Goal: Task Accomplishment & Management: Use online tool/utility

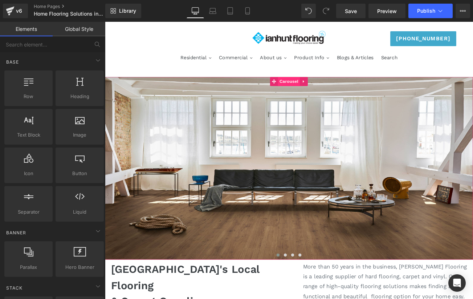
click at [321, 92] on span "Carousel" at bounding box center [324, 92] width 26 height 11
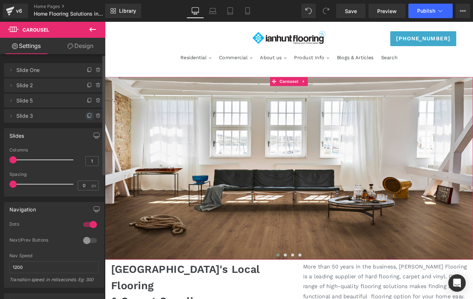
click at [87, 117] on icon at bounding box center [88, 115] width 3 height 3
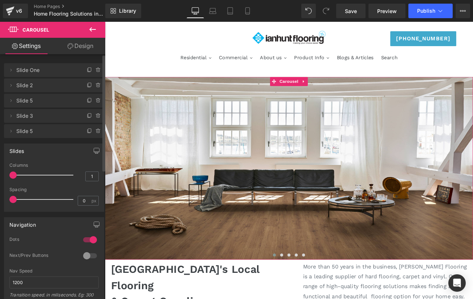
click at [7, 134] on li "Delete Cancel Slide 5 Slide 5" at bounding box center [54, 131] width 100 height 14
click at [12, 134] on span at bounding box center [11, 131] width 9 height 9
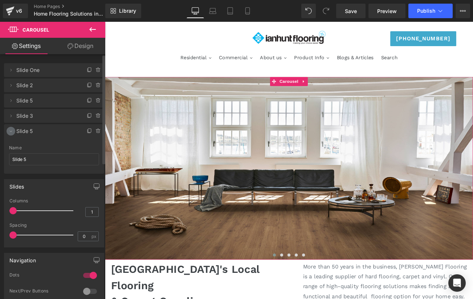
click at [9, 133] on icon at bounding box center [11, 131] width 6 height 6
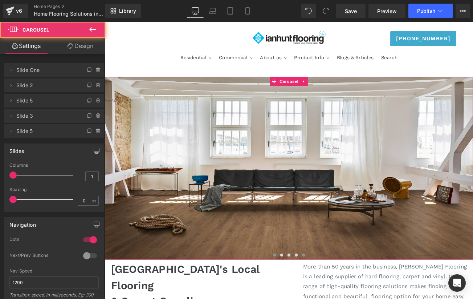
click at [344, 298] on button at bounding box center [342, 299] width 9 height 7
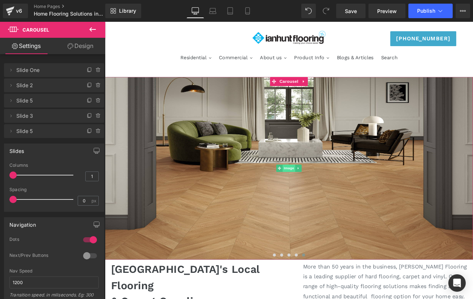
click at [323, 195] on span "Image" at bounding box center [324, 196] width 15 height 9
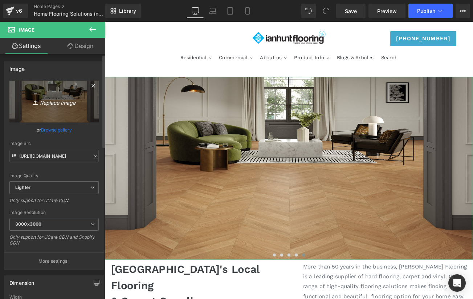
click at [58, 101] on icon "Replace Image" at bounding box center [54, 101] width 58 height 9
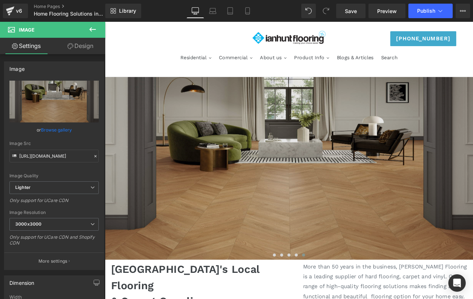
type input "C:\fakepath\hero.jpg"
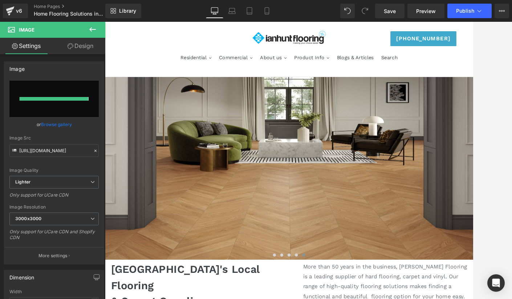
type input "https://ucarecdn.com/8a53fc0a-e981-4d4f-bdfc-657bafa0a17f/-/format/auto/-/previ…"
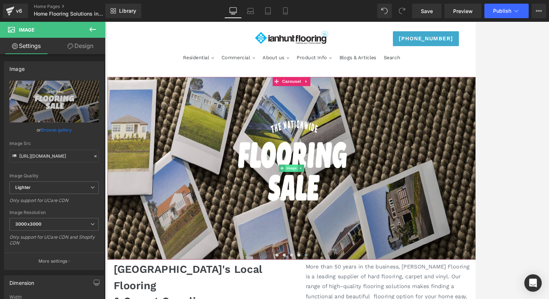
click at [326, 195] on span "Image" at bounding box center [326, 196] width 15 height 9
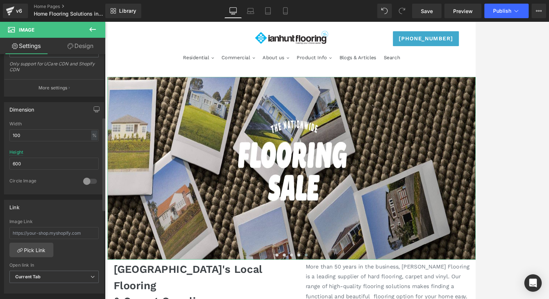
scroll to position [207, 0]
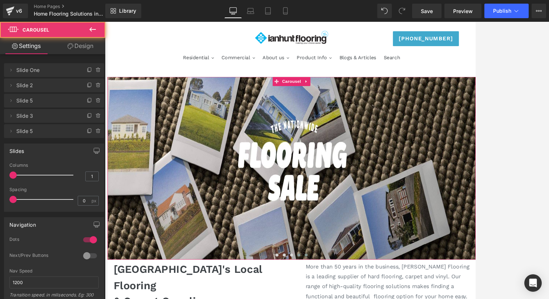
click at [334, 298] on span at bounding box center [336, 300] width 4 height 4
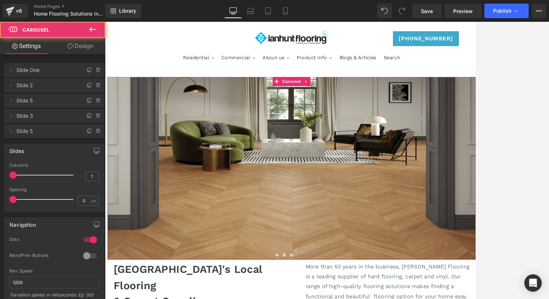
click at [345, 298] on span at bounding box center [344, 300] width 4 height 4
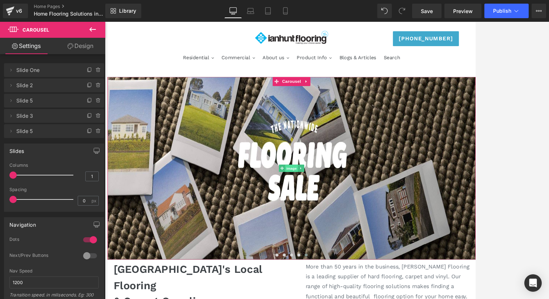
click at [326, 194] on span "Image" at bounding box center [326, 196] width 15 height 9
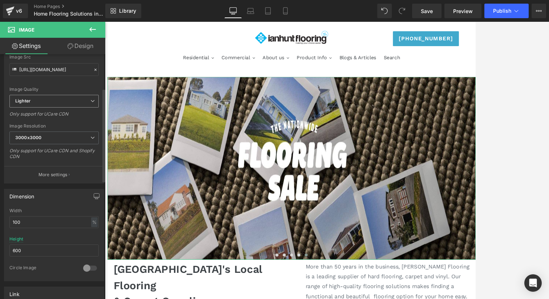
scroll to position [96, 0]
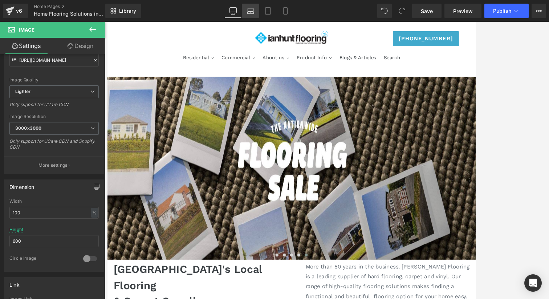
click at [253, 13] on icon at bounding box center [250, 13] width 7 height 2
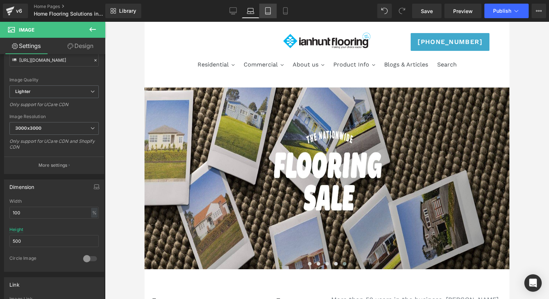
click at [269, 12] on icon at bounding box center [267, 10] width 7 height 7
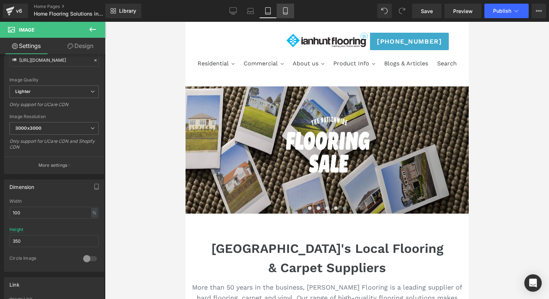
click at [285, 11] on icon at bounding box center [285, 10] width 7 height 7
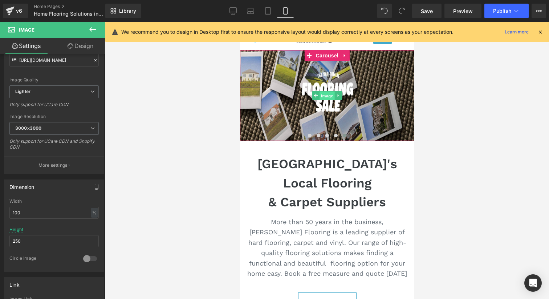
click at [325, 95] on span "Image" at bounding box center [326, 95] width 15 height 9
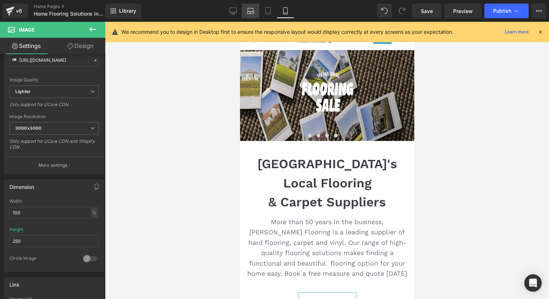
click at [250, 13] on icon at bounding box center [250, 13] width 7 height 2
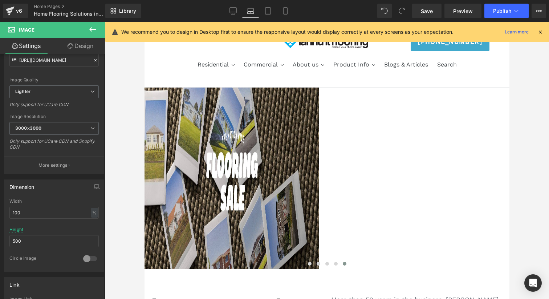
scroll to position [37, 0]
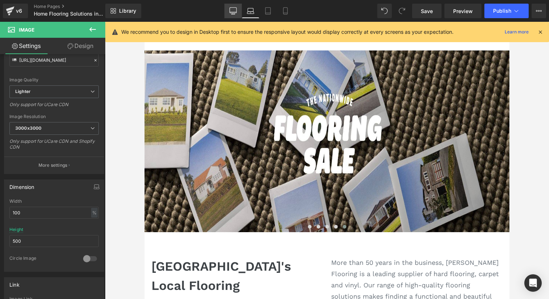
click at [234, 11] on icon at bounding box center [232, 10] width 7 height 7
type input "600"
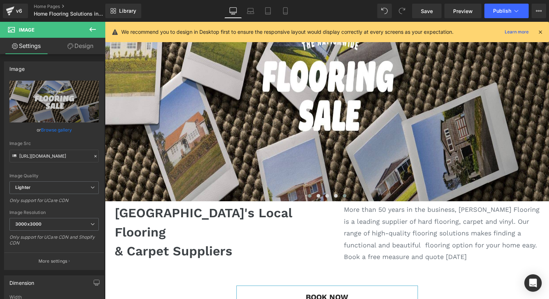
scroll to position [105, 0]
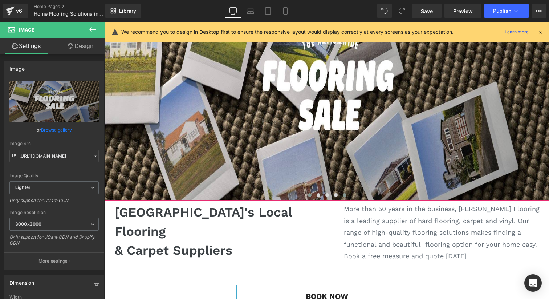
click at [309, 194] on span at bounding box center [310, 195] width 4 height 4
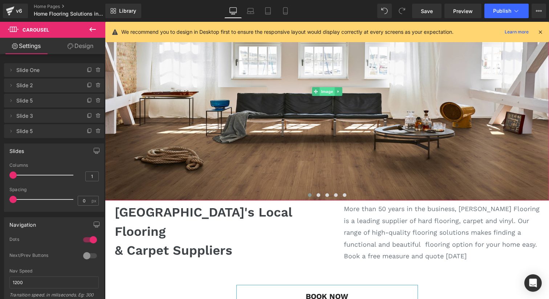
click at [325, 89] on span "Image" at bounding box center [326, 91] width 15 height 9
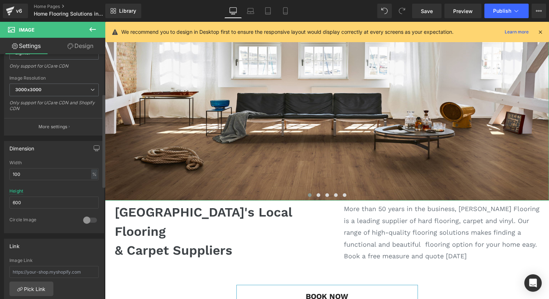
scroll to position [135, 0]
click at [91, 171] on div "%" at bounding box center [94, 174] width 7 height 10
click at [91, 196] on li "px" at bounding box center [93, 195] width 9 height 11
type input "1223"
drag, startPoint x: 41, startPoint y: 174, endPoint x: 3, endPoint y: 173, distance: 38.1
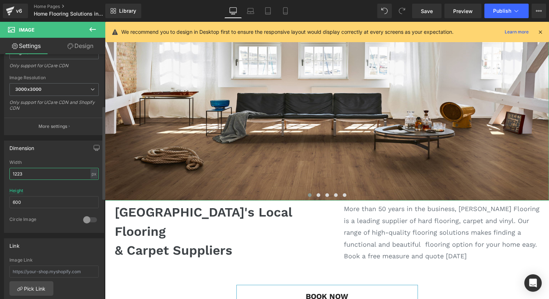
click at [3, 173] on div "Dimension 1223px Width 1223 px % px 600px Height 600 0 Circle Image" at bounding box center [54, 184] width 109 height 98
click at [69, 202] on input "600" at bounding box center [53, 202] width 89 height 12
click at [17, 190] on div "Height" at bounding box center [16, 190] width 14 height 5
click at [55, 283] on div "Image https://ucarecdn.com/e74621dc-e46a-47c0-afd0-4a2cf6e239d0/-/format/auto/-…" at bounding box center [54, 231] width 109 height 624
click at [345, 194] on span at bounding box center [345, 195] width 4 height 4
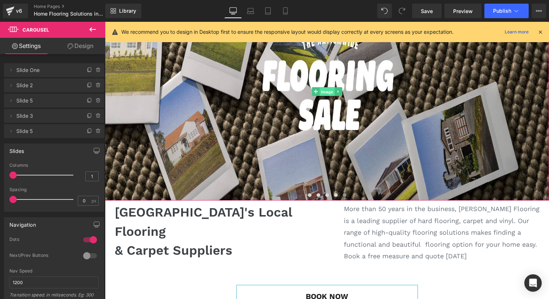
click at [326, 90] on span "Image" at bounding box center [326, 91] width 15 height 9
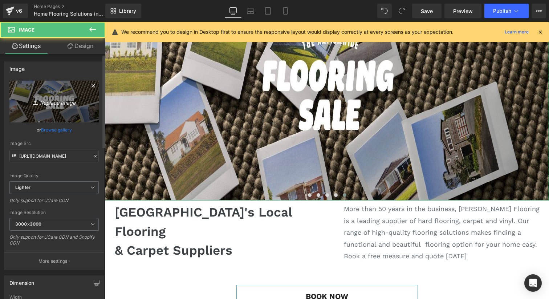
click at [51, 108] on link "Replace Image" at bounding box center [53, 102] width 89 height 42
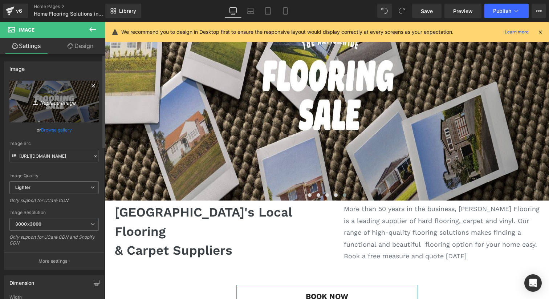
type input "C:\fakepath\Desktop Banner.jpg"
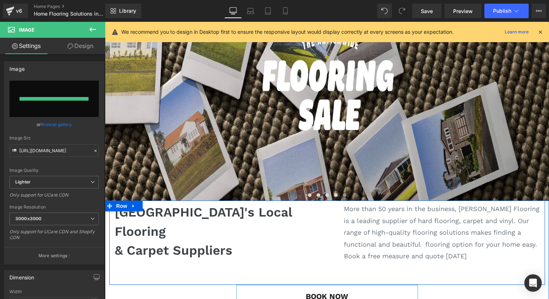
type input "https://ucarecdn.com/717fe659-7a7a-42b6-963c-1c04bed620e8/-/format/auto/-/previ…"
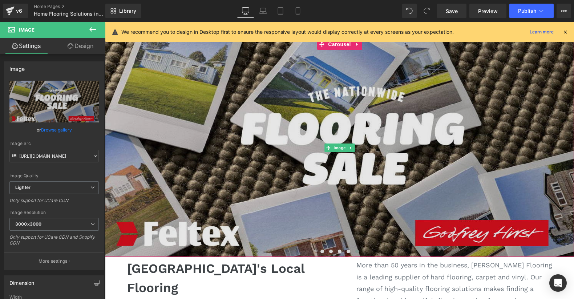
scroll to position [47, 0]
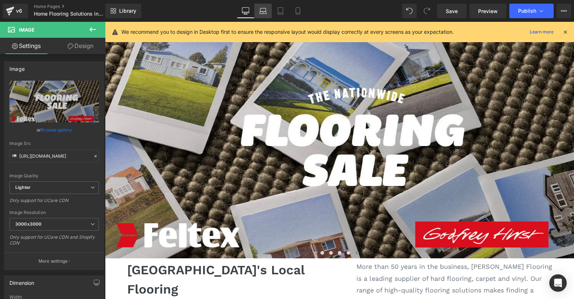
click at [262, 15] on link "Laptop" at bounding box center [262, 11] width 17 height 15
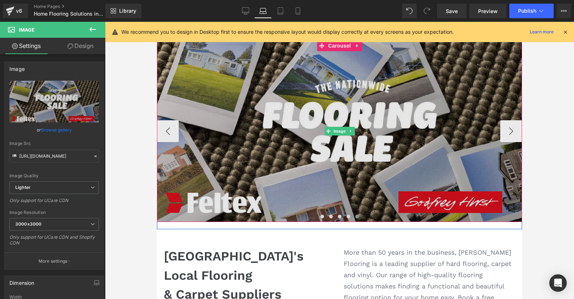
scroll to position [33, 0]
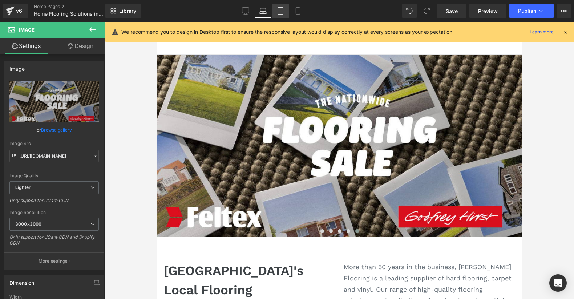
click at [282, 11] on icon at bounding box center [280, 10] width 7 height 7
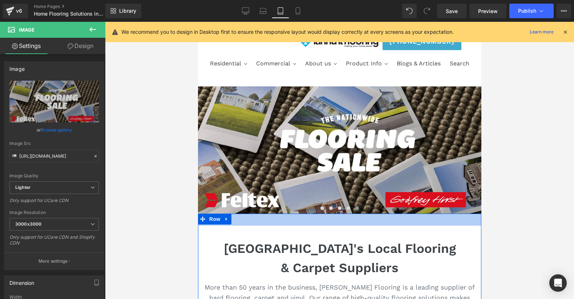
scroll to position [1, 0]
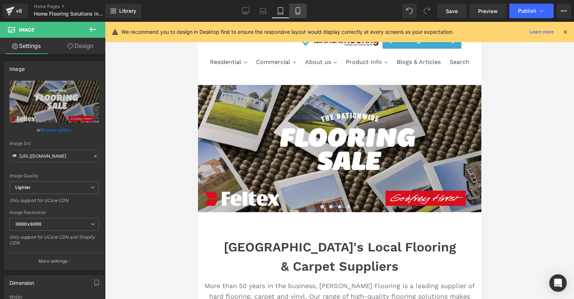
click at [298, 12] on icon at bounding box center [297, 10] width 7 height 7
type input "250"
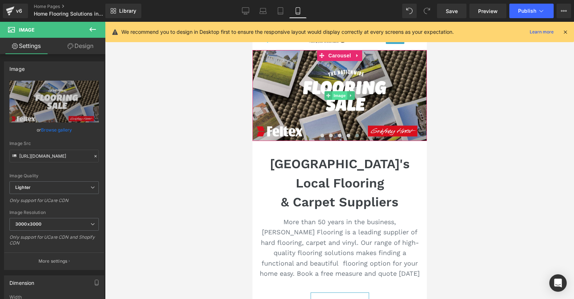
click at [338, 95] on span "Image" at bounding box center [338, 95] width 15 height 9
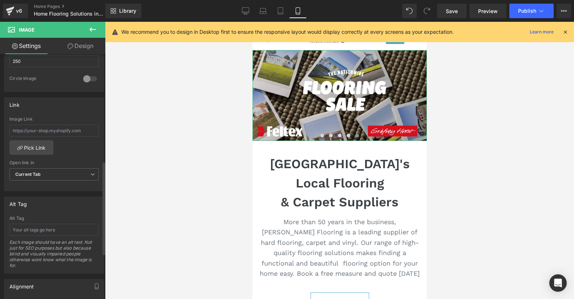
scroll to position [270, 0]
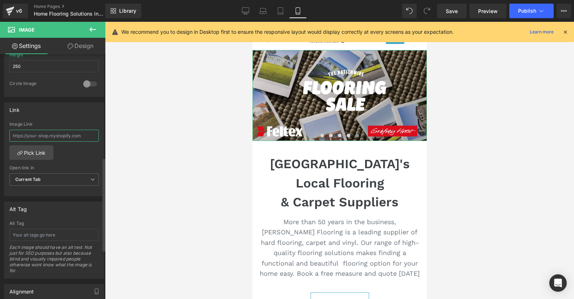
click at [40, 137] on input "text" at bounding box center [53, 136] width 89 height 12
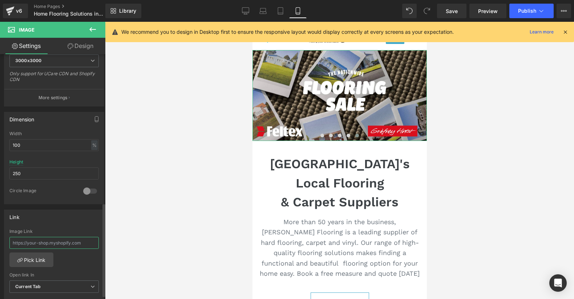
scroll to position [0, 0]
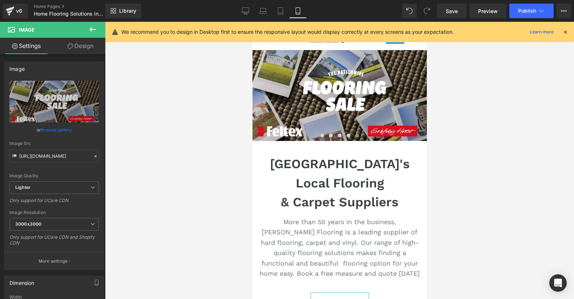
click at [91, 27] on icon at bounding box center [92, 29] width 9 height 9
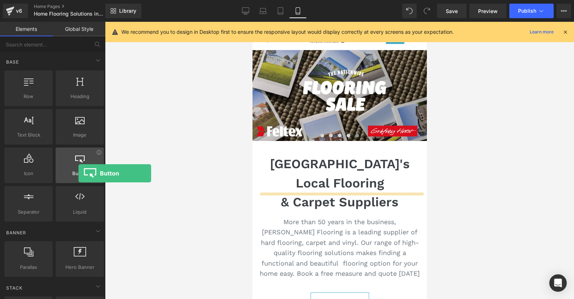
click at [78, 173] on span "Button" at bounding box center [80, 174] width 44 height 8
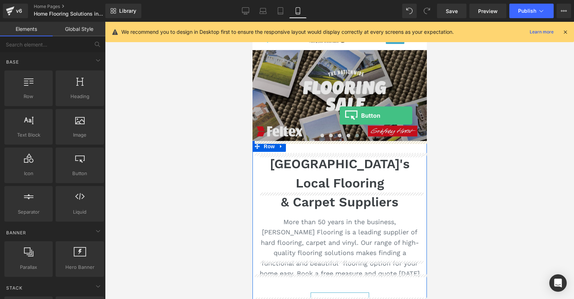
drag, startPoint x: 322, startPoint y: 190, endPoint x: 339, endPoint y: 115, distance: 76.0
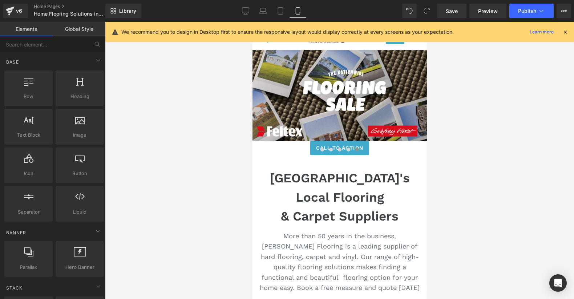
click at [472, 169] on div at bounding box center [339, 160] width 469 height 277
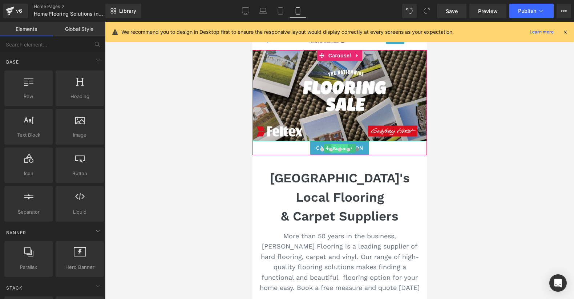
click at [340, 145] on span "Button" at bounding box center [339, 148] width 17 height 9
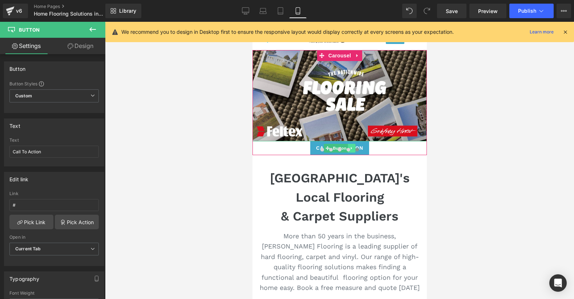
click at [351, 145] on link at bounding box center [351, 148] width 8 height 9
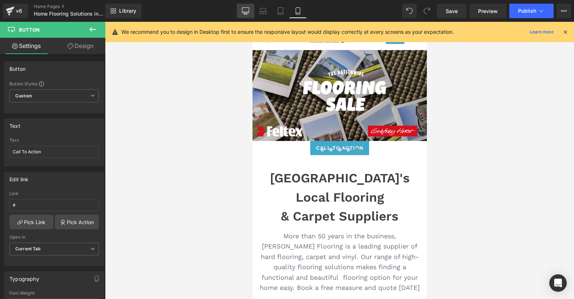
click at [247, 10] on icon at bounding box center [245, 10] width 7 height 7
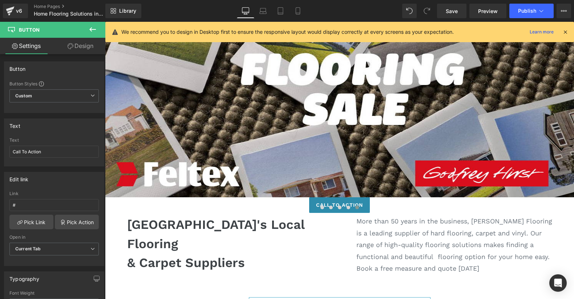
scroll to position [109, 0]
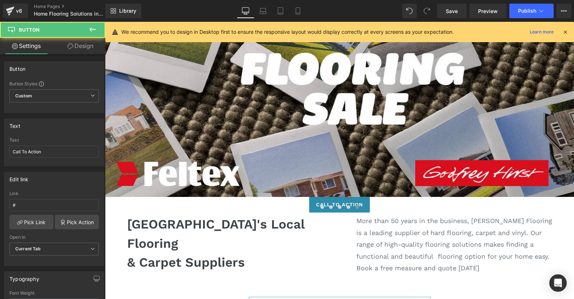
click at [314, 200] on link "Call To Action" at bounding box center [339, 205] width 61 height 16
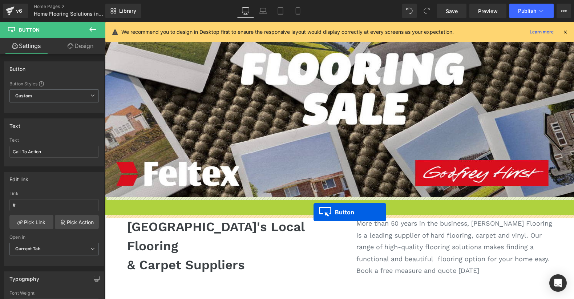
drag, startPoint x: 315, startPoint y: 200, endPoint x: 313, endPoint y: 212, distance: 11.8
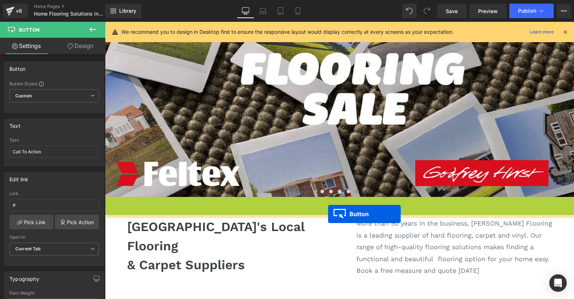
drag, startPoint x: 327, startPoint y: 204, endPoint x: 328, endPoint y: 213, distance: 9.1
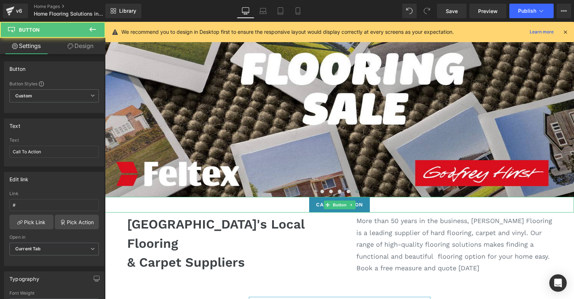
click at [365, 202] on link "Call To Action" at bounding box center [339, 205] width 61 height 16
click at [349, 203] on icon at bounding box center [351, 205] width 4 height 4
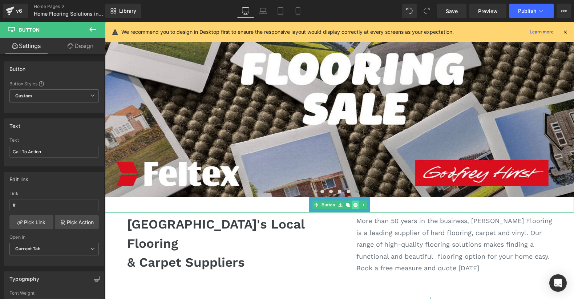
click at [354, 204] on icon at bounding box center [355, 205] width 4 height 4
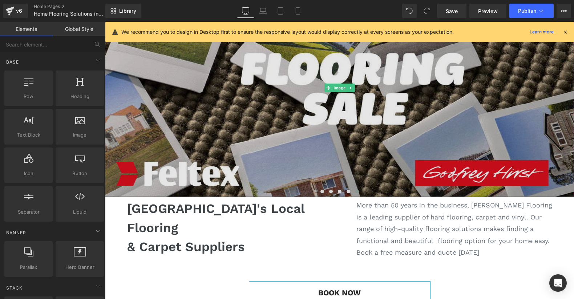
click at [364, 139] on img at bounding box center [339, 88] width 469 height 218
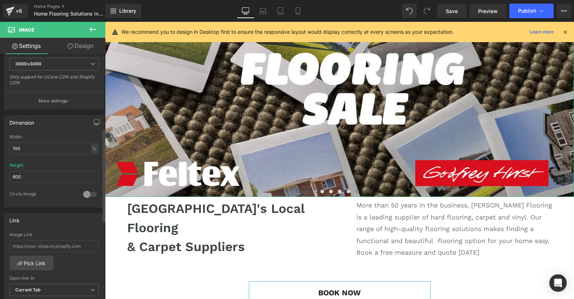
scroll to position [159, 0]
click at [58, 100] on p "More settings" at bounding box center [52, 102] width 29 height 7
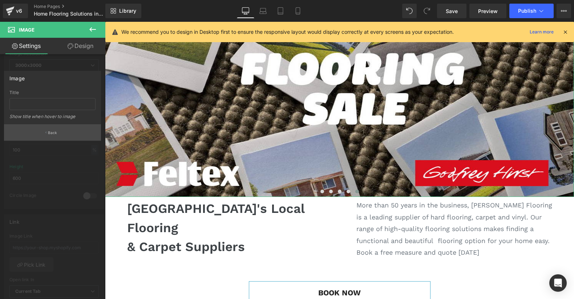
click at [52, 130] on p "Back" at bounding box center [52, 132] width 9 height 5
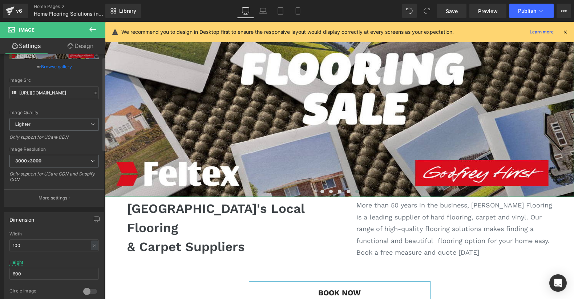
scroll to position [0, 0]
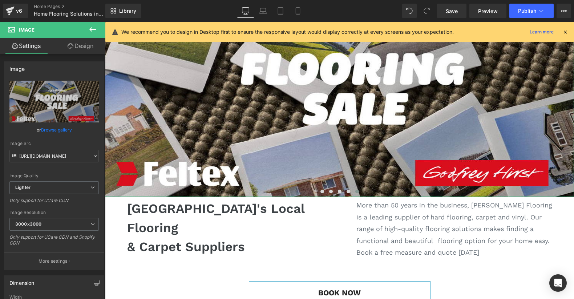
click at [79, 48] on link "Design" at bounding box center [80, 46] width 53 height 16
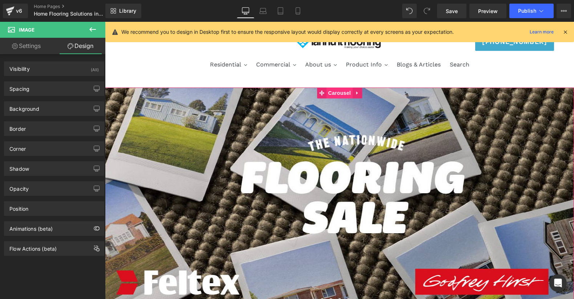
click at [334, 93] on span "Carousel" at bounding box center [339, 92] width 26 height 11
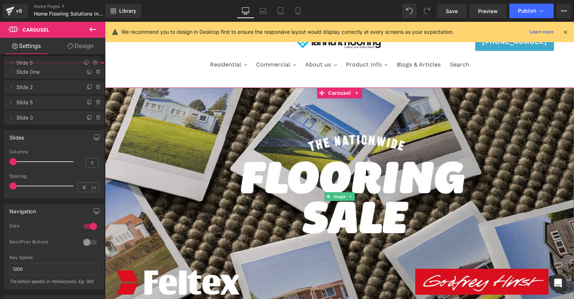
drag, startPoint x: 32, startPoint y: 133, endPoint x: 33, endPoint y: 65, distance: 67.5
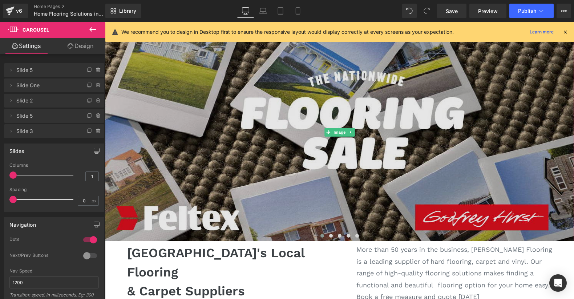
scroll to position [72, 0]
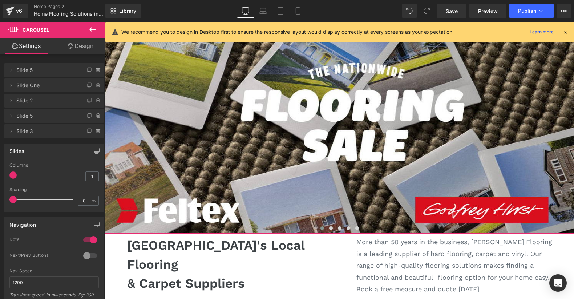
click at [320, 230] on button at bounding box center [322, 227] width 9 height 7
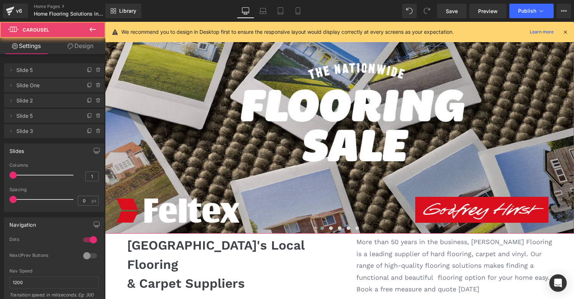
click at [322, 228] on span at bounding box center [322, 228] width 4 height 4
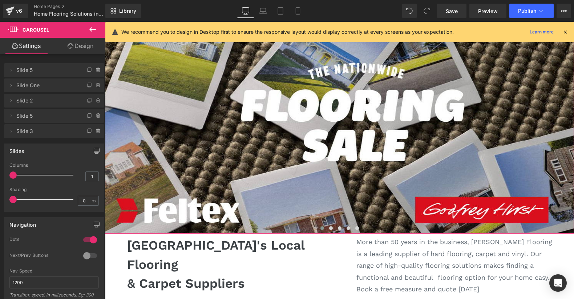
click at [38, 88] on span "Slide One" at bounding box center [46, 85] width 61 height 14
click at [44, 63] on div "Delete Cancel Slide 5 Slide 5 Name Slide 5 Delete Cancel Slide One Slide One Na…" at bounding box center [54, 100] width 100 height 76
click at [41, 69] on span "Slide 5" at bounding box center [46, 70] width 61 height 14
click at [330, 228] on span at bounding box center [331, 228] width 4 height 4
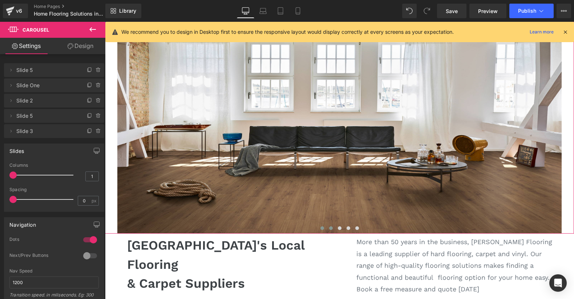
click at [321, 225] on button at bounding box center [322, 227] width 9 height 7
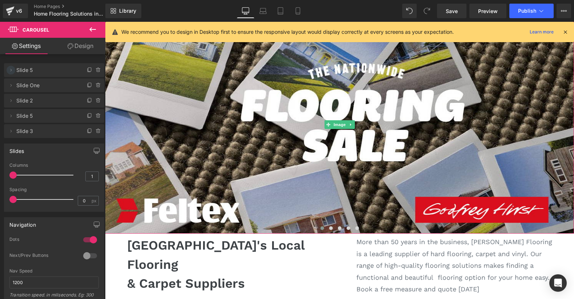
click at [10, 72] on icon at bounding box center [11, 70] width 6 height 6
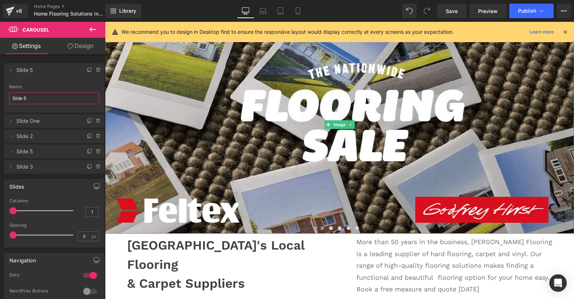
click at [46, 99] on input "Slide 5" at bounding box center [54, 98] width 90 height 12
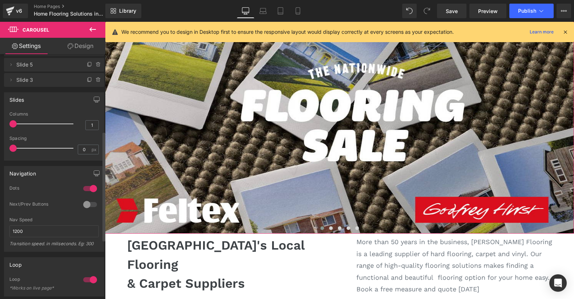
scroll to position [0, 0]
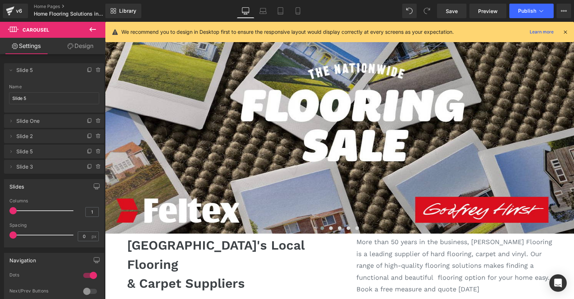
click at [94, 27] on icon at bounding box center [92, 29] width 9 height 9
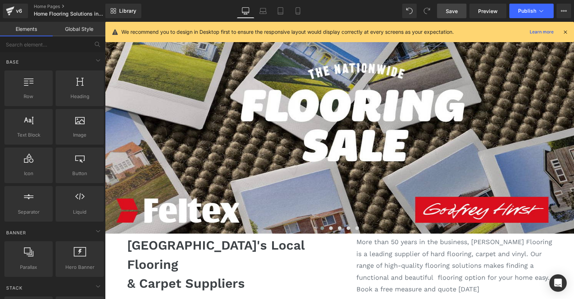
click at [452, 12] on span "Save" at bounding box center [451, 11] width 12 height 8
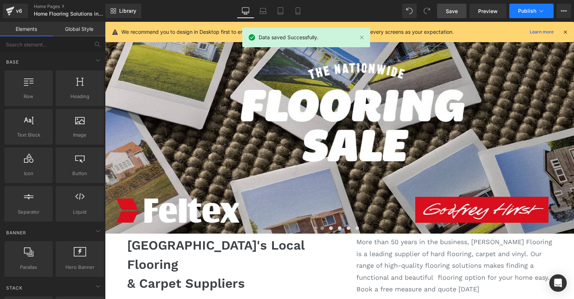
click at [473, 14] on button "Publish" at bounding box center [531, 11] width 44 height 15
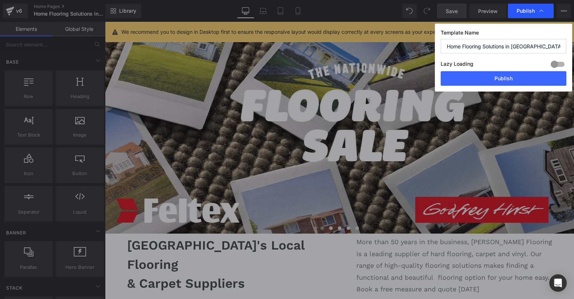
click at [473, 6] on div "Publish" at bounding box center [531, 11] width 46 height 15
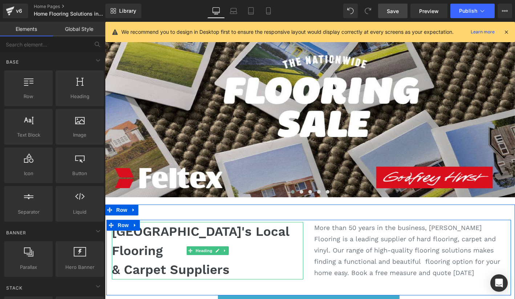
scroll to position [77, 0]
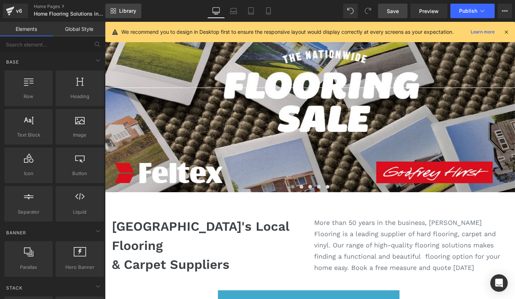
click at [114, 8] on link "Library" at bounding box center [123, 11] width 36 height 15
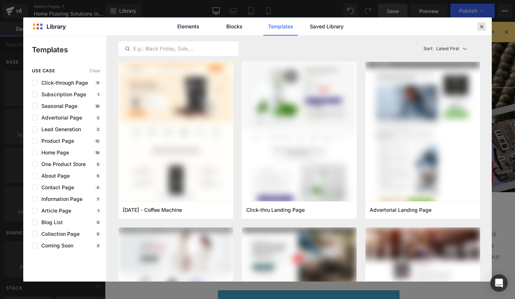
click at [473, 24] on icon at bounding box center [481, 26] width 7 height 7
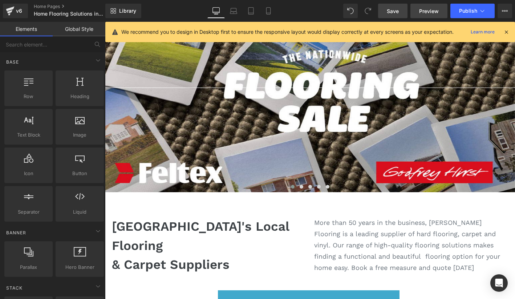
click at [425, 11] on span "Preview" at bounding box center [429, 11] width 20 height 8
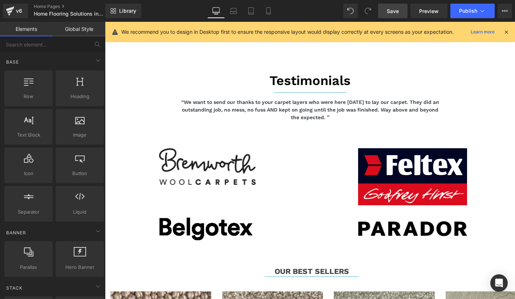
scroll to position [990, 0]
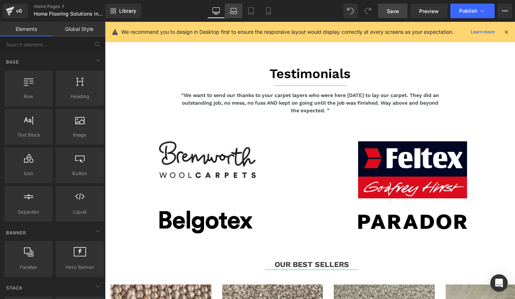
click at [230, 9] on icon at bounding box center [233, 10] width 7 height 7
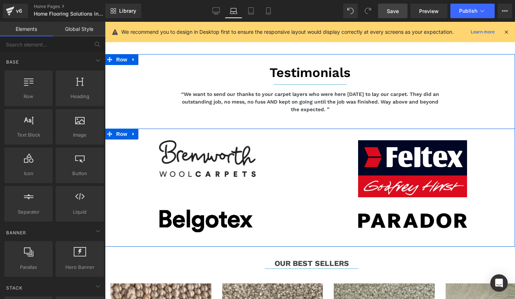
scroll to position [991, 0]
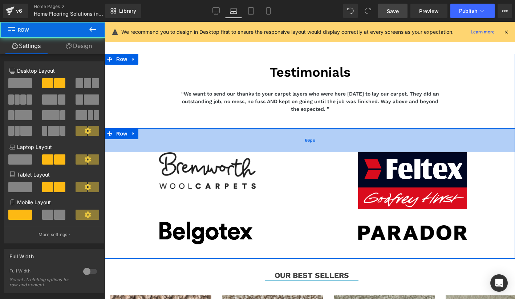
drag, startPoint x: 317, startPoint y: 121, endPoint x: 317, endPoint y: 133, distance: 12.3
click at [317, 133] on div "66px" at bounding box center [310, 140] width 410 height 24
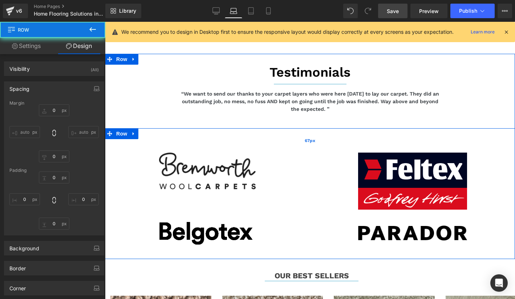
type input "0"
type input "67"
type input "0"
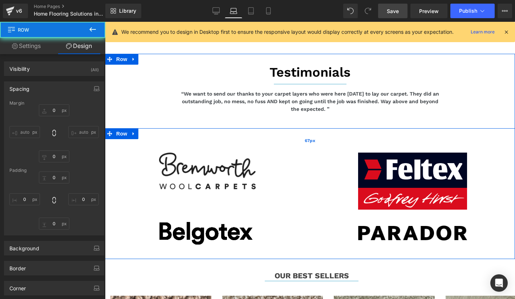
type input "0"
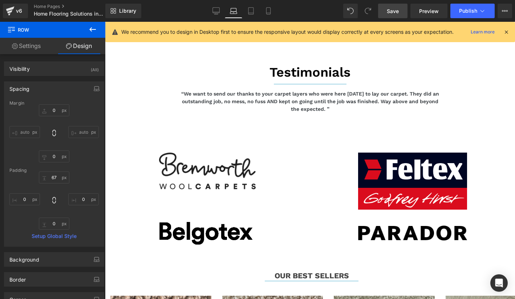
click at [393, 14] on span "Save" at bounding box center [393, 11] width 12 height 8
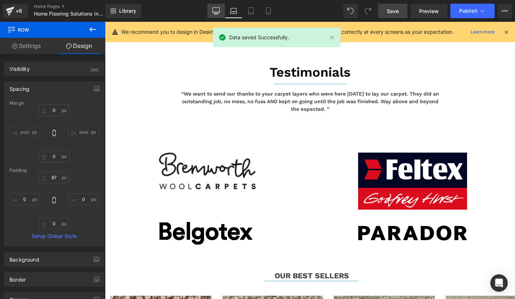
click at [215, 9] on icon at bounding box center [215, 10] width 7 height 7
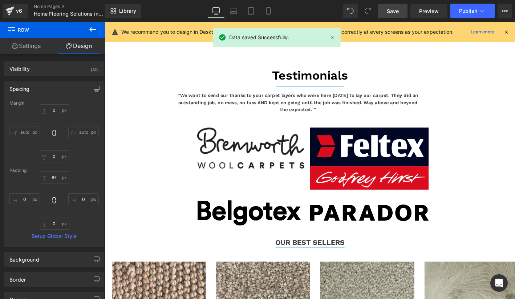
type input "0"
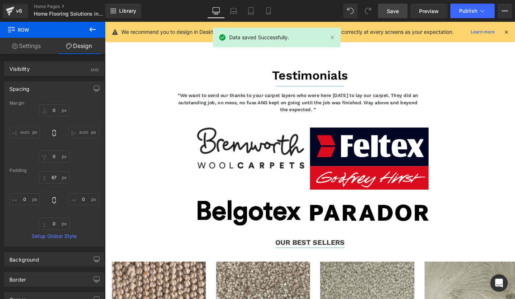
type input "0"
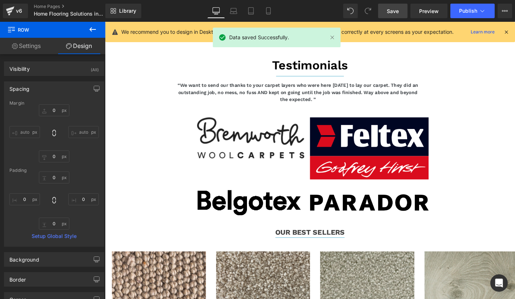
scroll to position [1067, 0]
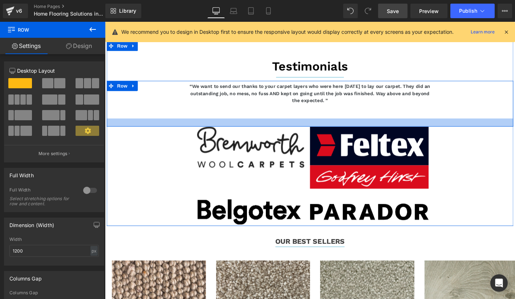
drag, startPoint x: 300, startPoint y: 118, endPoint x: 299, endPoint y: 126, distance: 8.4
click at [299, 126] on div at bounding box center [325, 129] width 436 height 9
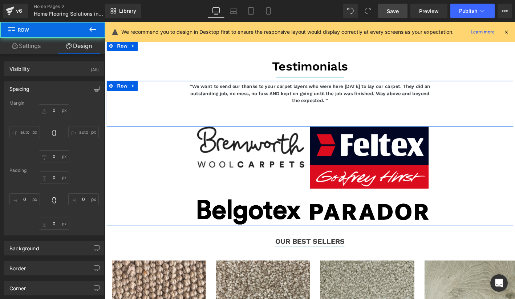
type input "0"
type input "6"
type input "0"
type input "24"
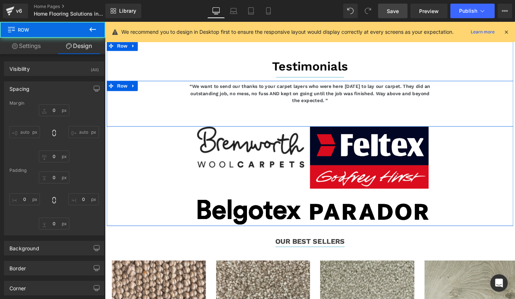
type input "0"
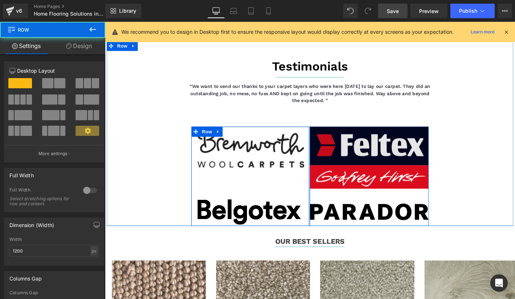
drag, startPoint x: 323, startPoint y: 145, endPoint x: 335, endPoint y: 146, distance: 11.6
click at [335, 146] on div "Image Image Row Image Image Image Row Row" at bounding box center [325, 187] width 254 height 106
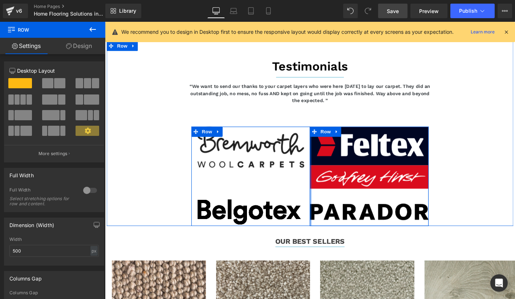
drag, startPoint x: 325, startPoint y: 173, endPoint x: 322, endPoint y: 180, distance: 7.8
click at [322, 180] on div "Image Image Row Image Image Image Row Row" at bounding box center [325, 187] width 254 height 106
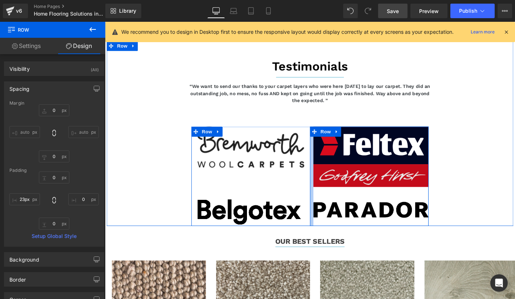
type input "24px"
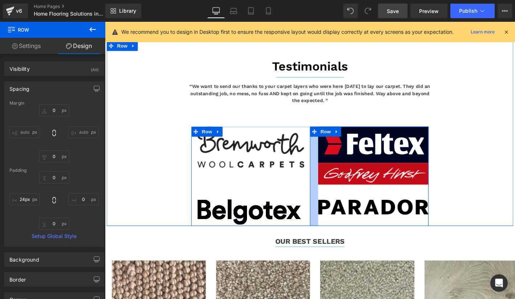
drag, startPoint x: 325, startPoint y: 178, endPoint x: 334, endPoint y: 176, distance: 9.0
click at [334, 176] on div "Image Image Image Row" at bounding box center [388, 187] width 127 height 106
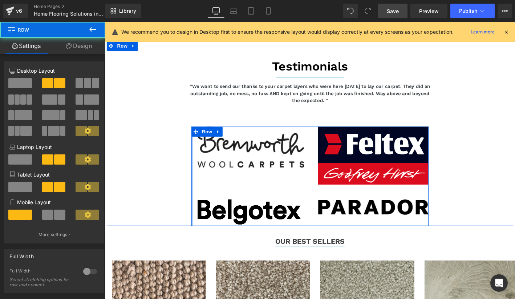
drag, startPoint x: 199, startPoint y: 160, endPoint x: 180, endPoint y: 160, distance: 18.2
click at [180, 160] on div "Testimonials Heading Row Separator “We want to send our thanks to your carpet l…" at bounding box center [325, 146] width 436 height 190
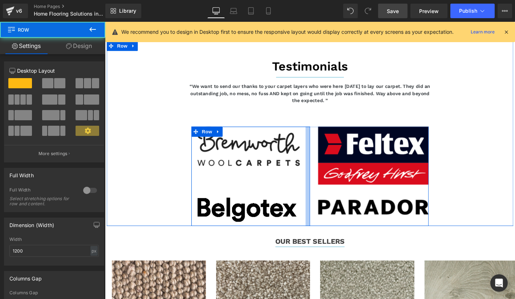
drag, startPoint x: 322, startPoint y: 141, endPoint x: 318, endPoint y: 141, distance: 4.7
click at [318, 141] on div "Image Image Row" at bounding box center [261, 187] width 127 height 106
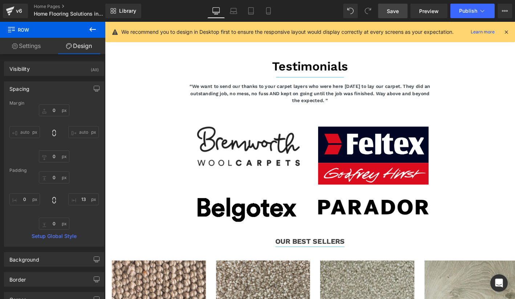
click at [395, 14] on span "Save" at bounding box center [393, 11] width 12 height 8
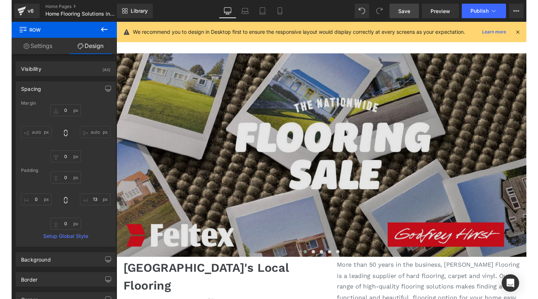
scroll to position [34, 0]
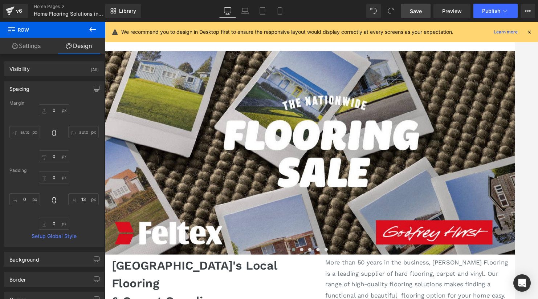
click at [414, 13] on span "Save" at bounding box center [416, 11] width 12 height 8
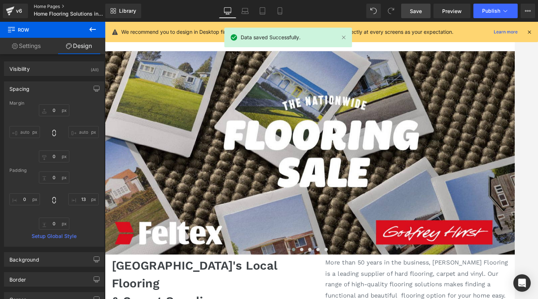
click at [56, 5] on link "Home Pages" at bounding box center [76, 7] width 84 height 6
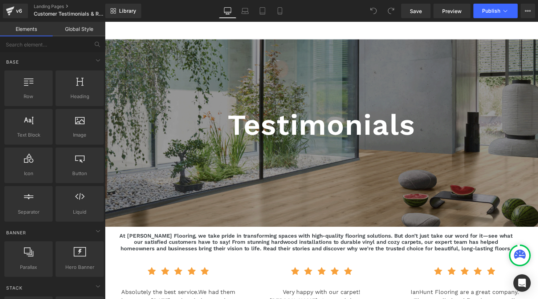
scroll to position [17, 0]
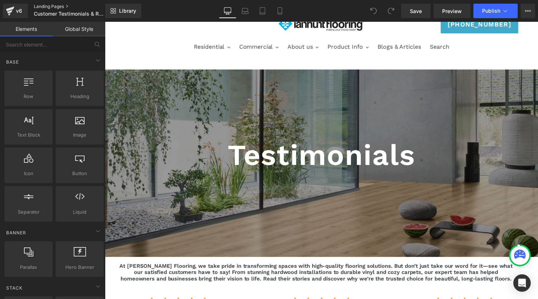
click at [49, 5] on link "Landing Pages" at bounding box center [76, 7] width 84 height 6
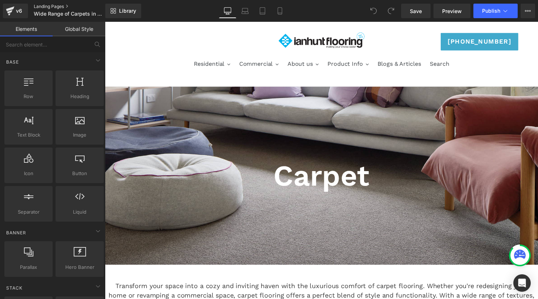
click at [63, 5] on link "Landing Pages" at bounding box center [76, 7] width 84 height 6
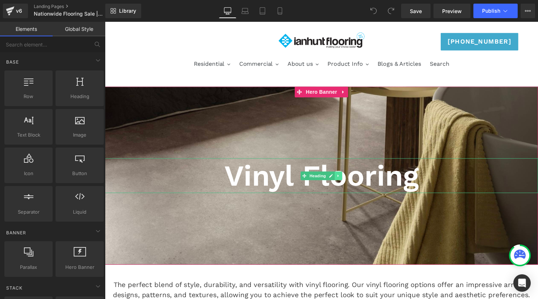
click at [344, 179] on link at bounding box center [342, 178] width 8 height 9
click at [344, 179] on icon at bounding box center [346, 178] width 4 height 4
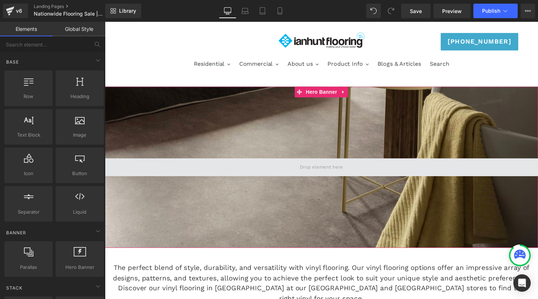
click at [327, 165] on span at bounding box center [324, 169] width 49 height 11
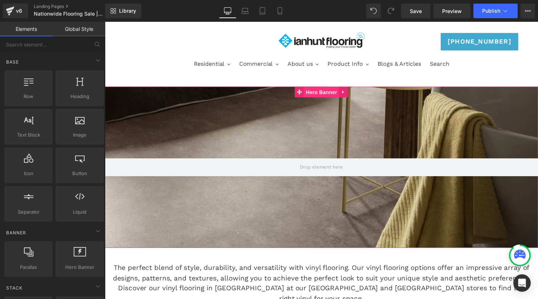
click at [316, 93] on span "Hero Banner" at bounding box center [324, 93] width 35 height 11
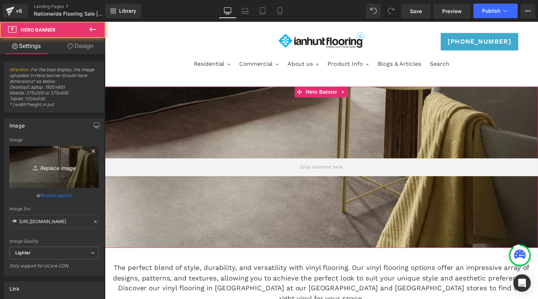
click at [62, 169] on icon "Replace Image" at bounding box center [54, 166] width 58 height 9
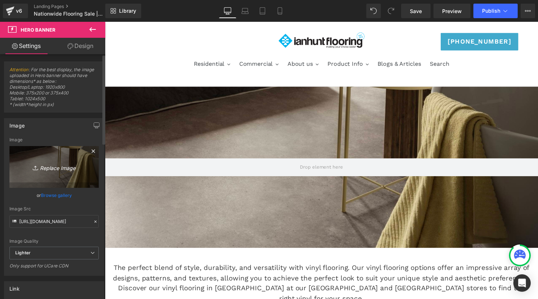
type input "C:\fakepath\Desktop Banner.jpg"
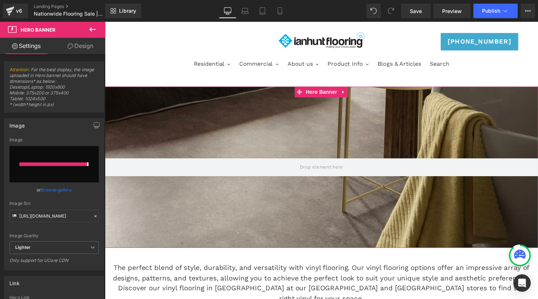
type input "https://ucarecdn.com/1ea89de7-52bd-4a49-96cb-d98ef62707f4/-/format/auto/-/previ…"
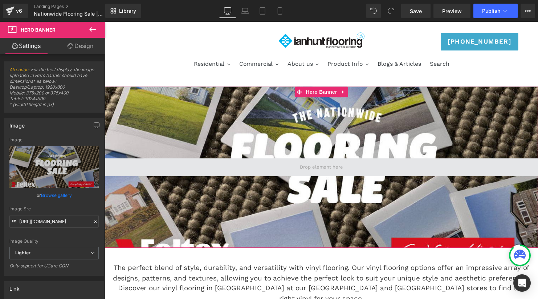
click at [455, 177] on span at bounding box center [324, 169] width 439 height 18
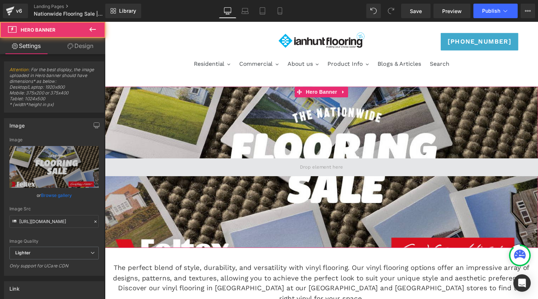
click at [458, 168] on span at bounding box center [324, 169] width 439 height 18
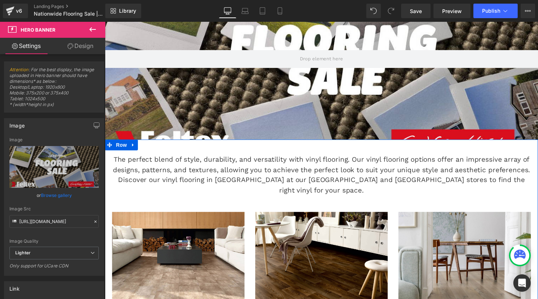
scroll to position [110, 0]
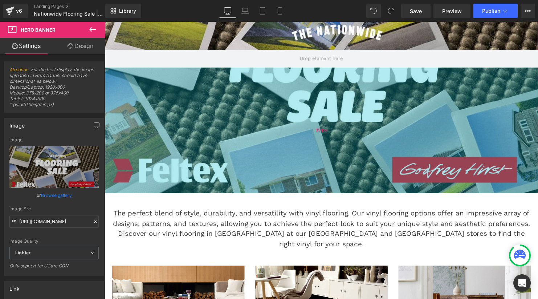
drag, startPoint x: 364, startPoint y: 140, endPoint x: 362, endPoint y: 195, distance: 54.9
click at [362, 195] on div "351px" at bounding box center [324, 131] width 439 height 127
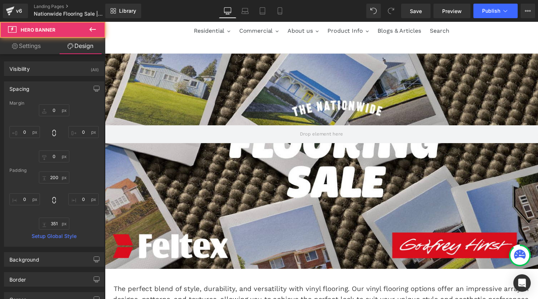
scroll to position [30, 0]
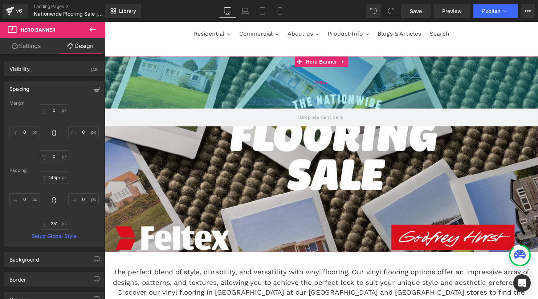
type input "146px"
drag, startPoint x: 381, startPoint y: 85, endPoint x: 388, endPoint y: 65, distance: 20.7
click at [388, 65] on div "146px" at bounding box center [324, 83] width 439 height 53
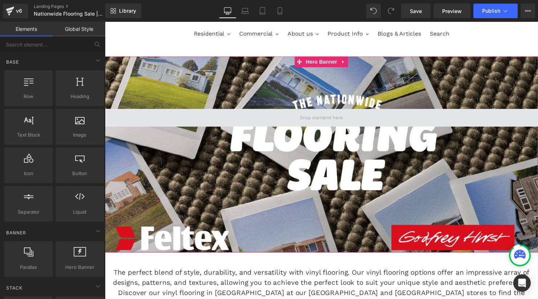
click at [339, 119] on span at bounding box center [324, 119] width 49 height 11
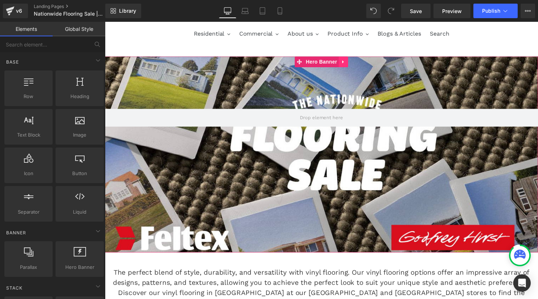
click at [345, 60] on icon at bounding box center [347, 62] width 5 height 5
click at [299, 60] on link "Hero Banner" at bounding box center [319, 62] width 45 height 11
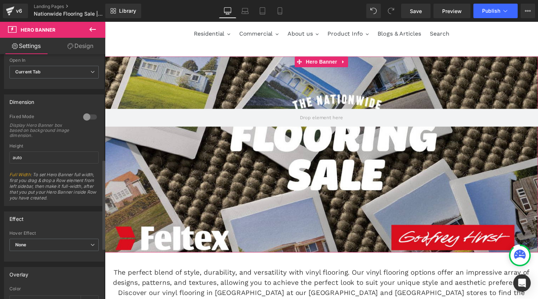
scroll to position [286, 0]
click at [27, 158] on input "auto" at bounding box center [53, 157] width 89 height 12
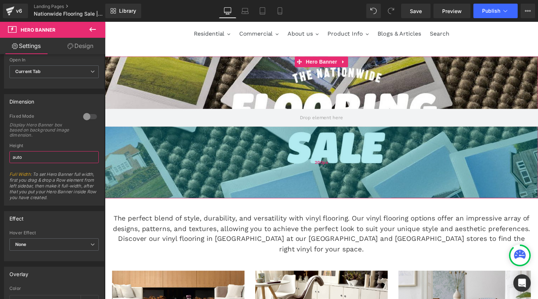
drag, startPoint x: 183, startPoint y: 245, endPoint x: 198, endPoint y: 191, distance: 56.9
click at [198, 191] on div "200px" at bounding box center [324, 164] width 439 height 73
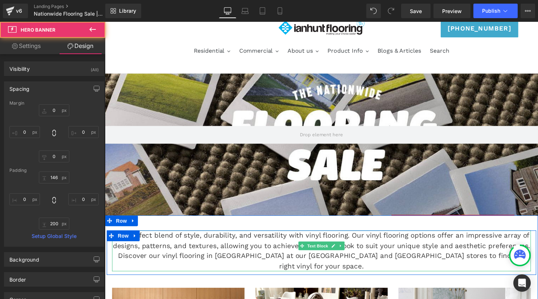
scroll to position [0, 0]
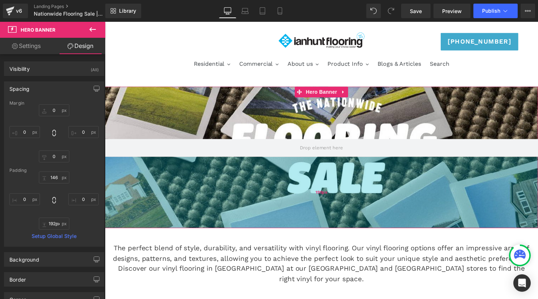
type input "191px"
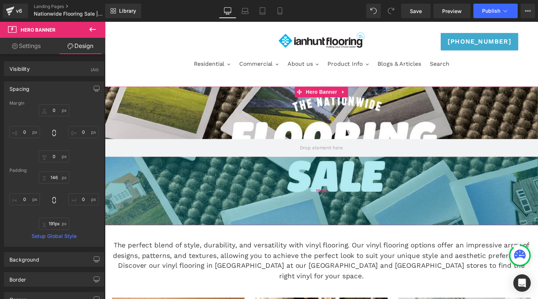
drag, startPoint x: 269, startPoint y: 207, endPoint x: 283, endPoint y: 203, distance: 14.9
click at [283, 203] on div "191px" at bounding box center [324, 193] width 439 height 69
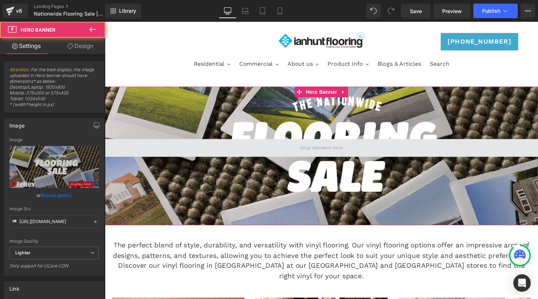
click at [304, 143] on span at bounding box center [324, 150] width 439 height 18
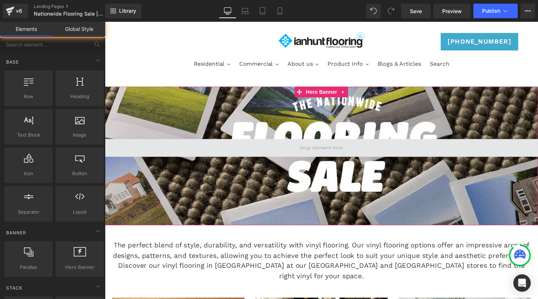
click at [303, 150] on span at bounding box center [324, 149] width 49 height 11
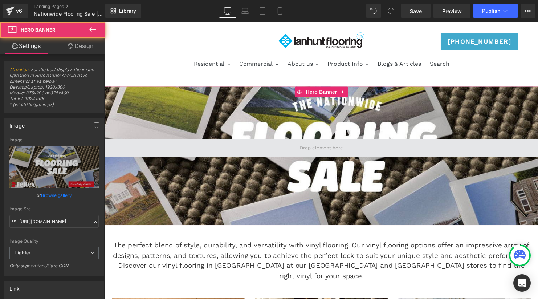
click at [292, 151] on span at bounding box center [324, 150] width 439 height 18
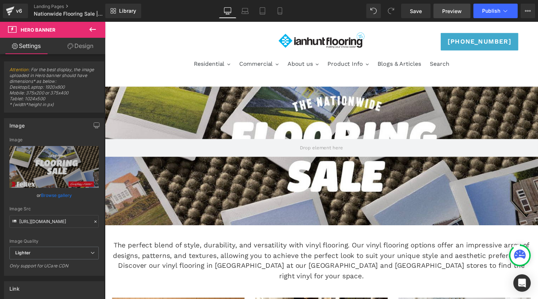
click at [453, 7] on span "Preview" at bounding box center [452, 11] width 20 height 8
click at [415, 18] on div "Library Desktop Desktop Laptop Tablet Mobile Save Preview Publish Scheduled Vie…" at bounding box center [321, 11] width 433 height 22
click at [416, 9] on span "Save" at bounding box center [416, 11] width 12 height 8
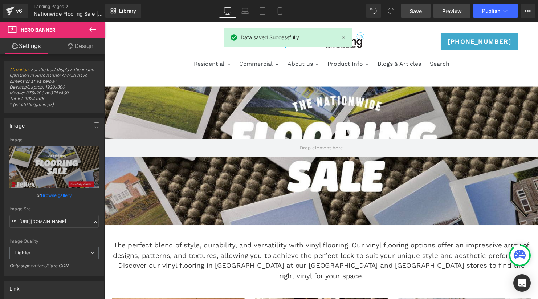
click at [453, 8] on span "Preview" at bounding box center [452, 11] width 20 height 8
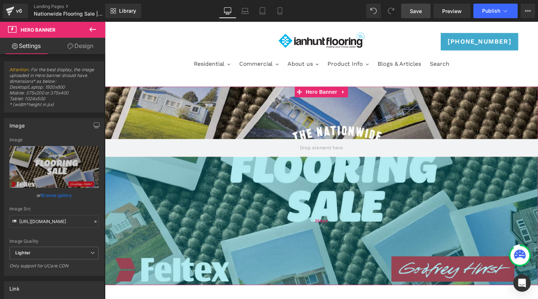
drag, startPoint x: 325, startPoint y: 223, endPoint x: 323, endPoint y: 284, distance: 60.7
click at [323, 284] on div "358px" at bounding box center [324, 224] width 439 height 130
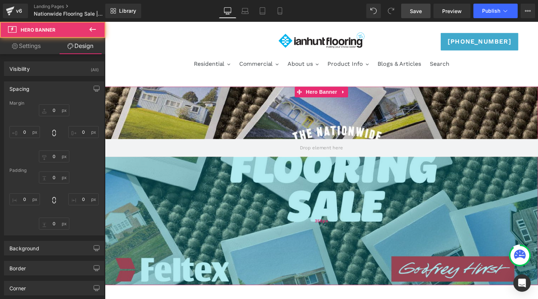
type input "0"
type input "146"
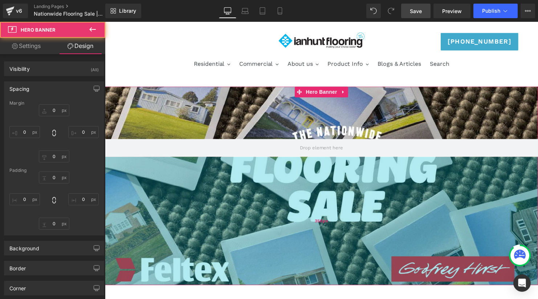
type input "0"
type input "358"
type input "0"
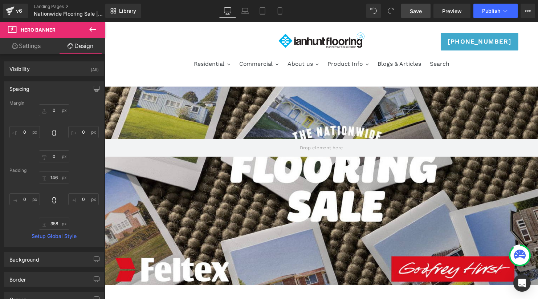
click at [414, 8] on span "Save" at bounding box center [416, 11] width 12 height 8
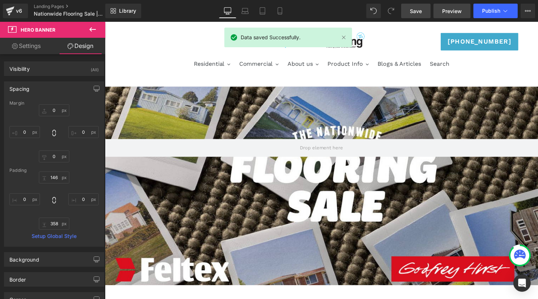
click at [450, 8] on span "Preview" at bounding box center [452, 11] width 20 height 8
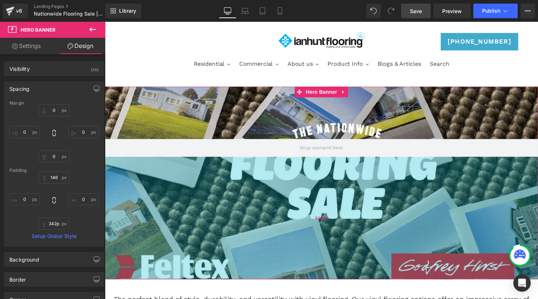
type input "341px"
drag, startPoint x: 346, startPoint y: 242, endPoint x: 346, endPoint y: 236, distance: 6.2
click at [346, 236] on div "342px" at bounding box center [324, 221] width 439 height 124
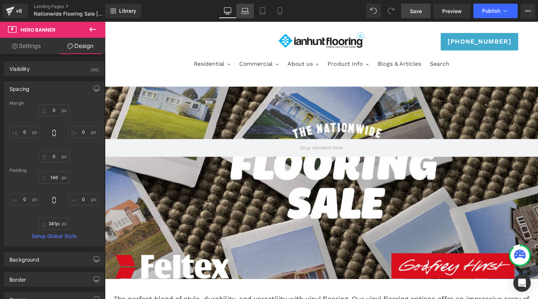
click at [242, 8] on icon at bounding box center [244, 10] width 7 height 7
type input "0"
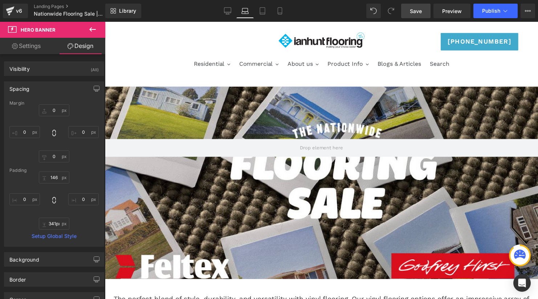
type input "146"
type input "0"
type input "341"
type input "0"
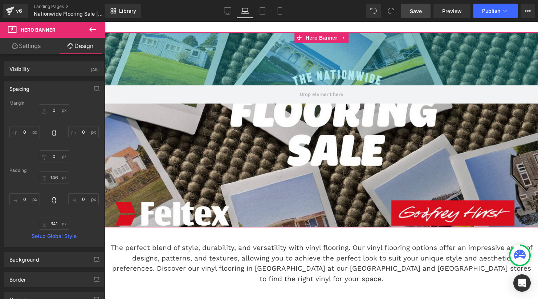
scroll to position [56, 0]
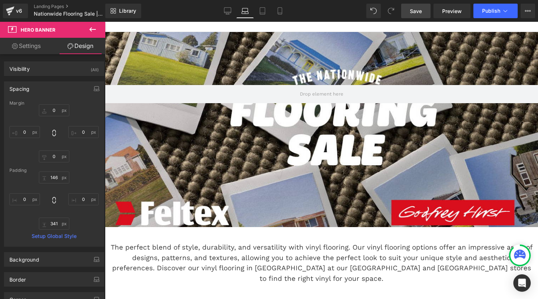
click at [418, 16] on link "Save" at bounding box center [415, 11] width 29 height 15
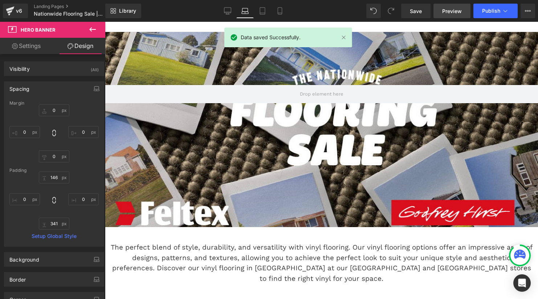
click at [449, 9] on span "Preview" at bounding box center [452, 11] width 20 height 8
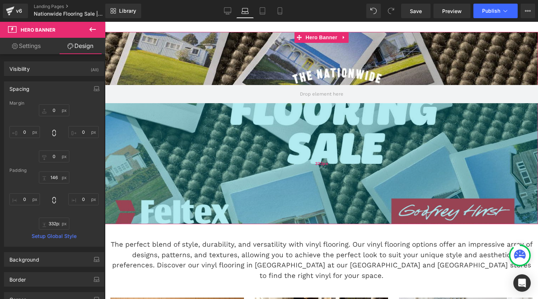
type input "331px"
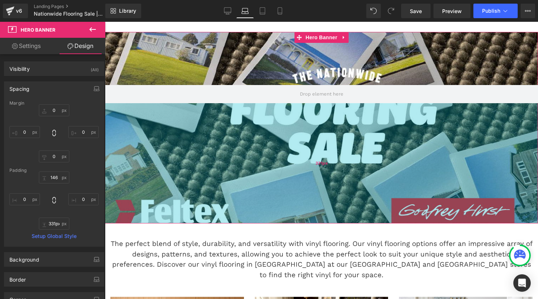
click at [349, 144] on div "331px" at bounding box center [321, 163] width 433 height 120
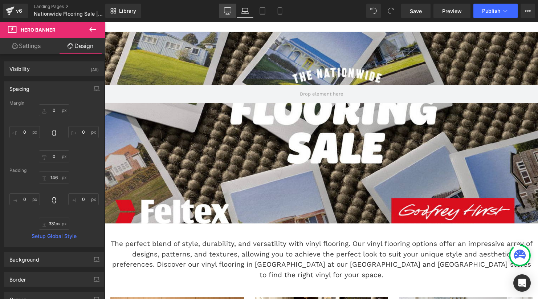
click at [224, 16] on link "Desktop" at bounding box center [227, 11] width 17 height 15
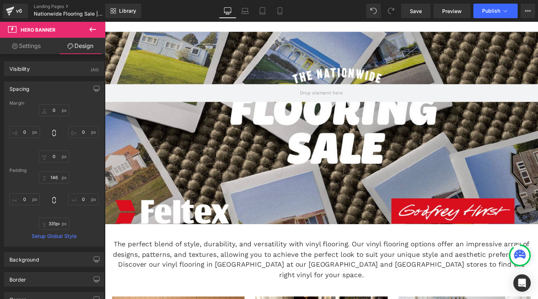
type input "0"
type input "146"
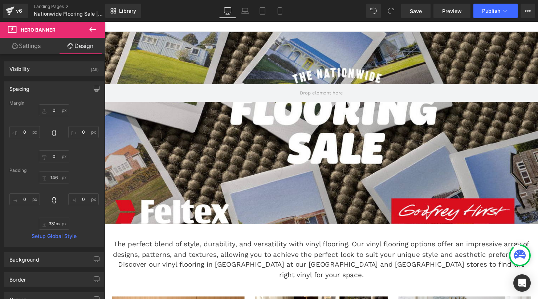
type input "0"
type input "341"
type input "0"
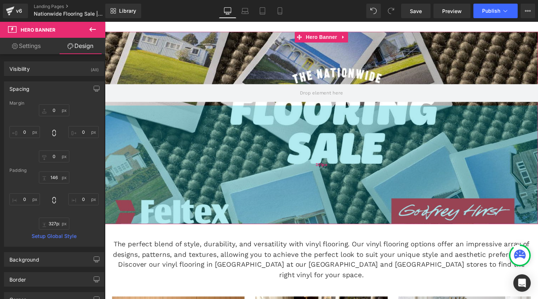
type input "326px"
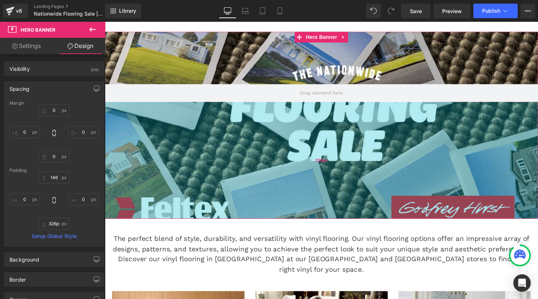
drag, startPoint x: 297, startPoint y: 188, endPoint x: 297, endPoint y: 183, distance: 5.4
click at [297, 183] on div "326px" at bounding box center [324, 162] width 439 height 118
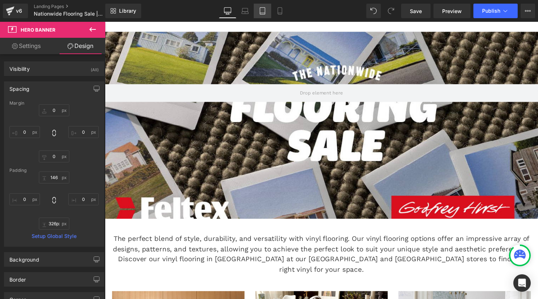
click at [265, 13] on icon at bounding box center [262, 13] width 5 height 0
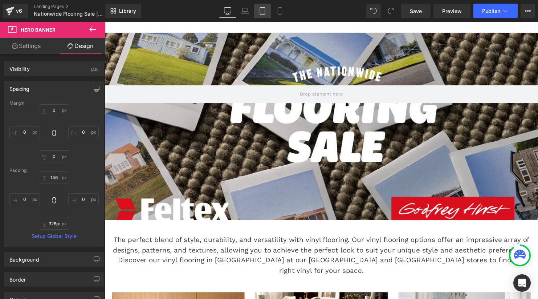
type input "0"
type input "146"
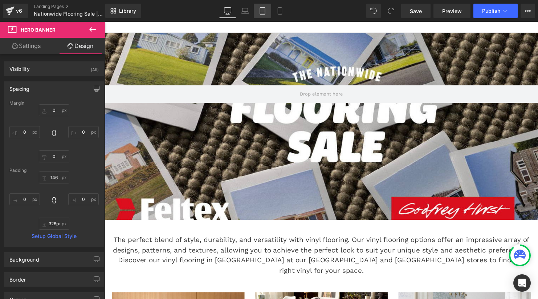
type input "0"
type input "341"
type input "0"
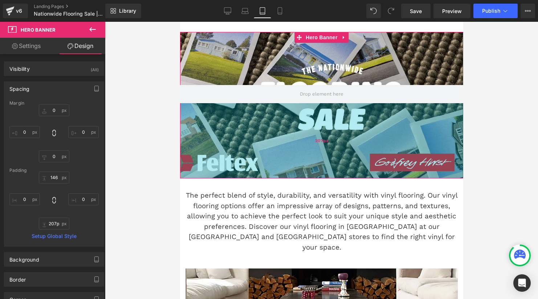
drag, startPoint x: 306, startPoint y: 184, endPoint x: 337, endPoint y: 135, distance: 57.7
click at [337, 135] on div "207px" at bounding box center [321, 140] width 283 height 75
type input "206px"
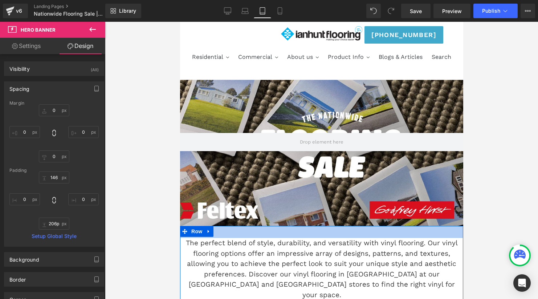
scroll to position [9, 0]
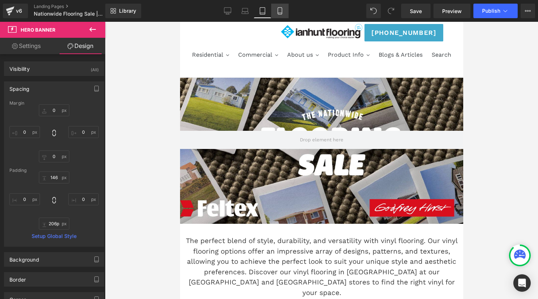
click at [280, 8] on icon at bounding box center [279, 10] width 7 height 7
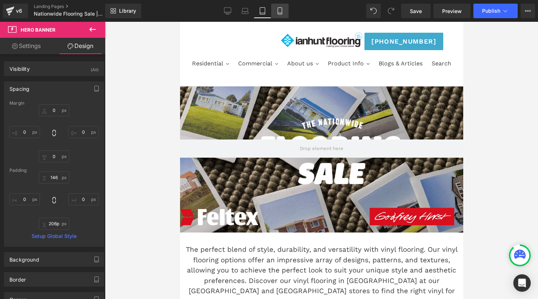
type input "0"
type input "146"
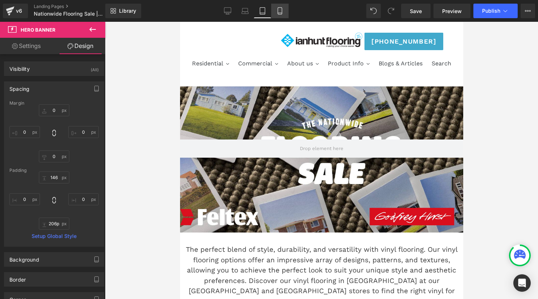
type input "0"
type input "341"
type input "0"
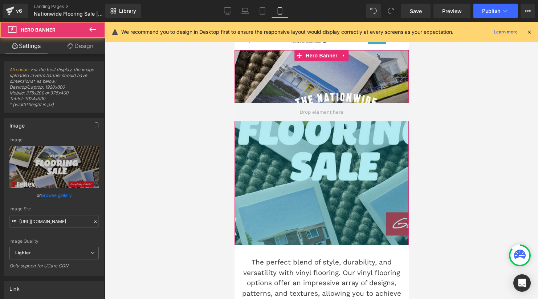
click at [341, 209] on div "Hero Banner 146px 341px" at bounding box center [321, 147] width 174 height 195
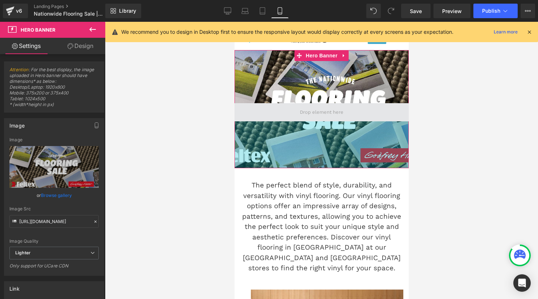
drag, startPoint x: 356, startPoint y: 196, endPoint x: 363, endPoint y: 119, distance: 77.6
click at [362, 119] on div "Hero Banner 146px 129px" at bounding box center [321, 109] width 174 height 118
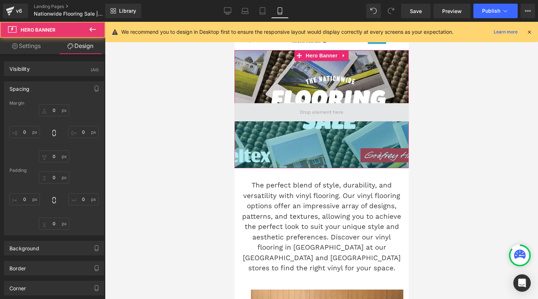
type input "0"
type input "146"
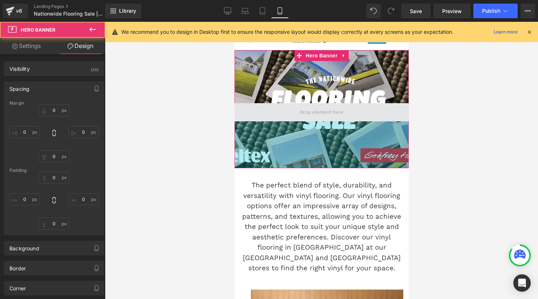
type input "0"
type input "128"
type input "0"
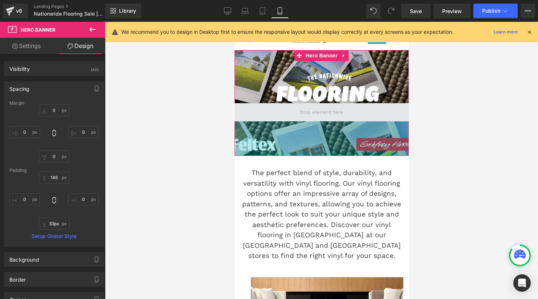
type input "32px"
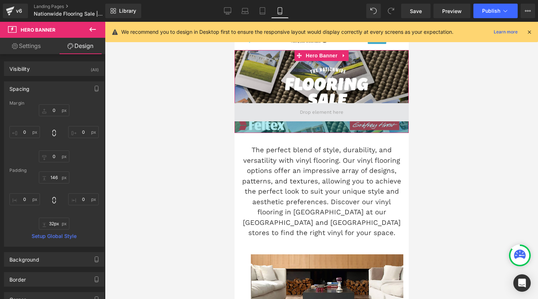
drag, startPoint x: 351, startPoint y: 148, endPoint x: 353, endPoint y: 113, distance: 34.9
click at [353, 113] on div "Hero Banner 146px 32px" at bounding box center [321, 91] width 174 height 83
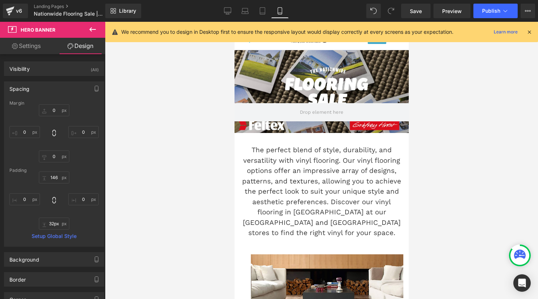
click at [445, 137] on div at bounding box center [321, 160] width 433 height 277
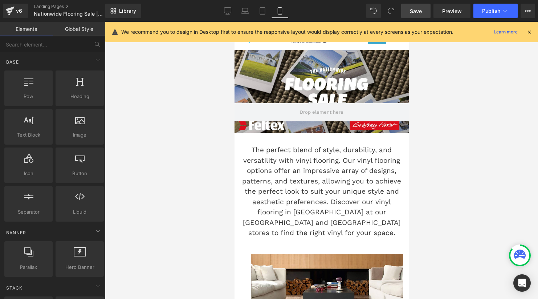
click at [421, 11] on span "Save" at bounding box center [416, 11] width 12 height 8
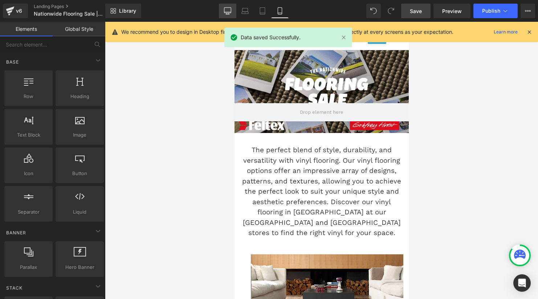
click at [225, 11] on icon at bounding box center [227, 10] width 7 height 7
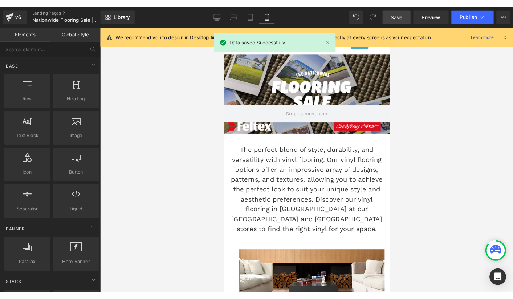
scroll to position [66, 0]
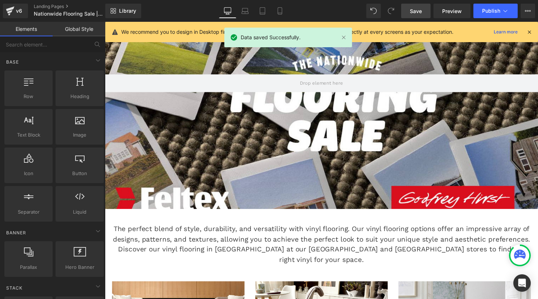
click at [328, 201] on div "Hero Banner 146px 32px" at bounding box center [324, 117] width 439 height 190
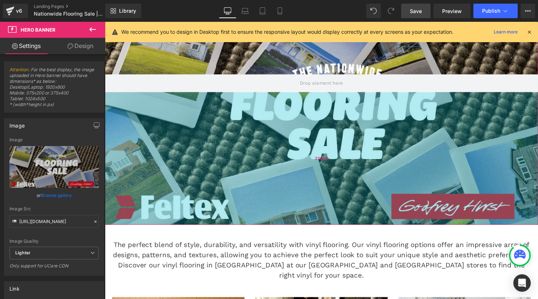
drag, startPoint x: 346, startPoint y: 207, endPoint x: 370, endPoint y: 223, distance: 28.5
click at [370, 223] on div "370px" at bounding box center [324, 160] width 439 height 134
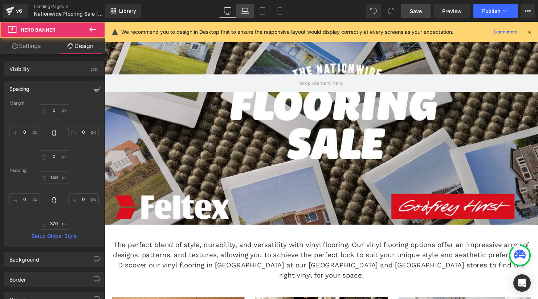
click at [243, 12] on icon at bounding box center [245, 13] width 7 height 2
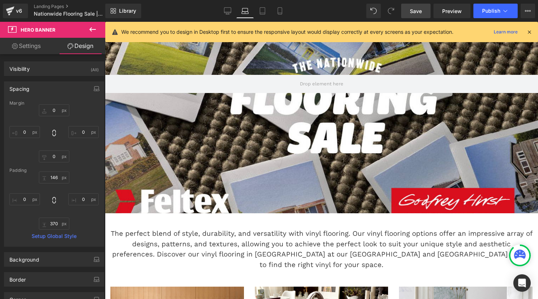
type input "0"
type input "146"
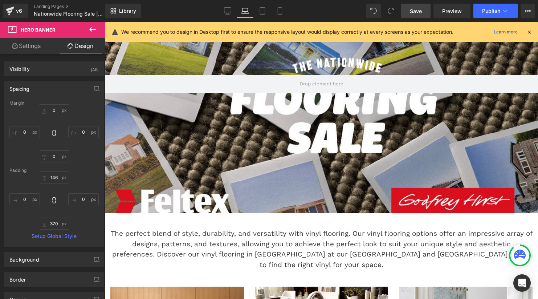
type input "0"
type input "331"
type input "0"
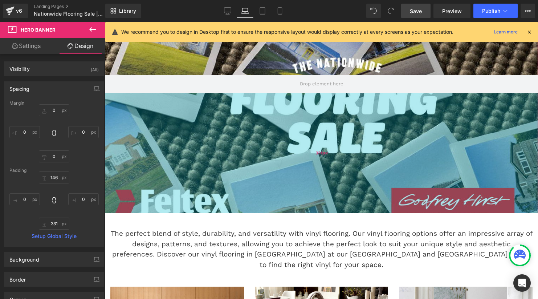
click at [256, 152] on div "331px" at bounding box center [321, 153] width 433 height 120
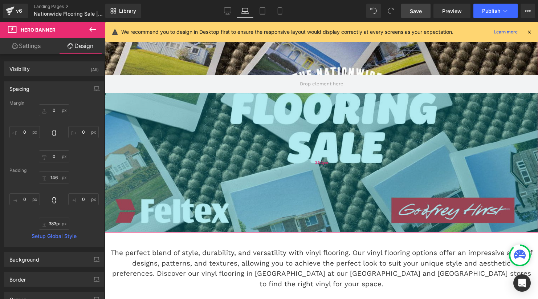
drag, startPoint x: 256, startPoint y: 152, endPoint x: 256, endPoint y: 171, distance: 18.9
click at [256, 171] on div "384px" at bounding box center [321, 162] width 433 height 139
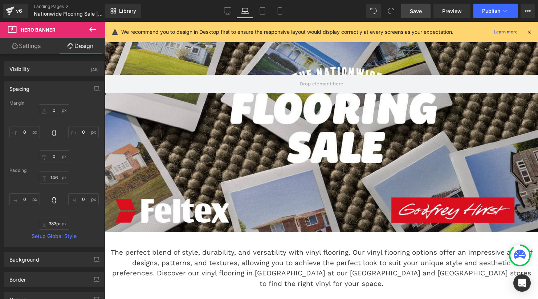
click at [420, 12] on span "Save" at bounding box center [416, 11] width 12 height 8
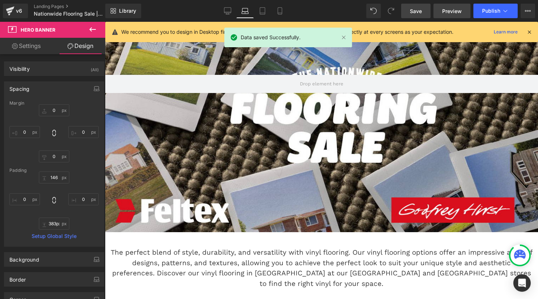
click at [445, 13] on span "Preview" at bounding box center [452, 11] width 20 height 8
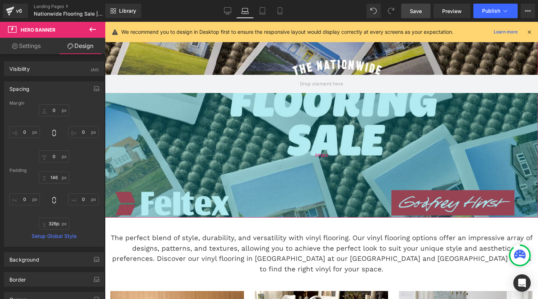
drag, startPoint x: 297, startPoint y: 190, endPoint x: 320, endPoint y: 170, distance: 31.4
click at [320, 170] on div "343px" at bounding box center [321, 155] width 433 height 125
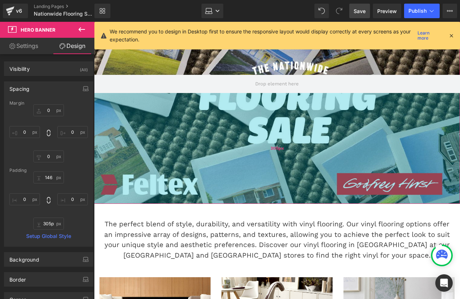
type input "304px"
drag, startPoint x: 414, startPoint y: 147, endPoint x: 415, endPoint y: 139, distance: 8.1
click at [415, 139] on div "305px" at bounding box center [277, 148] width 366 height 111
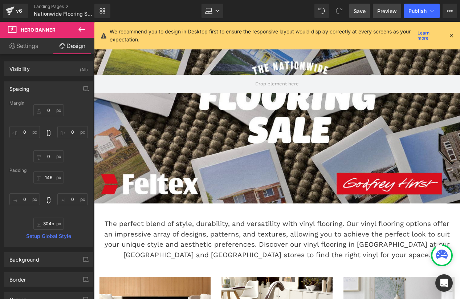
click at [388, 13] on span "Preview" at bounding box center [387, 11] width 20 height 8
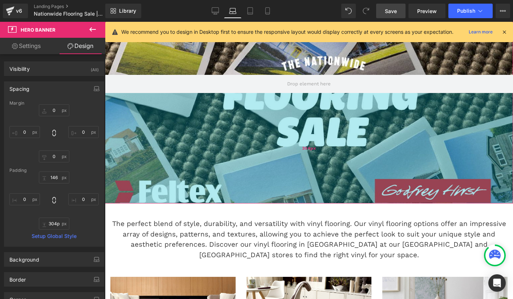
click at [299, 135] on div "304px" at bounding box center [309, 148] width 408 height 110
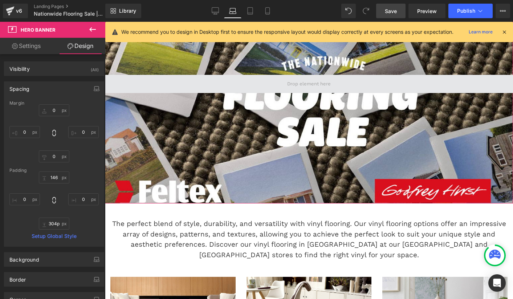
click at [298, 85] on span at bounding box center [309, 83] width 49 height 11
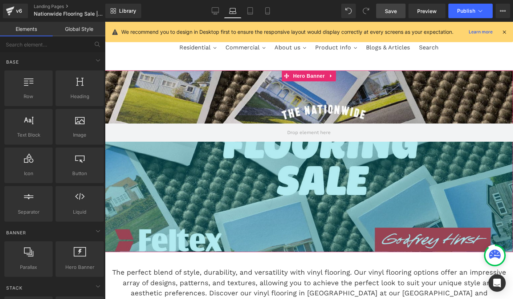
scroll to position [0, 0]
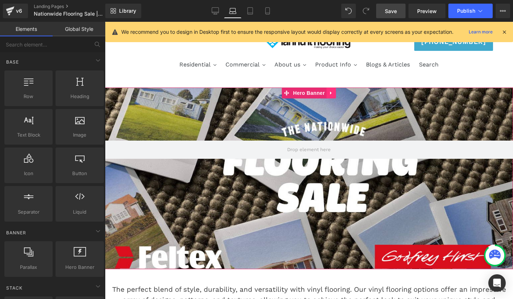
click at [330, 92] on icon at bounding box center [330, 92] width 1 height 3
click at [334, 92] on icon at bounding box center [336, 92] width 5 height 5
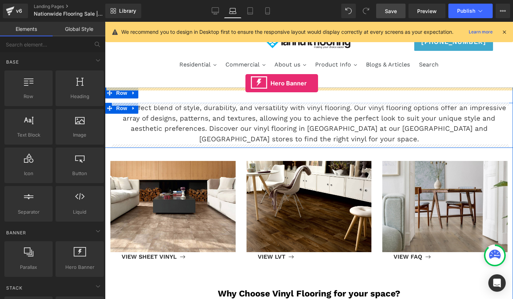
drag, startPoint x: 184, startPoint y: 274, endPoint x: 245, endPoint y: 83, distance: 200.7
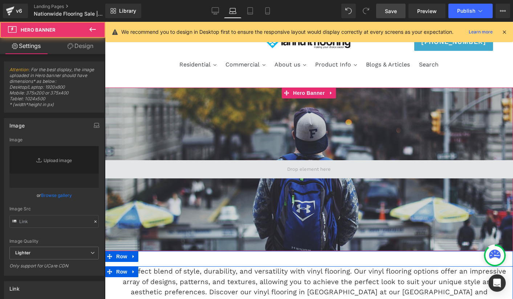
type input "https://d1um8515vdn9kb.cloudfront.net/images/hero.jpg"
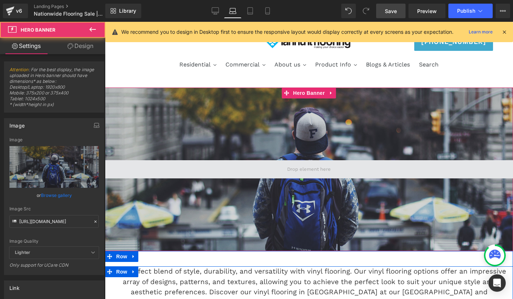
click at [274, 166] on span at bounding box center [309, 169] width 408 height 18
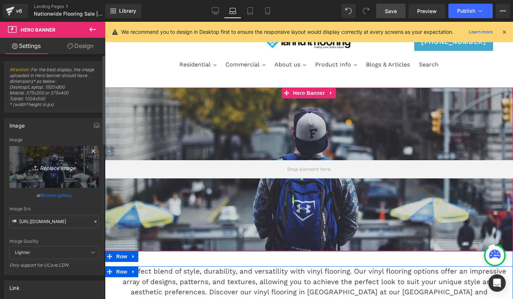
click at [57, 174] on link "Replace Image" at bounding box center [53, 167] width 89 height 42
type input "C:\fakepath\hero.jpg"
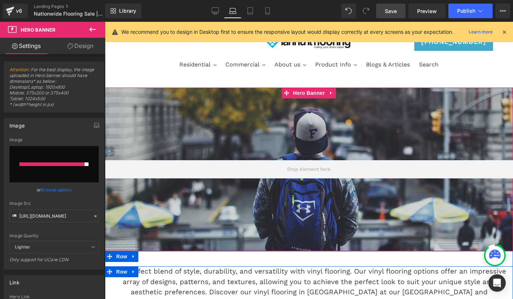
type input "https://ucarecdn.com/b81626ea-1fa1-4bab-9ada-5f3e6ab46d71/-/format/auto/-/previ…"
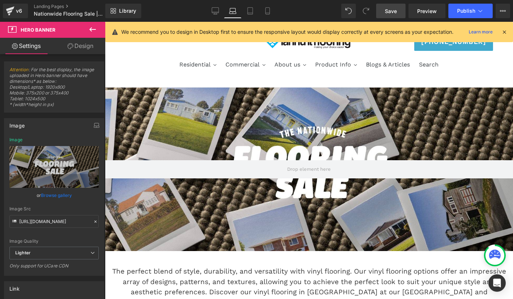
click at [393, 9] on span "Save" at bounding box center [391, 11] width 12 height 8
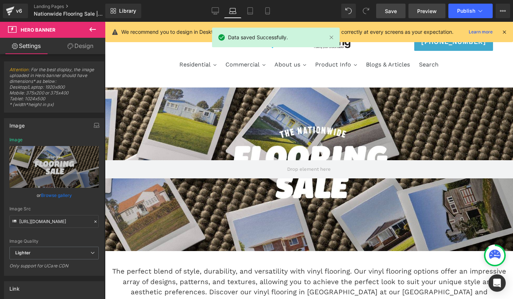
click at [423, 11] on span "Preview" at bounding box center [427, 11] width 20 height 8
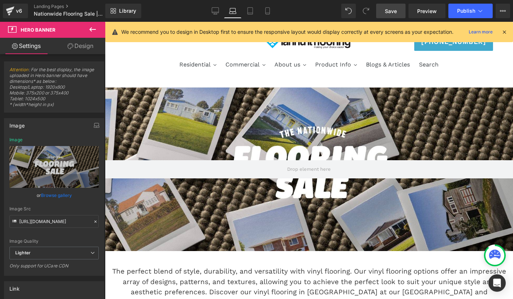
click at [392, 10] on span "Save" at bounding box center [391, 11] width 12 height 8
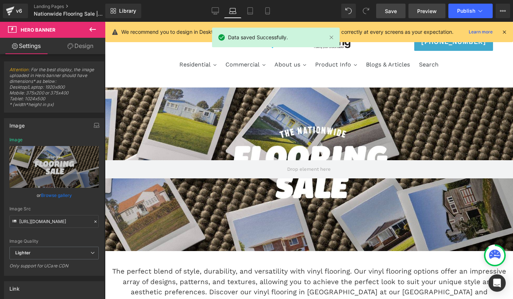
click at [424, 12] on span "Preview" at bounding box center [427, 11] width 20 height 8
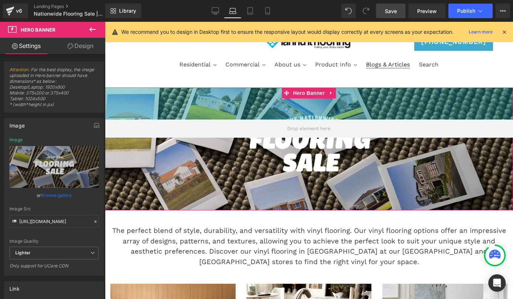
drag, startPoint x: 344, startPoint y: 110, endPoint x: 374, endPoint y: 69, distance: 50.4
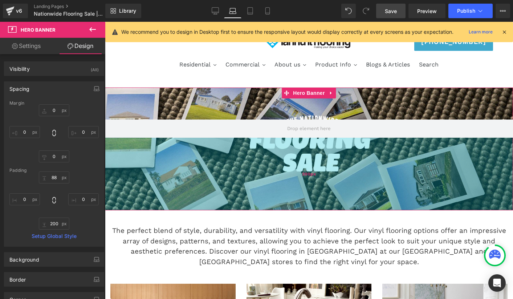
click at [346, 159] on div "200px" at bounding box center [309, 174] width 408 height 73
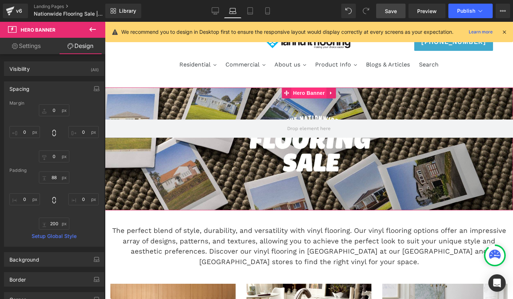
click at [302, 97] on span "Hero Banner" at bounding box center [308, 92] width 35 height 11
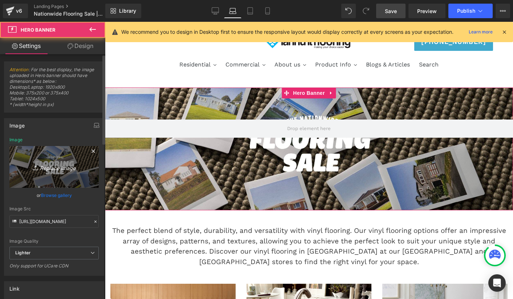
click at [63, 160] on link "Replace Image" at bounding box center [53, 167] width 89 height 42
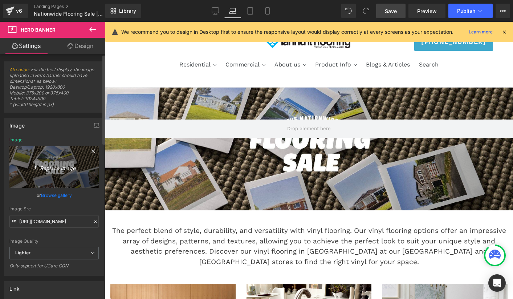
type input "C:\fakepath\Desktop Banner.jpg"
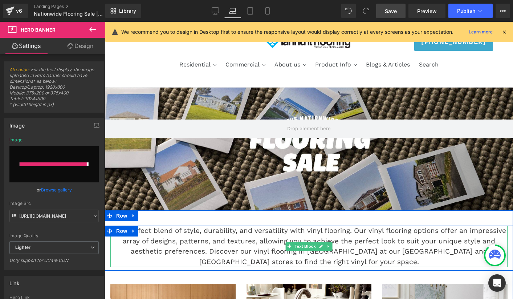
type input "https://ucarecdn.com/6445308b-39db-45e3-9029-b8d27f8e8dcf/-/format/auto/-/previ…"
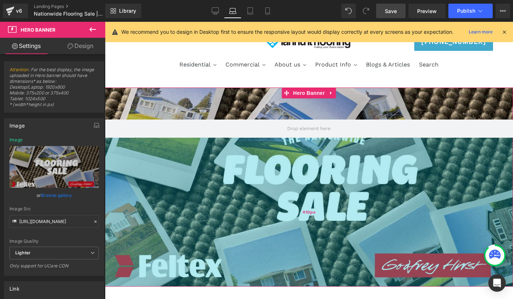
drag, startPoint x: 377, startPoint y: 179, endPoint x: 371, endPoint y: 255, distance: 76.4
click at [371, 255] on div "410px" at bounding box center [309, 212] width 408 height 149
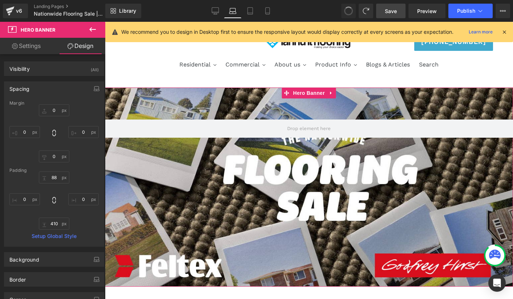
type input "0"
type input "88"
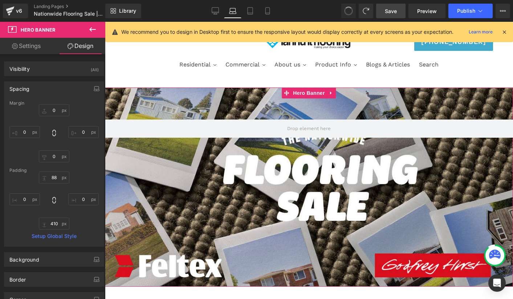
type input "0"
type input "200"
type input "0"
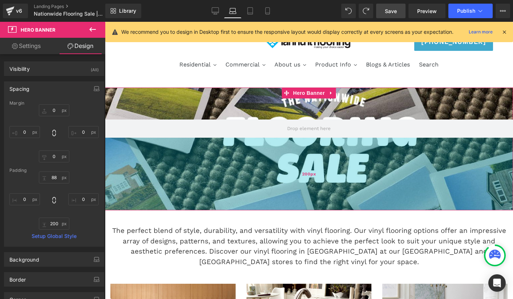
click at [318, 158] on div "200px" at bounding box center [309, 174] width 408 height 73
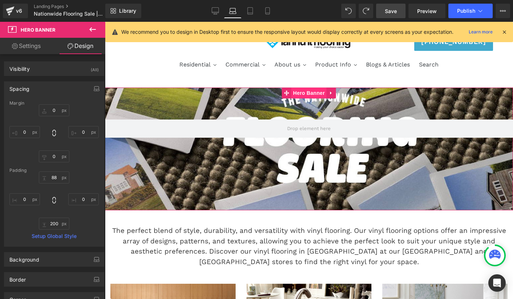
click at [310, 91] on span "Hero Banner" at bounding box center [308, 92] width 35 height 11
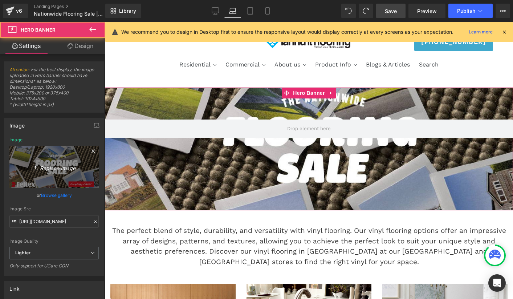
click at [49, 158] on link "Replace Image" at bounding box center [53, 167] width 89 height 42
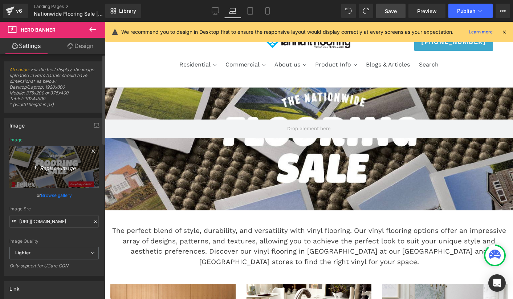
type input "C:\fakepath\Desktop Banner-02.jpg"
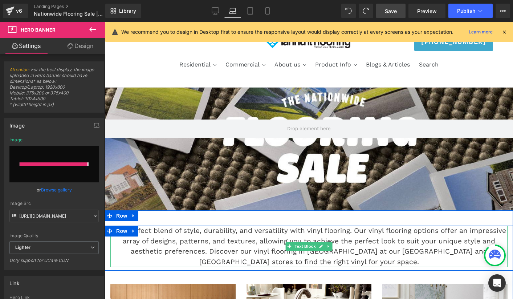
type input "https://ucarecdn.com/75b35a44-679f-4dfe-b006-a5bc41be6777/-/format/auto/-/previ…"
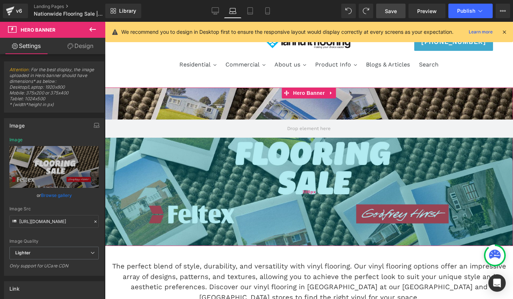
drag, startPoint x: 452, startPoint y: 175, endPoint x: 454, endPoint y: 210, distance: 35.3
click at [454, 210] on div "298px" at bounding box center [309, 192] width 408 height 108
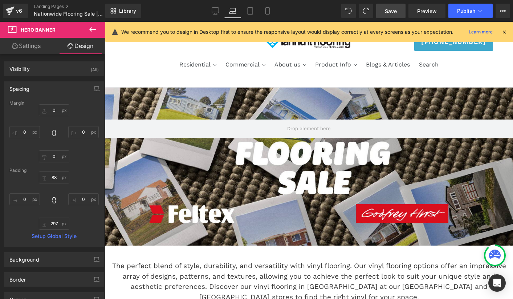
click at [385, 17] on link "Save" at bounding box center [390, 11] width 29 height 15
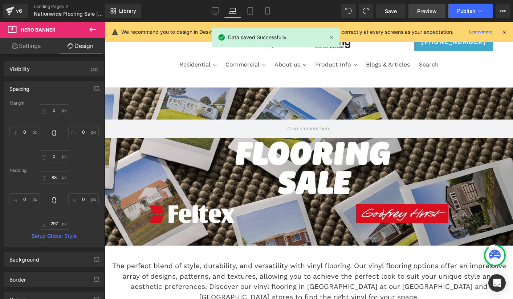
click at [425, 9] on span "Preview" at bounding box center [427, 11] width 20 height 8
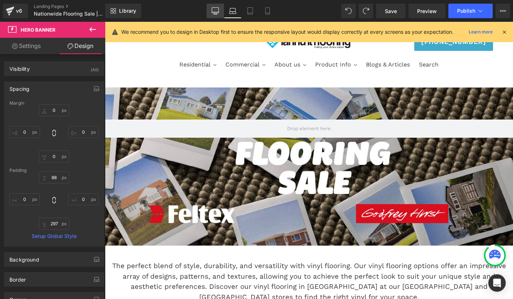
click at [217, 12] on icon at bounding box center [215, 12] width 7 height 0
type input "0"
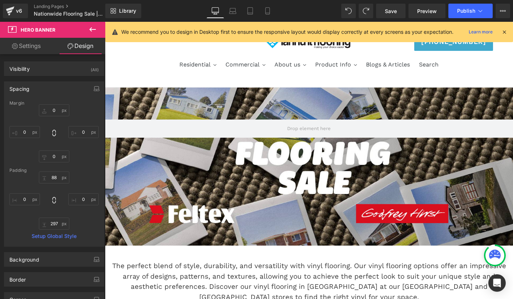
type input "200"
type input "0"
type input "200"
type input "0"
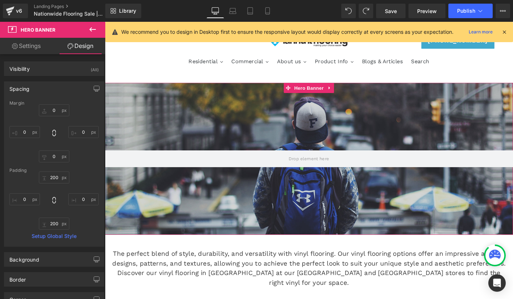
click at [337, 143] on div at bounding box center [324, 168] width 439 height 163
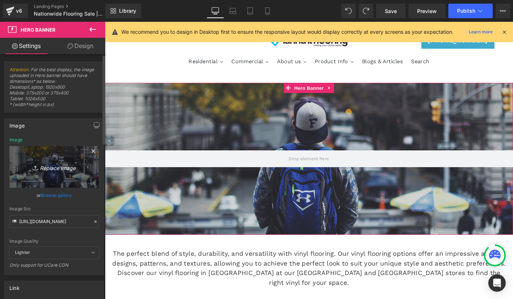
click at [66, 167] on icon "Replace Image" at bounding box center [54, 166] width 58 height 9
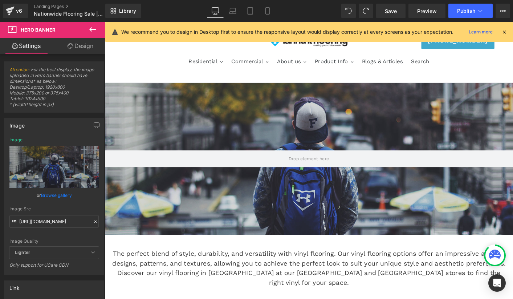
type input "C:\fakepath\Desktop Banner-02.jpg"
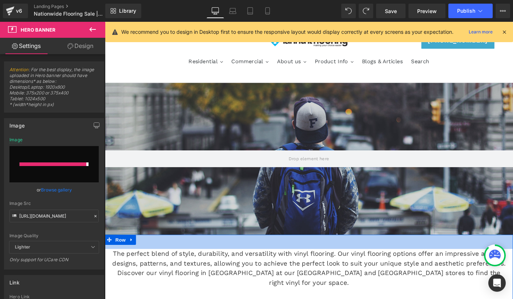
type input "https://ucarecdn.com/95c7afca-48dd-479d-99e2-f1f335889091/-/format/auto/-/previ…"
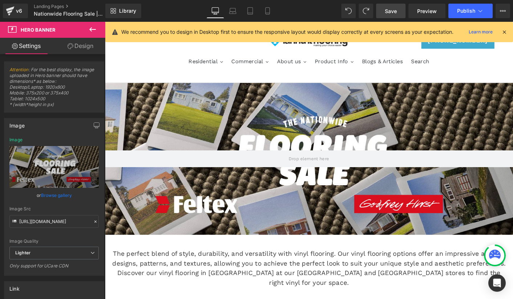
click at [391, 10] on span "Save" at bounding box center [391, 11] width 12 height 8
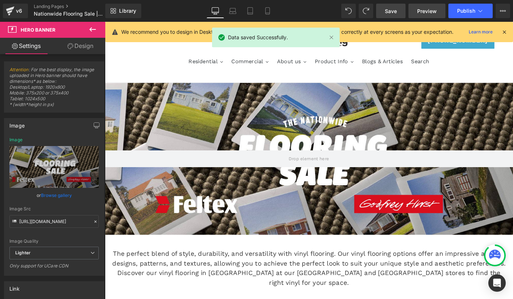
click at [422, 10] on span "Preview" at bounding box center [427, 11] width 20 height 8
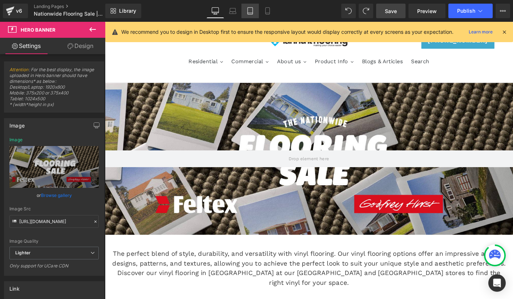
click at [248, 11] on icon at bounding box center [250, 11] width 5 height 7
type input "https://d1um8515vdn9kb.cloudfront.net/images/hero.jpg"
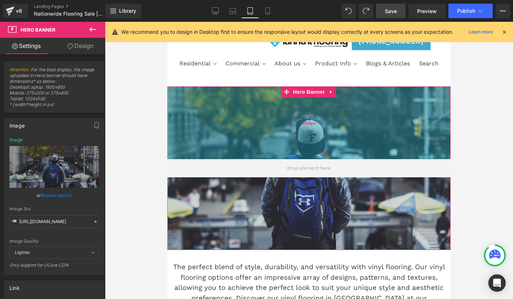
click at [313, 141] on div "200px" at bounding box center [308, 122] width 283 height 73
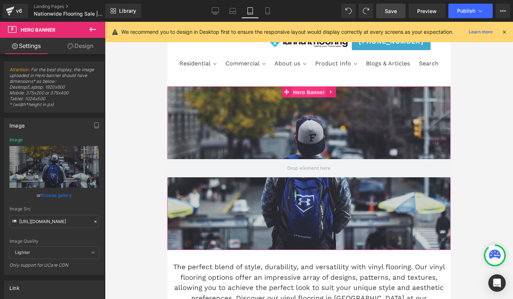
click at [306, 94] on span "Hero Banner" at bounding box center [308, 92] width 35 height 11
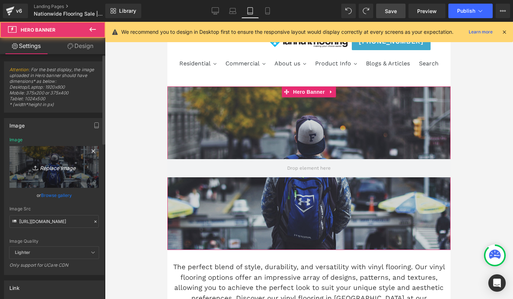
click at [72, 164] on icon "Replace Image" at bounding box center [54, 166] width 58 height 9
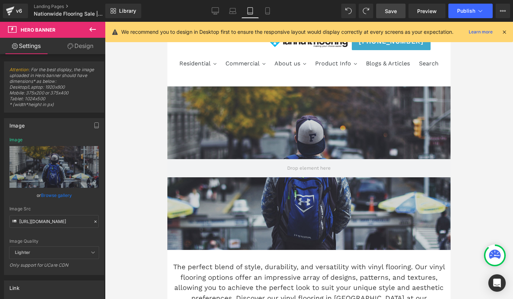
type input "C:\fakepath\Desktop Banner-01.jpg"
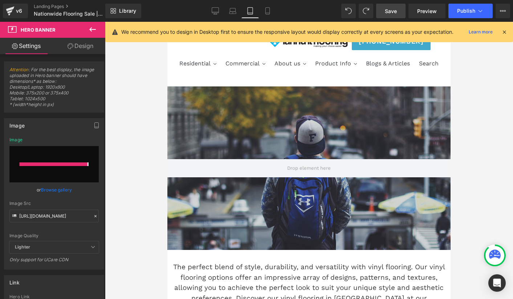
type input "https://ucarecdn.com/70015fde-4c98-4e9b-8e01-aa3ec67db232/-/format/auto/-/previ…"
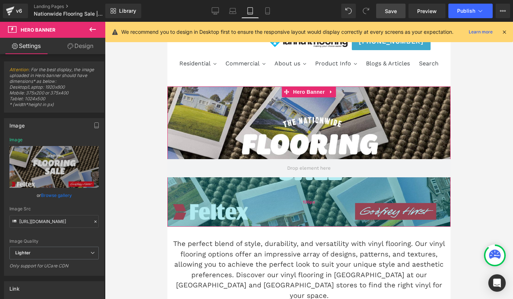
drag, startPoint x: 437, startPoint y: 227, endPoint x: 437, endPoint y: 204, distance: 23.2
click at [437, 204] on div "136px" at bounding box center [308, 201] width 283 height 49
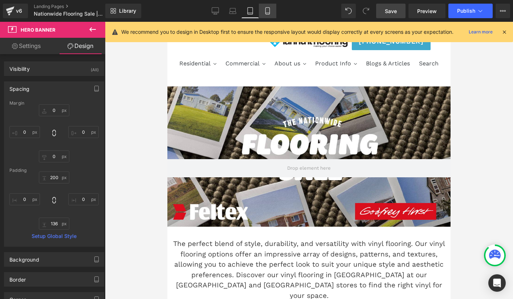
click at [265, 14] on icon at bounding box center [267, 10] width 7 height 7
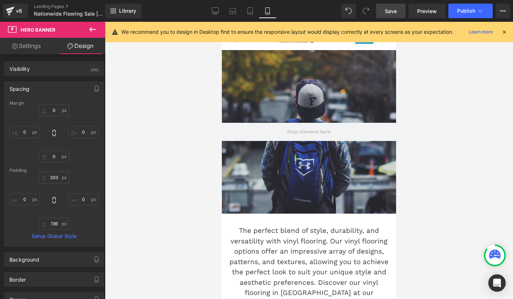
type input "0"
type input "200"
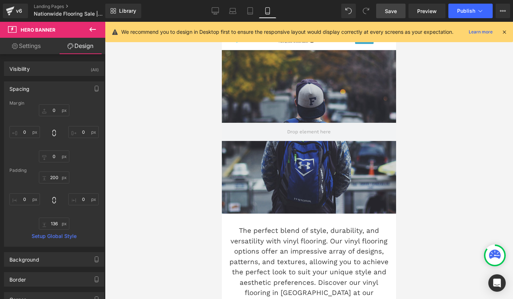
type input "0"
type input "200"
type input "0"
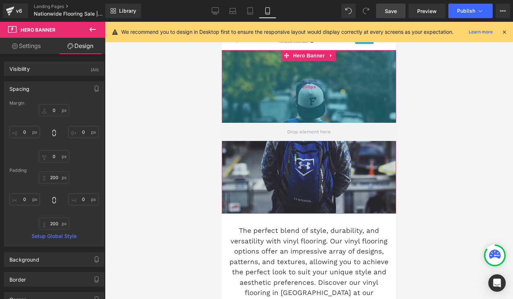
type input "200px"
click at [307, 106] on div "200px" at bounding box center [309, 86] width 174 height 73
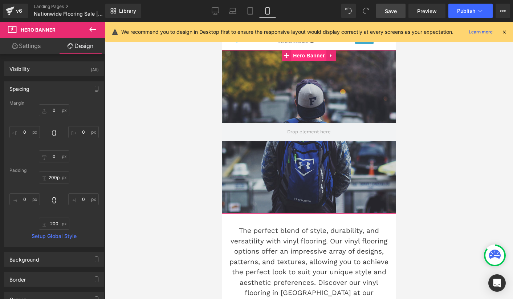
click at [306, 56] on span "Hero Banner" at bounding box center [308, 55] width 35 height 11
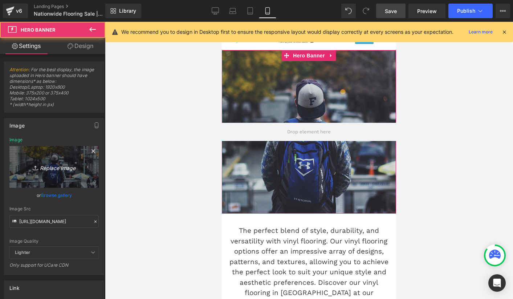
click at [64, 168] on icon "Replace Image" at bounding box center [54, 166] width 58 height 9
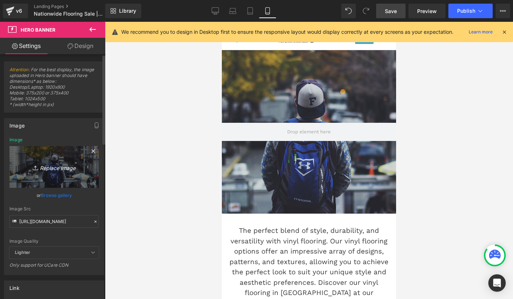
type input "C:\fakepath\Desktop Banner-01.jpg"
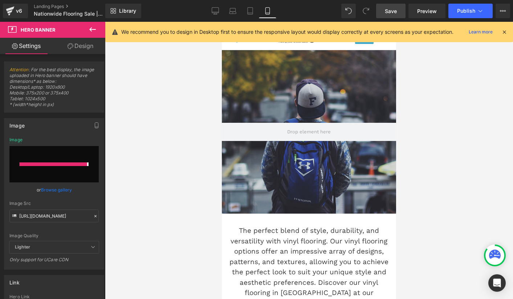
type input "https://ucarecdn.com/c0059d35-65a9-4b39-b038-db7c892c5f9c/-/format/auto/-/previ…"
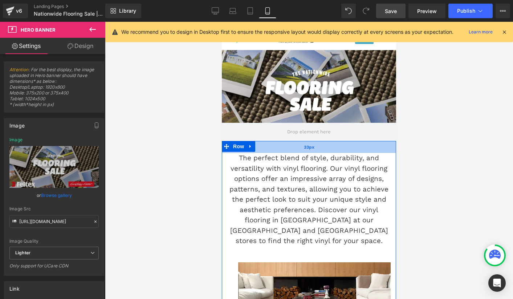
drag, startPoint x: 365, startPoint y: 201, endPoint x: 381, endPoint y: 142, distance: 61.1
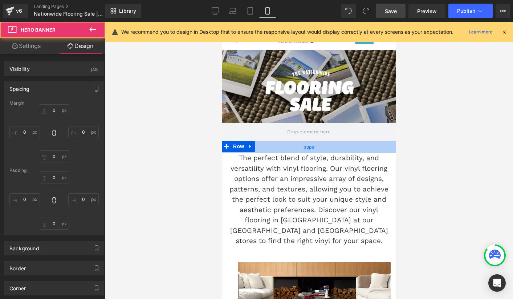
type input "0"
type input "200"
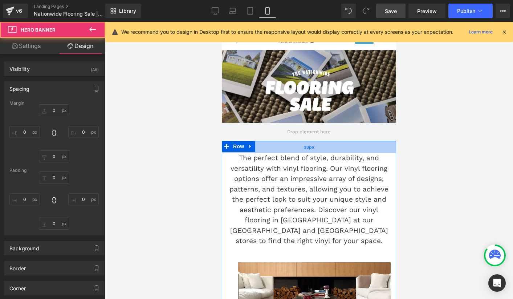
type input "0"
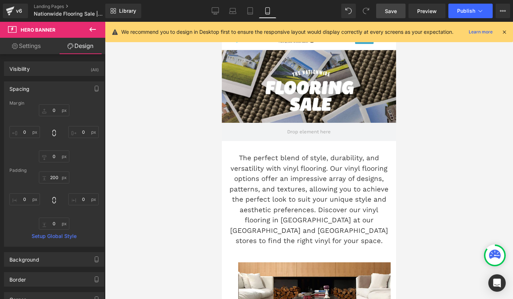
click at [393, 5] on link "Save" at bounding box center [390, 11] width 29 height 15
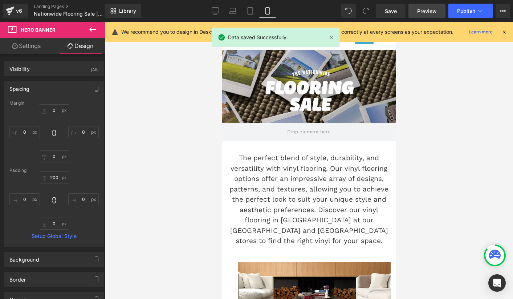
click at [435, 11] on span "Preview" at bounding box center [427, 11] width 20 height 8
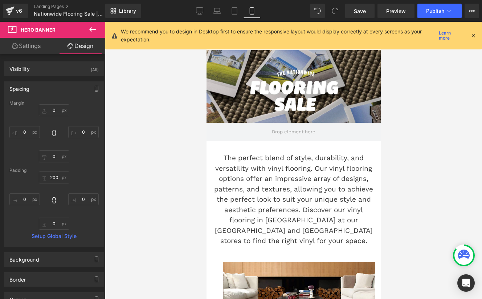
click at [206, 22] on div "200px" at bounding box center [206, 22] width 0 height 0
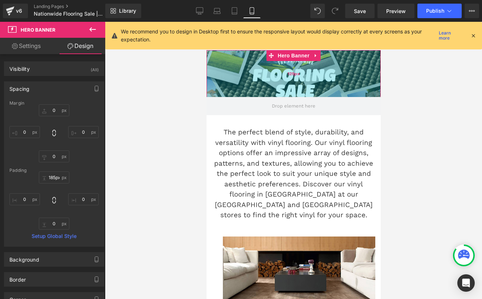
type input "186px"
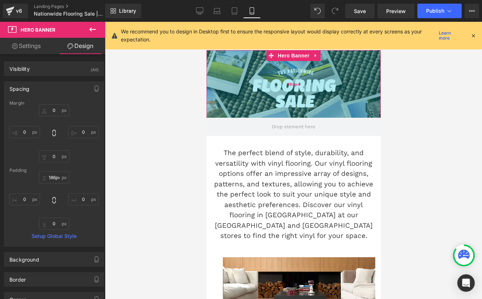
drag, startPoint x: 309, startPoint y: 113, endPoint x: 324, endPoint y: 108, distance: 16.4
click at [324, 108] on div "186px" at bounding box center [293, 84] width 174 height 68
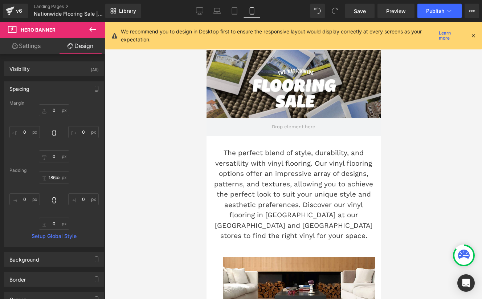
click at [436, 134] on div at bounding box center [293, 160] width 377 height 277
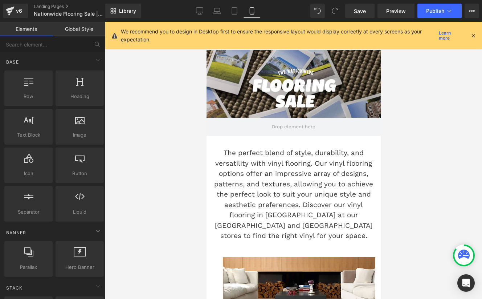
click at [480, 131] on div at bounding box center [293, 160] width 377 height 277
click at [231, 9] on icon at bounding box center [234, 10] width 7 height 7
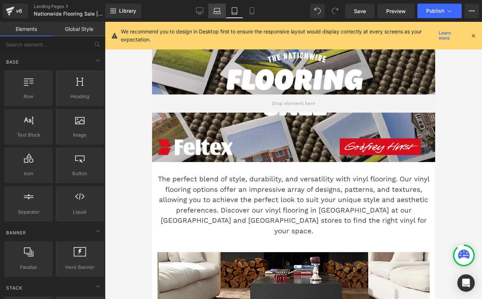
click at [217, 9] on icon at bounding box center [216, 10] width 7 height 7
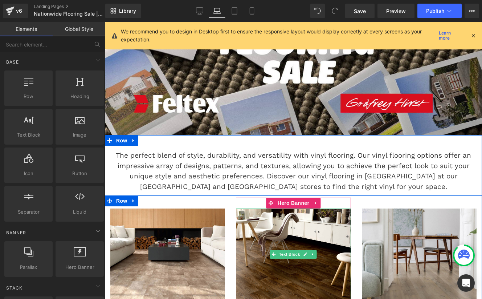
scroll to position [0, 0]
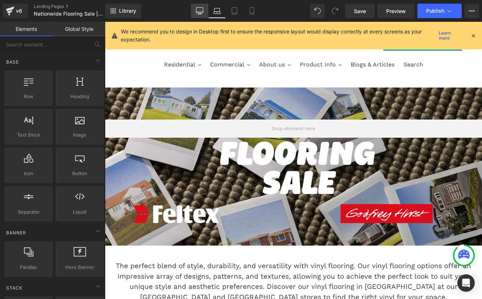
click at [201, 12] on icon at bounding box center [199, 10] width 7 height 7
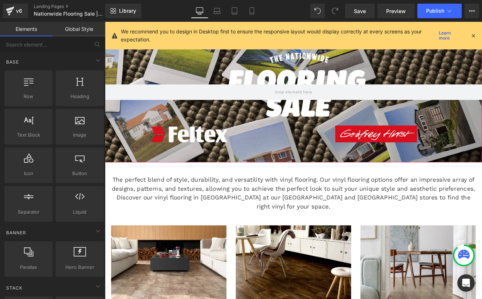
click at [308, 166] on div at bounding box center [324, 103] width 439 height 163
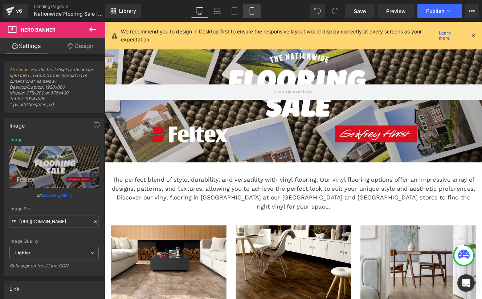
click at [253, 8] on icon at bounding box center [252, 11] width 4 height 7
type input "https://ucarecdn.com/c0059d35-65a9-4b39-b038-db7c892c5f9c/-/format/auto/-/previ…"
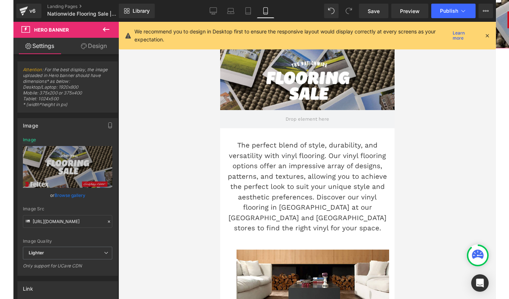
scroll to position [0, 0]
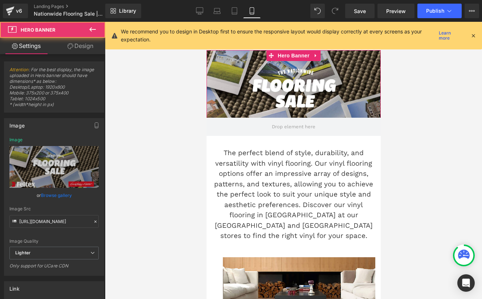
click at [345, 106] on div at bounding box center [293, 93] width 174 height 86
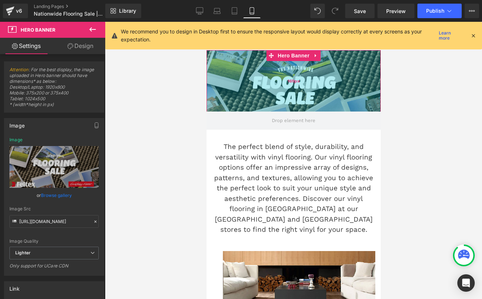
drag, startPoint x: 366, startPoint y: 77, endPoint x: 372, endPoint y: 70, distance: 8.2
click at [372, 70] on div "169px" at bounding box center [293, 80] width 174 height 61
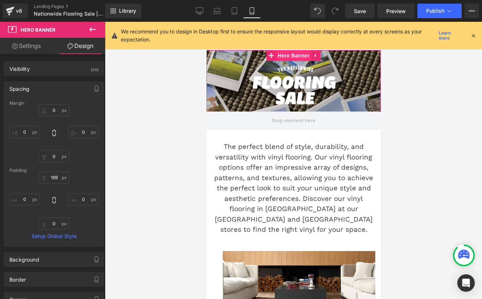
click at [292, 56] on span "Hero Banner" at bounding box center [293, 55] width 35 height 11
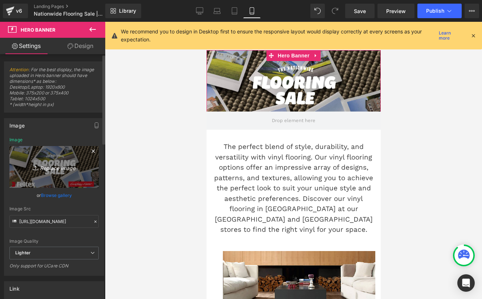
click at [45, 170] on icon "Replace Image" at bounding box center [54, 166] width 58 height 9
type input "C:\fakepath\Desktop Banner-02.jpg"
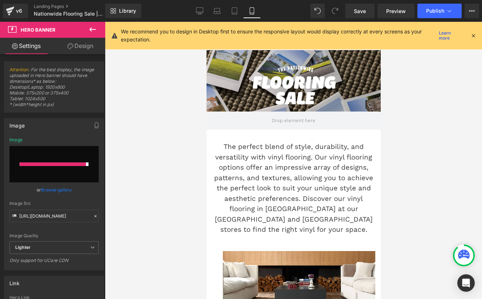
type input "https://ucarecdn.com/ef148eb6-5e9c-4ebd-ba32-8cdaa9ccf258/-/format/auto/-/previ…"
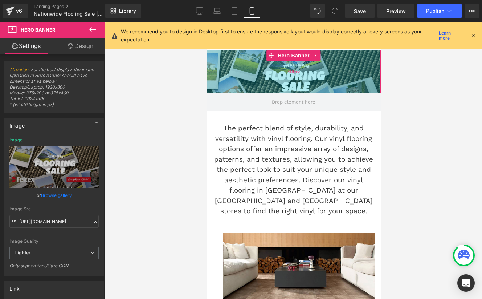
drag, startPoint x: 354, startPoint y: 100, endPoint x: 370, endPoint y: 81, distance: 24.2
click at [370, 81] on div "118px" at bounding box center [293, 71] width 174 height 43
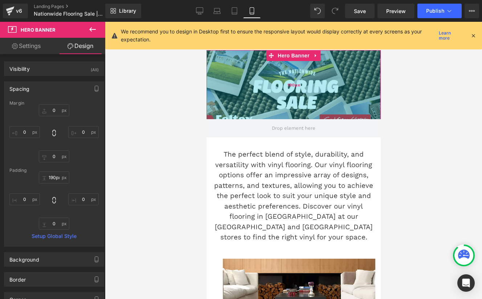
type input "189px"
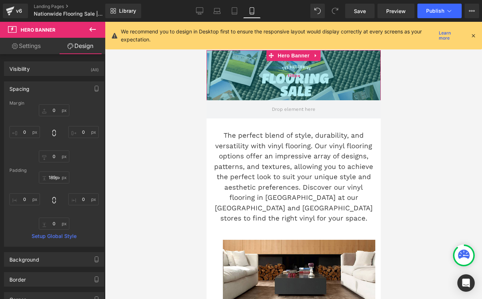
drag, startPoint x: 341, startPoint y: 85, endPoint x: 369, endPoint y: 92, distance: 28.9
click at [369, 92] on div "138px" at bounding box center [293, 75] width 174 height 50
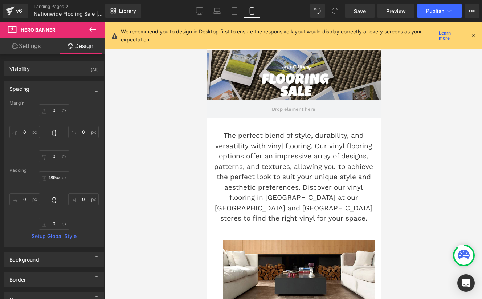
click at [404, 128] on div at bounding box center [293, 160] width 377 height 277
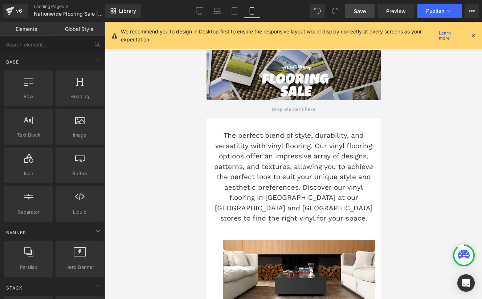
click at [363, 13] on span "Save" at bounding box center [360, 11] width 12 height 8
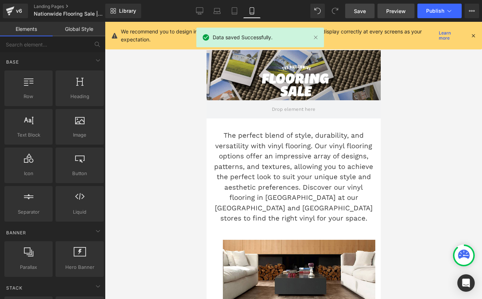
click at [397, 8] on span "Preview" at bounding box center [396, 11] width 20 height 8
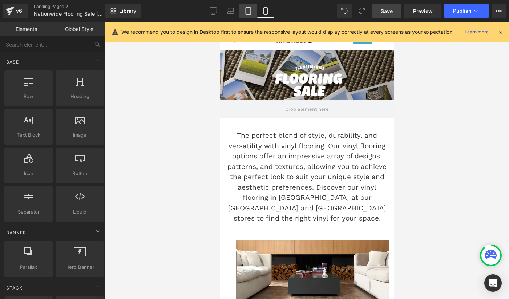
click at [246, 12] on icon at bounding box center [247, 10] width 7 height 7
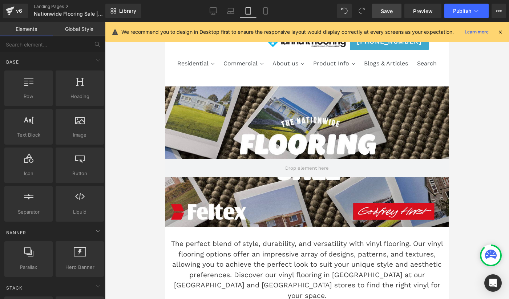
scroll to position [65, 0]
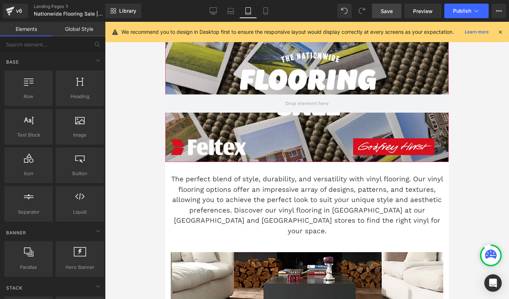
click at [304, 80] on div at bounding box center [306, 92] width 283 height 140
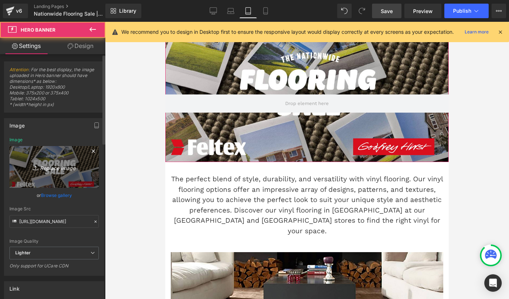
click at [52, 166] on icon "Replace Image" at bounding box center [54, 166] width 58 height 9
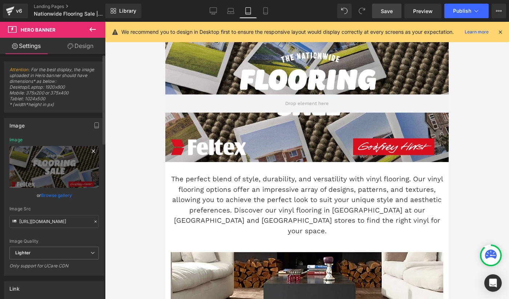
type input "C:\fakepath\Desktop Banner-02.jpg"
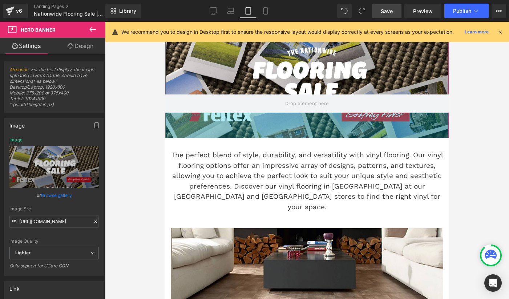
drag, startPoint x: 443, startPoint y: 142, endPoint x: 449, endPoint y: 117, distance: 26.4
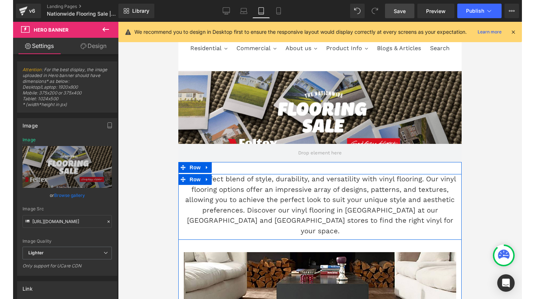
scroll to position [0, 0]
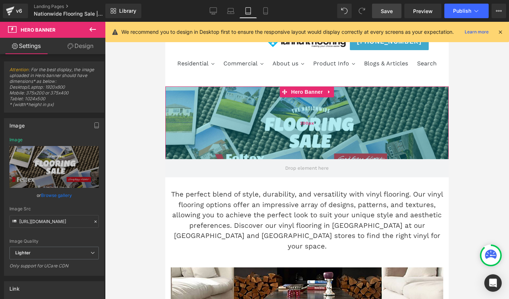
drag, startPoint x: 402, startPoint y: 144, endPoint x: 402, endPoint y: 158, distance: 13.8
click at [402, 158] on div "200px" at bounding box center [306, 122] width 283 height 73
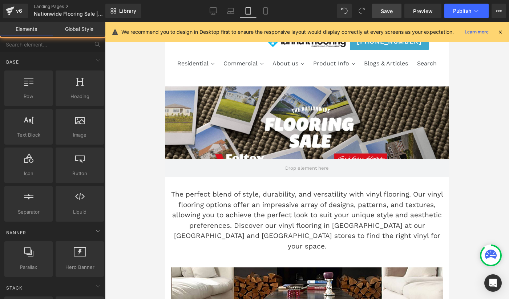
click at [477, 136] on div at bounding box center [307, 160] width 404 height 277
click at [387, 5] on link "Save" at bounding box center [386, 11] width 29 height 15
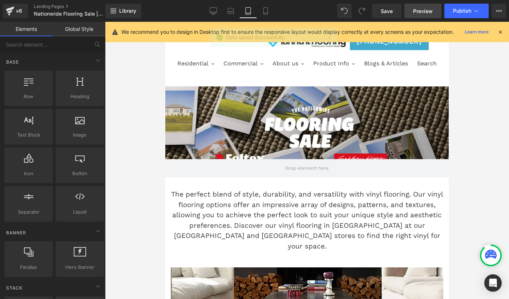
click at [423, 7] on span "Preview" at bounding box center [423, 11] width 20 height 8
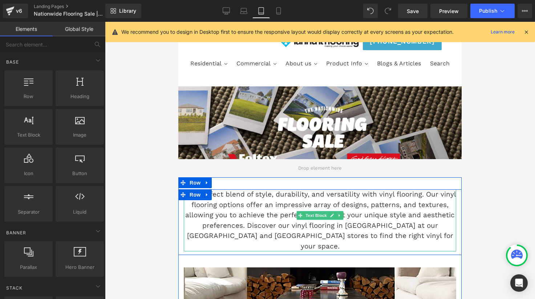
click at [270, 237] on p "The perfect blend of style, durability, and versatility with vinyl flooring. Ou…" at bounding box center [320, 220] width 272 height 62
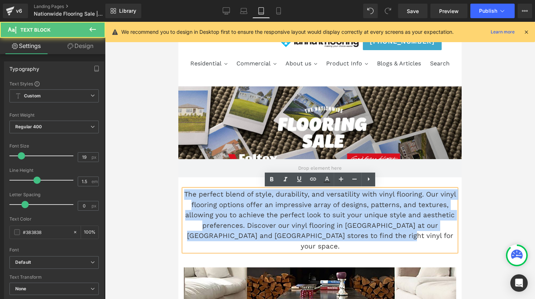
drag, startPoint x: 415, startPoint y: 235, endPoint x: 175, endPoint y: 179, distance: 246.5
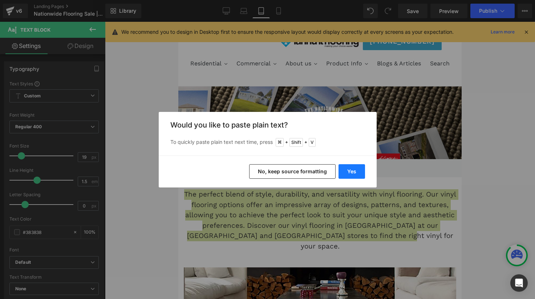
click at [354, 171] on button "Yes" at bounding box center [351, 171] width 27 height 15
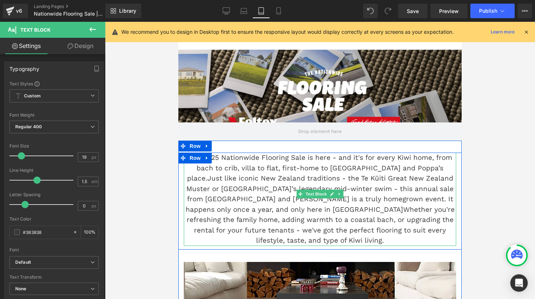
scroll to position [41, 0]
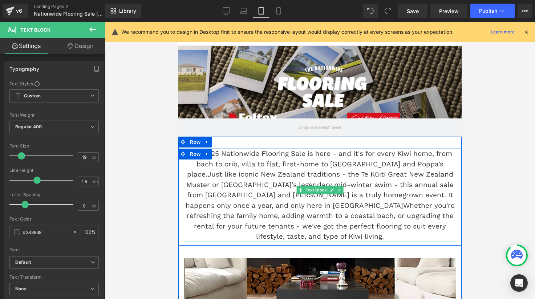
click at [446, 172] on p "The 2025 Nationwide Flooring Sale is here - and it's for every Kiwi home, from …" at bounding box center [320, 194] width 272 height 93
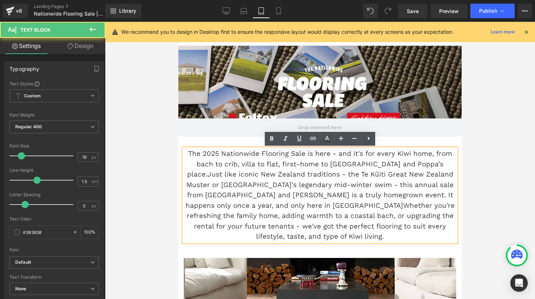
click at [404, 163] on p "The 2025 Nationwide Flooring Sale is here - and it's for every Kiwi home, from …" at bounding box center [320, 194] width 272 height 93
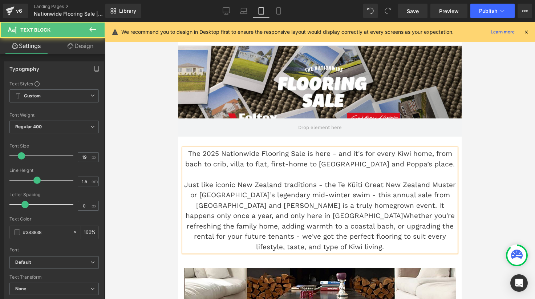
click at [438, 237] on p "The 2025 Nationwide Flooring Sale is here - and it's for every Kiwi home, from …" at bounding box center [320, 199] width 272 height 103
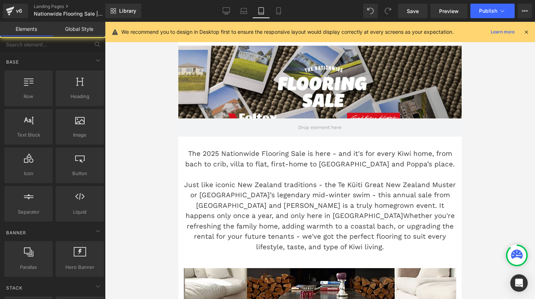
click at [484, 216] on div at bounding box center [320, 160] width 430 height 277
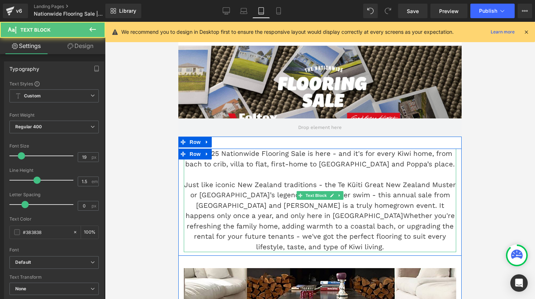
click at [241, 216] on p "The 2025 Nationwide Flooring Sale is here - and it's for every Kiwi home, from …" at bounding box center [320, 199] width 272 height 103
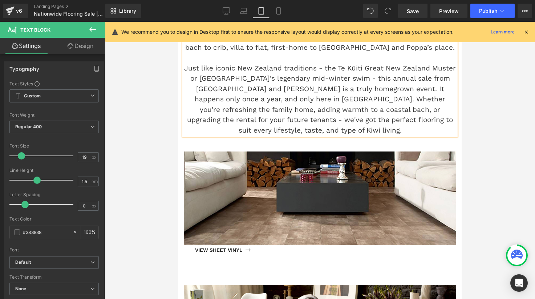
scroll to position [251, 0]
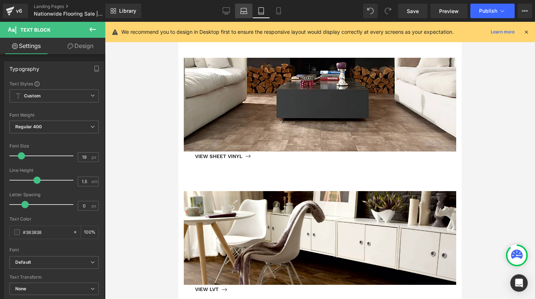
click at [246, 12] on icon at bounding box center [243, 10] width 7 height 7
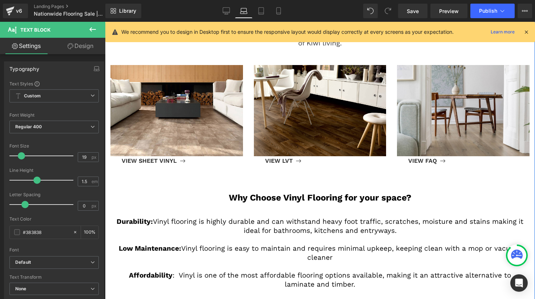
scroll to position [297, 0]
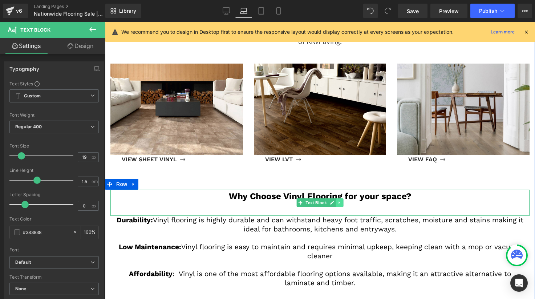
click at [337, 198] on link at bounding box center [340, 202] width 8 height 9
click at [340, 198] on link at bounding box center [343, 202] width 8 height 9
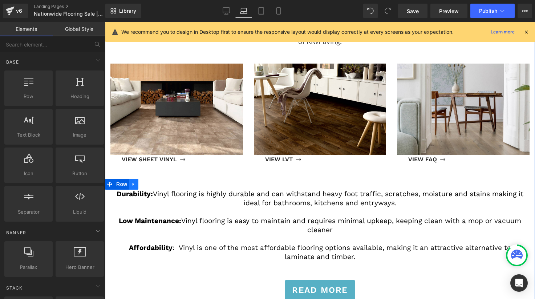
click at [134, 182] on icon at bounding box center [133, 184] width 5 height 5
click at [152, 182] on icon at bounding box center [152, 184] width 5 height 5
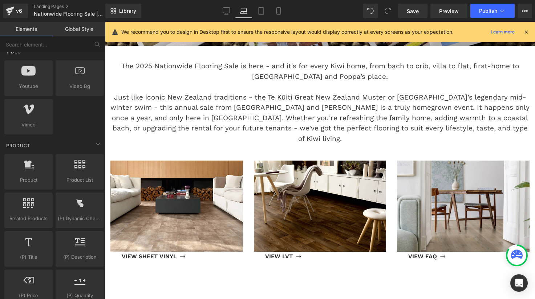
scroll to position [536, 0]
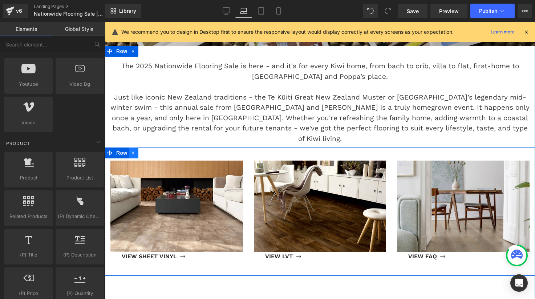
click at [133, 150] on icon at bounding box center [133, 152] width 5 height 5
click at [150, 150] on icon at bounding box center [152, 152] width 5 height 5
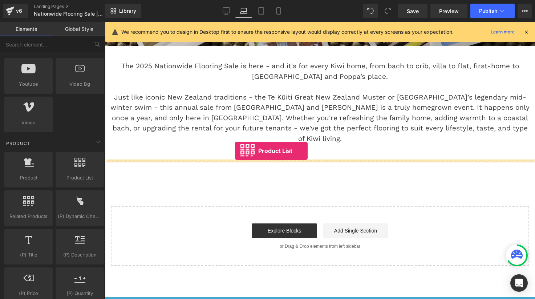
drag, startPoint x: 186, startPoint y: 195, endPoint x: 235, endPoint y: 151, distance: 66.3
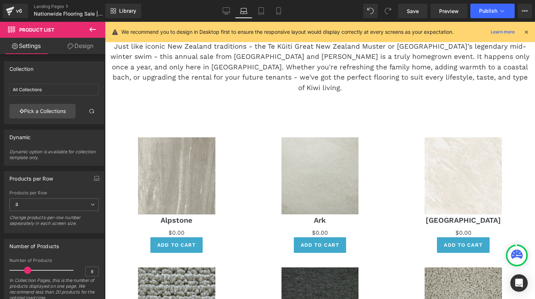
scroll to position [250, 0]
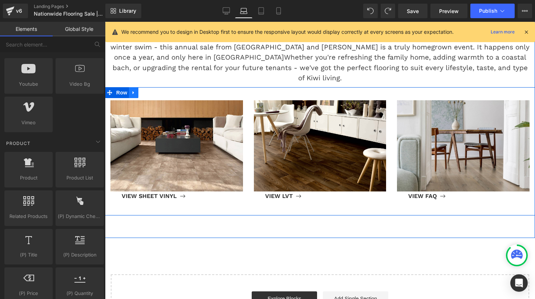
click at [130, 87] on link at bounding box center [133, 92] width 9 height 11
click at [153, 90] on icon at bounding box center [152, 92] width 5 height 5
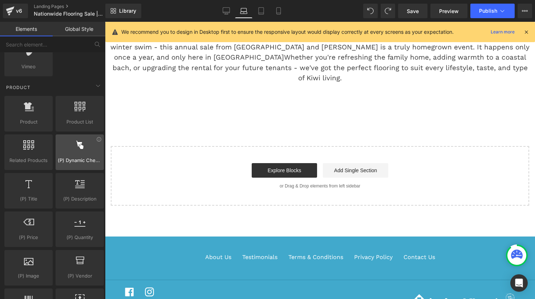
scroll to position [593, 0]
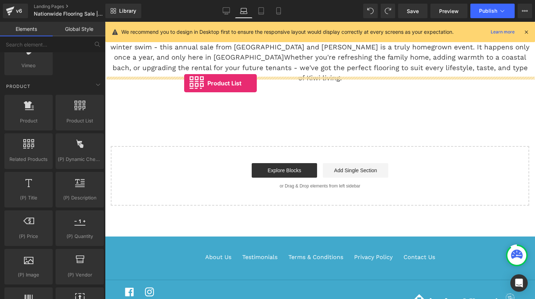
drag, startPoint x: 184, startPoint y: 145, endPoint x: 184, endPoint y: 83, distance: 62.4
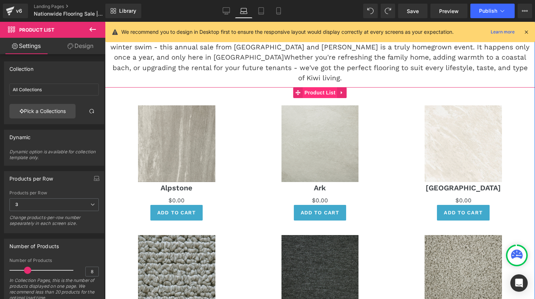
click at [315, 87] on span "Product List" at bounding box center [319, 92] width 34 height 11
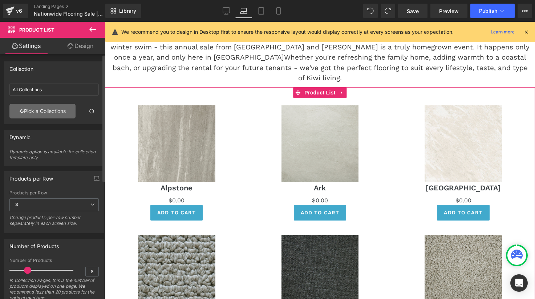
click at [49, 111] on link "Pick a Collections" at bounding box center [42, 111] width 66 height 15
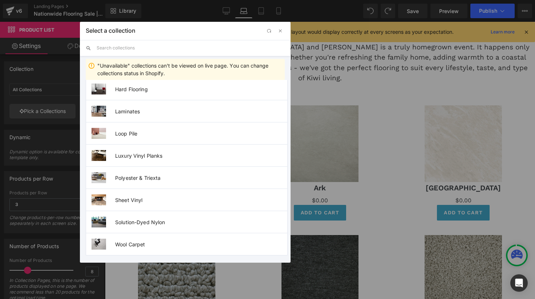
scroll to position [205, 0]
click at [51, 0] on div "Product List You are previewing how the will restyle your page. You can not edi…" at bounding box center [267, 0] width 535 height 0
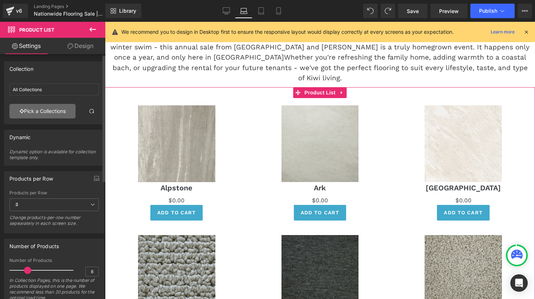
click at [51, 118] on link "Pick a Collections" at bounding box center [42, 111] width 66 height 15
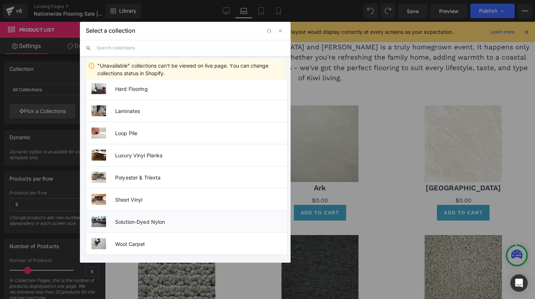
click at [151, 217] on li "Solution-Dyed Nylon" at bounding box center [187, 221] width 202 height 22
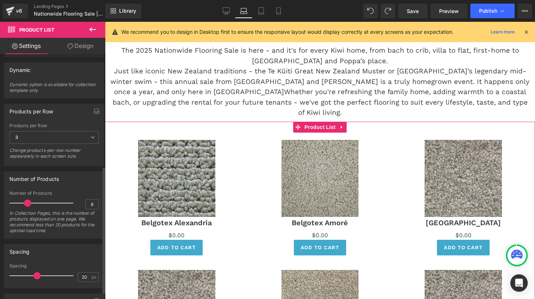
scroll to position [0, 0]
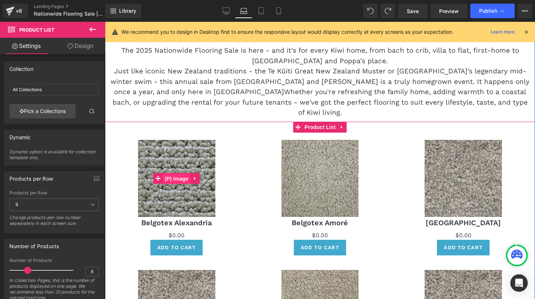
click at [173, 173] on span "(P) Image" at bounding box center [177, 178] width 28 height 11
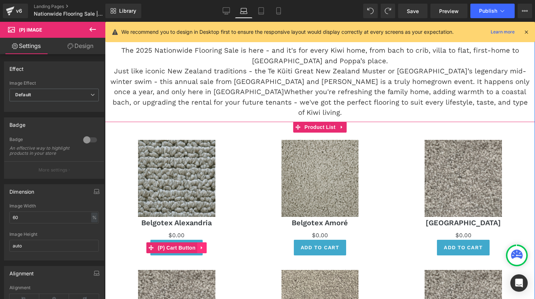
click at [201, 246] on icon at bounding box center [201, 247] width 1 height 3
click at [206, 245] on icon at bounding box center [206, 247] width 5 height 5
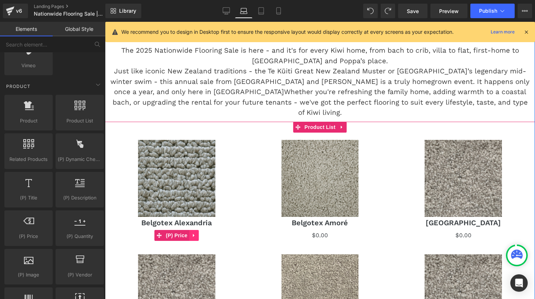
click at [192, 233] on icon at bounding box center [193, 235] width 5 height 5
click at [199, 233] on icon at bounding box center [198, 235] width 5 height 5
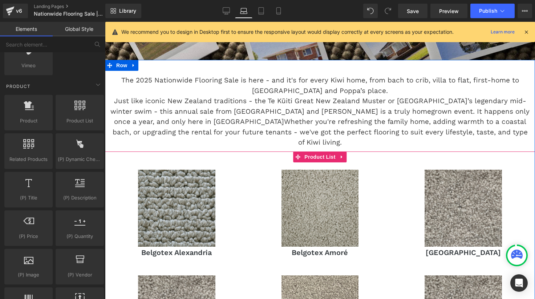
scroll to position [169, 0]
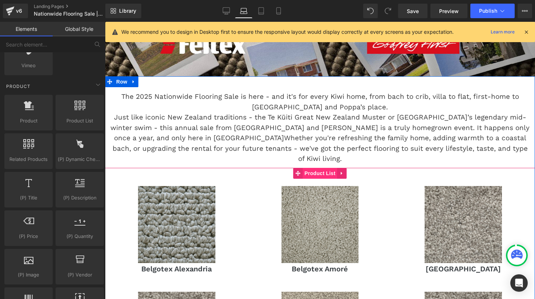
click at [317, 168] on span "Product List" at bounding box center [319, 173] width 34 height 11
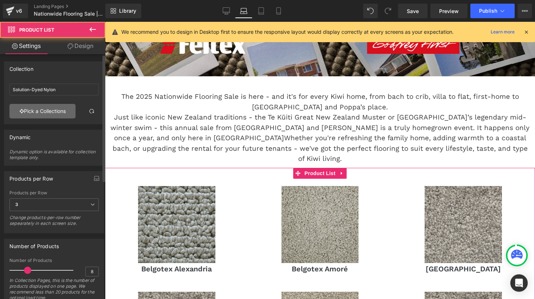
click at [60, 114] on link "Pick a Collections" at bounding box center [42, 111] width 66 height 15
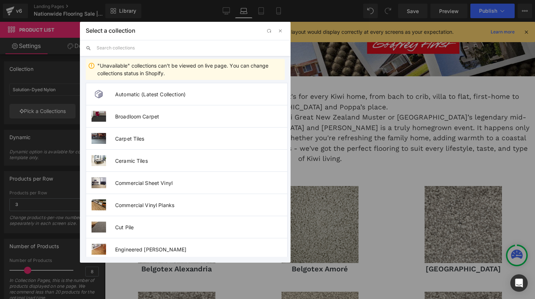
click at [118, 49] on input "text" at bounding box center [191, 48] width 188 height 16
type input "b"
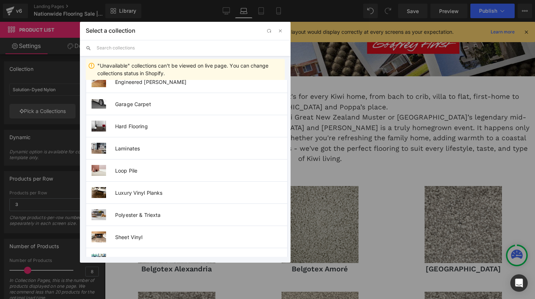
scroll to position [205, 0]
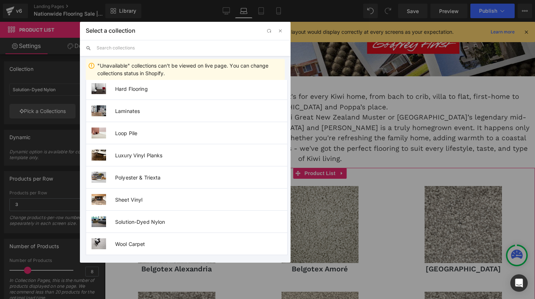
click at [61, 0] on div "Product List You are previewing how the will restyle your page. You can not edi…" at bounding box center [267, 0] width 535 height 0
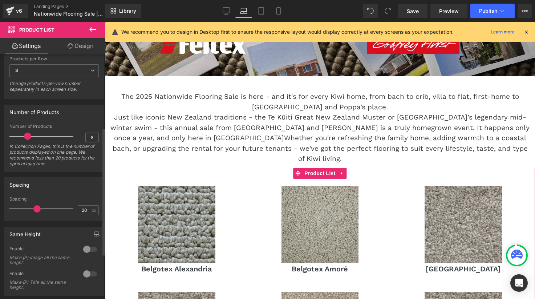
scroll to position [141, 0]
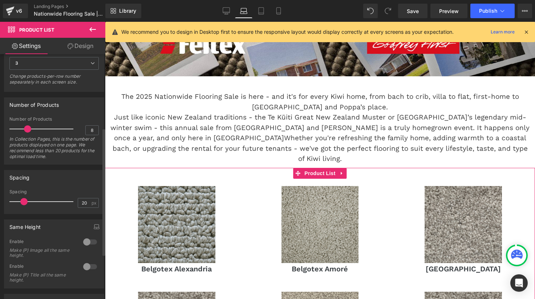
drag, startPoint x: 36, startPoint y: 202, endPoint x: 23, endPoint y: 201, distance: 12.4
click at [23, 201] on span at bounding box center [23, 201] width 7 height 7
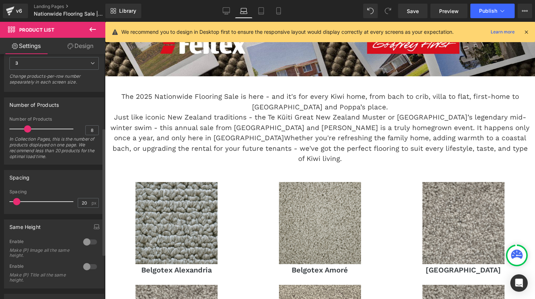
drag, startPoint x: 23, startPoint y: 201, endPoint x: 16, endPoint y: 201, distance: 6.9
click at [16, 201] on span at bounding box center [16, 201] width 7 height 7
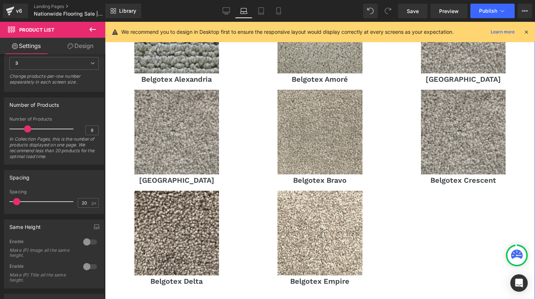
scroll to position [366, 0]
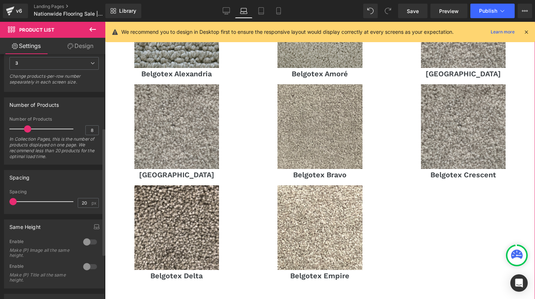
drag, startPoint x: 16, startPoint y: 201, endPoint x: 9, endPoint y: 201, distance: 6.2
click at [10, 201] on span at bounding box center [12, 201] width 7 height 7
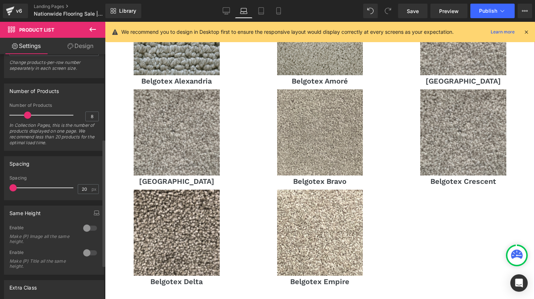
scroll to position [151, 0]
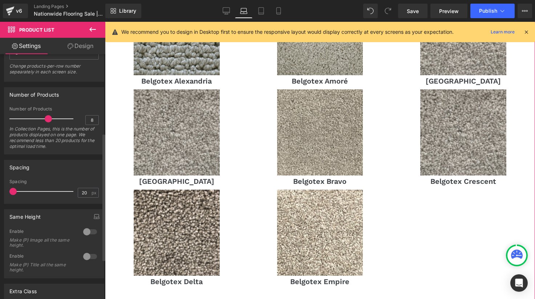
drag, startPoint x: 25, startPoint y: 119, endPoint x: 44, endPoint y: 119, distance: 18.9
click at [45, 119] on span at bounding box center [48, 118] width 7 height 7
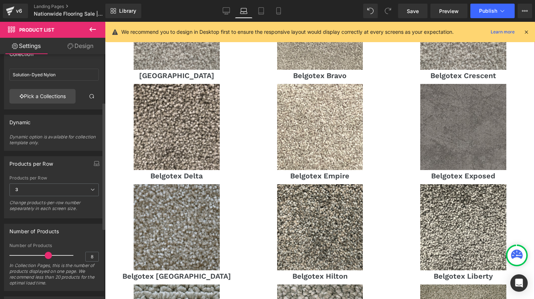
scroll to position [0, 0]
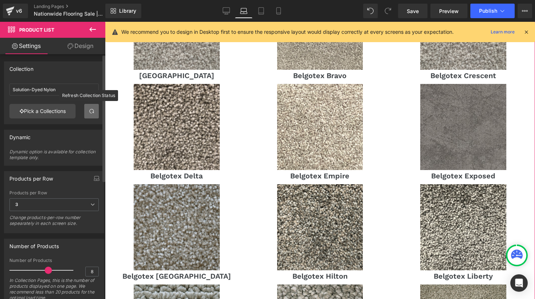
click at [90, 111] on span at bounding box center [92, 111] width 6 height 6
click at [91, 112] on span at bounding box center [92, 111] width 6 height 6
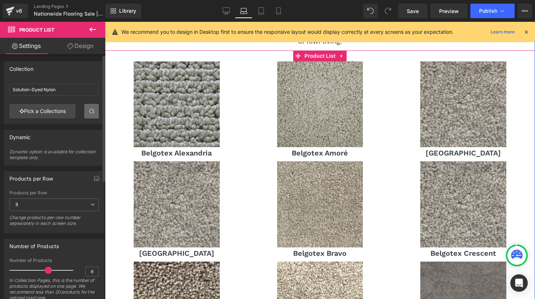
scroll to position [235, 0]
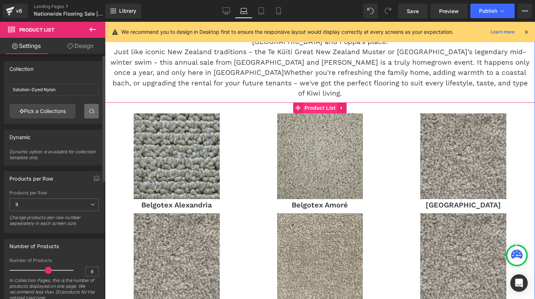
click at [320, 102] on span "Product List" at bounding box center [319, 107] width 34 height 11
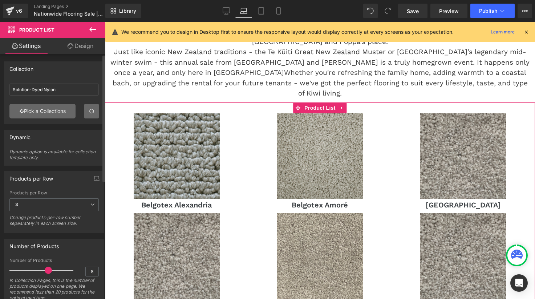
click at [52, 107] on link "Pick a Collections" at bounding box center [42, 111] width 66 height 15
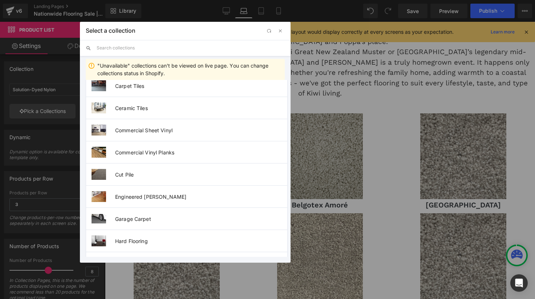
scroll to position [0, 0]
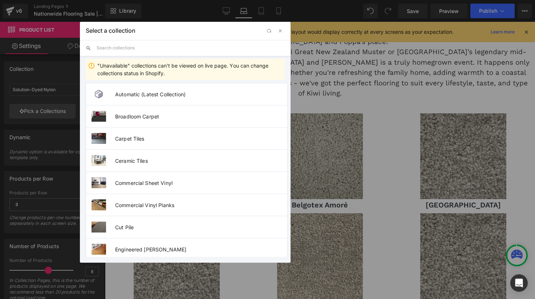
click at [143, 48] on input "text" at bounding box center [191, 48] width 188 height 16
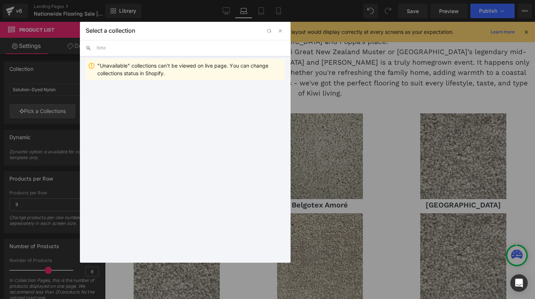
type input "feltex"
drag, startPoint x: 122, startPoint y: 47, endPoint x: 68, endPoint y: 46, distance: 53.4
click at [68, 46] on div "Select a collection Back to Library Insert feltex "Unavailable" collections can…" at bounding box center [267, 149] width 535 height 299
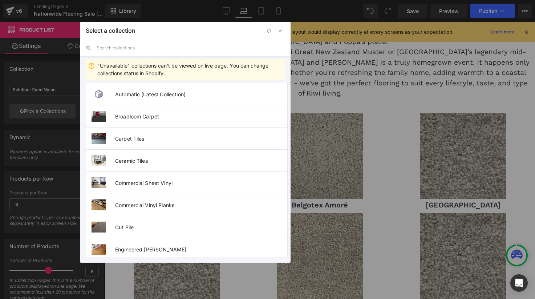
click at [53, 0] on div "Product List You are previewing how the will restyle your page. You can not edi…" at bounding box center [267, 0] width 535 height 0
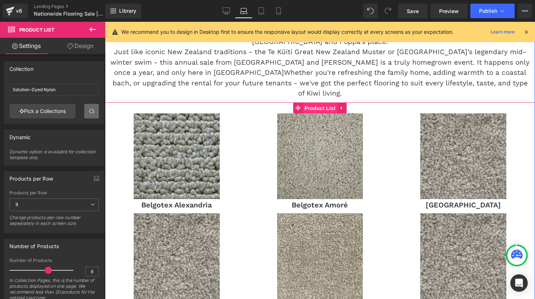
click at [315, 103] on span "Product List" at bounding box center [319, 108] width 34 height 11
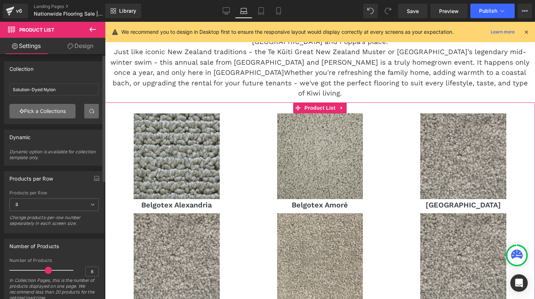
click at [50, 113] on link "Pick a Collections" at bounding box center [42, 111] width 66 height 15
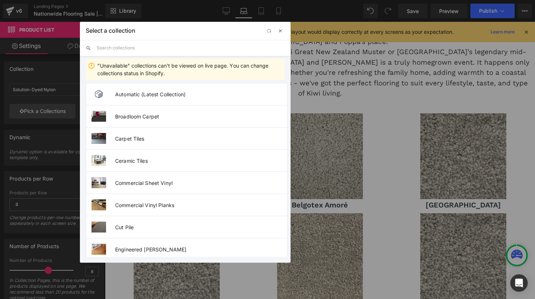
click at [279, 29] on span "button" at bounding box center [280, 31] width 6 height 6
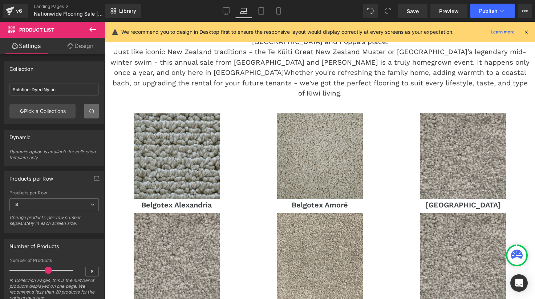
click at [95, 26] on icon at bounding box center [92, 29] width 9 height 9
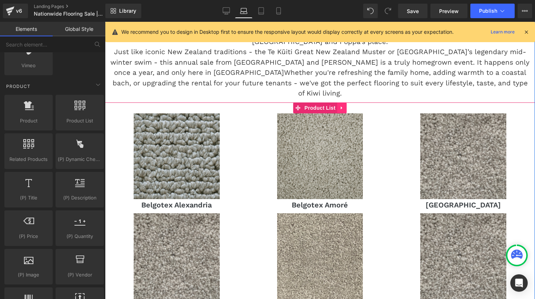
click at [341, 106] on icon at bounding box center [341, 107] width 1 height 3
click at [347, 105] on icon at bounding box center [346, 107] width 5 height 5
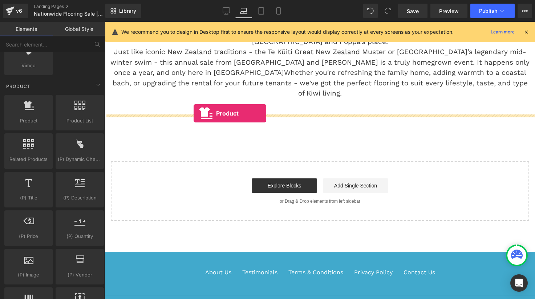
drag, startPoint x: 134, startPoint y: 136, endPoint x: 194, endPoint y: 113, distance: 63.8
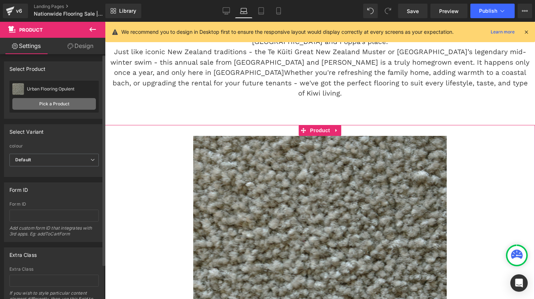
click at [77, 107] on link "Pick a Product" at bounding box center [54, 104] width 84 height 12
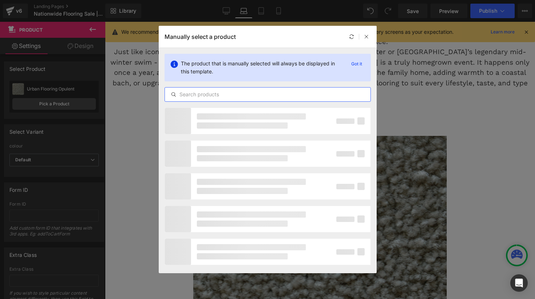
click at [251, 92] on input "text" at bounding box center [267, 94] width 205 height 9
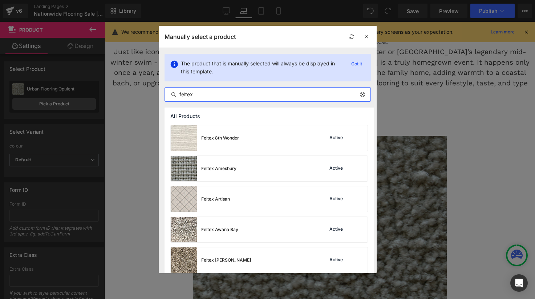
type input "feltex"
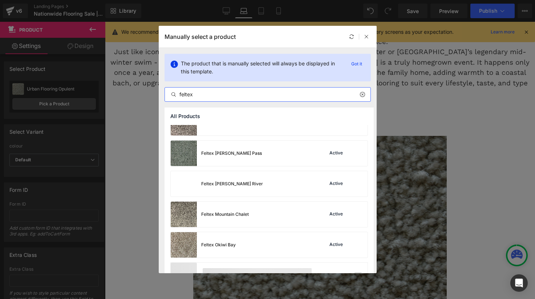
scroll to position [486, 0]
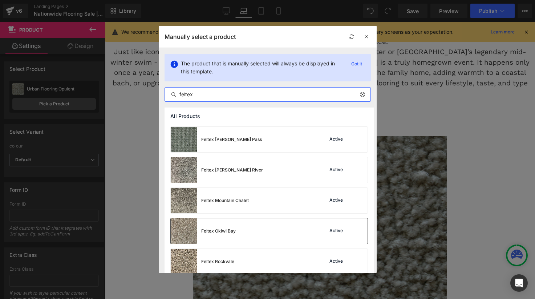
click at [251, 231] on div "Feltex Okiwi Bay Active" at bounding box center [269, 230] width 197 height 25
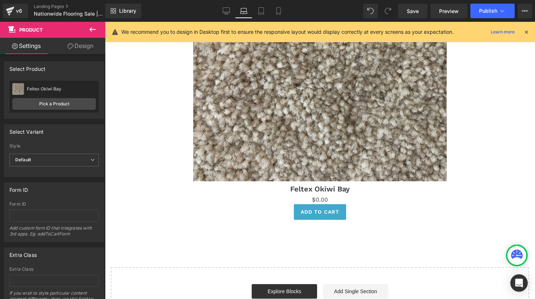
scroll to position [443, 0]
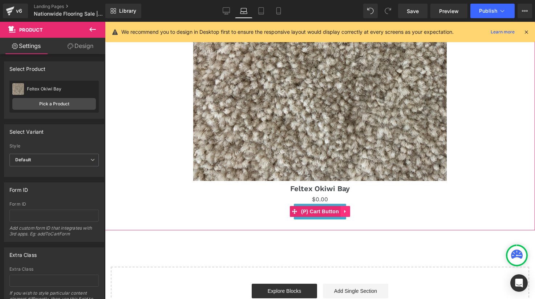
click at [344, 210] on icon at bounding box center [344, 211] width 1 height 3
click at [347, 209] on icon at bounding box center [349, 211] width 5 height 5
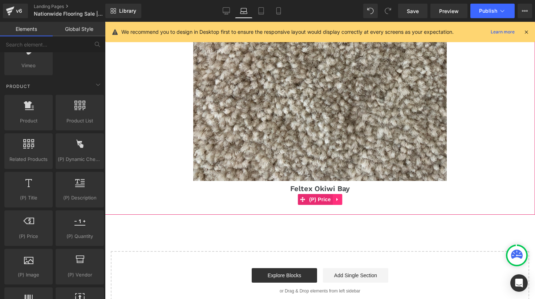
click at [338, 196] on icon at bounding box center [337, 198] width 5 height 5
click at [342, 196] on icon at bounding box center [341, 198] width 5 height 5
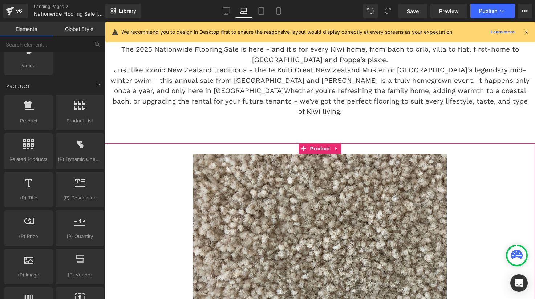
scroll to position [203, 0]
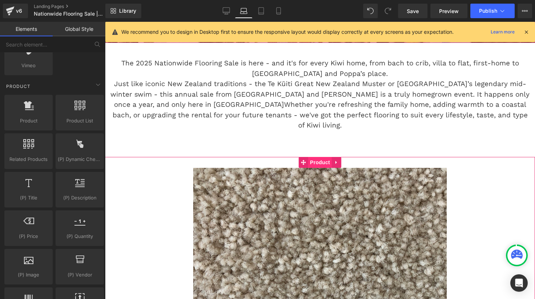
click at [319, 157] on span "Product" at bounding box center [320, 162] width 24 height 11
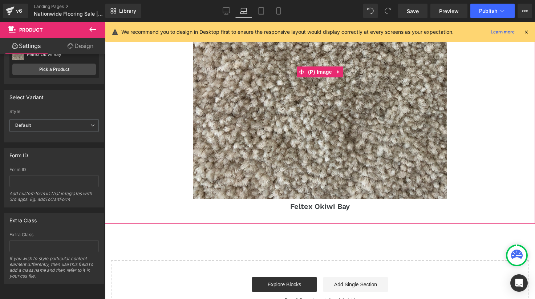
scroll to position [425, 0]
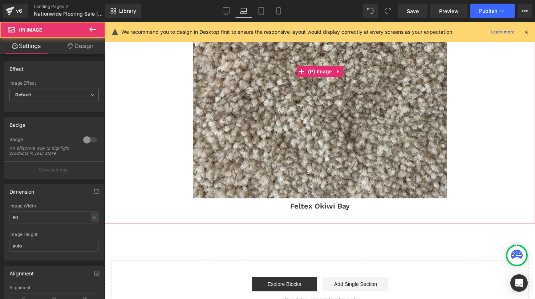
click at [444, 186] on img at bounding box center [319, 71] width 253 height 253
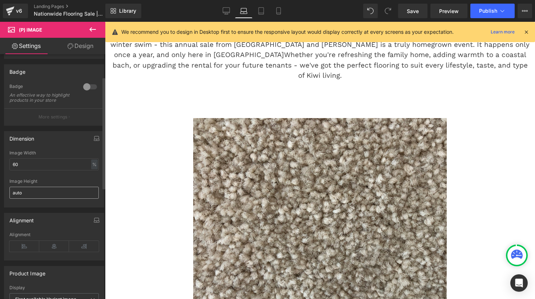
scroll to position [54, 0]
click at [27, 249] on icon at bounding box center [24, 244] width 30 height 11
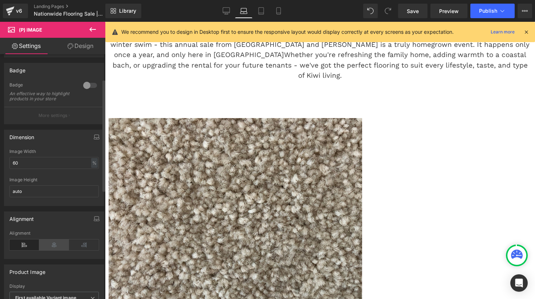
click at [48, 247] on icon at bounding box center [54, 244] width 30 height 11
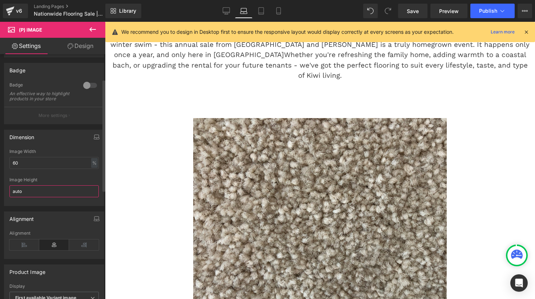
click at [32, 197] on input "auto" at bounding box center [53, 191] width 89 height 12
click at [52, 166] on input "60" at bounding box center [53, 163] width 89 height 12
click at [91, 168] on div "%" at bounding box center [94, 163] width 7 height 10
drag, startPoint x: 36, startPoint y: 170, endPoint x: -2, endPoint y: 165, distance: 38.1
click at [0, 165] on html "Product You are previewing how the will restyle your page. You can not edit Ele…" at bounding box center [267, 149] width 535 height 299
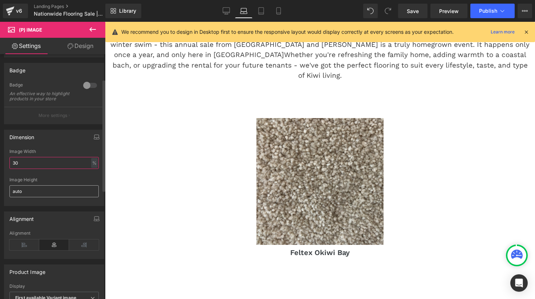
type input "30"
click at [29, 194] on input "auto" at bounding box center [53, 191] width 89 height 12
click at [33, 249] on icon at bounding box center [24, 244] width 30 height 11
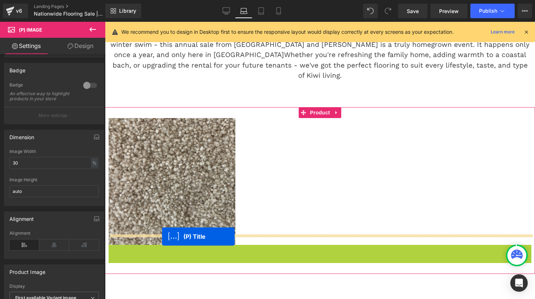
drag, startPoint x: 302, startPoint y: 241, endPoint x: 162, endPoint y: 236, distance: 139.8
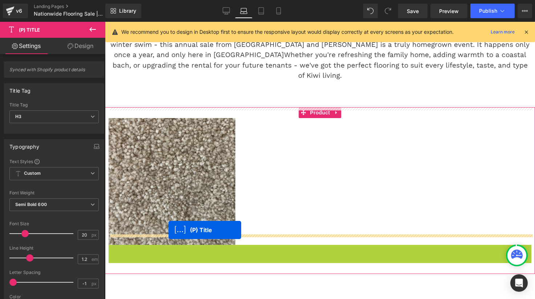
drag, startPoint x: 302, startPoint y: 239, endPoint x: 168, endPoint y: 230, distance: 133.9
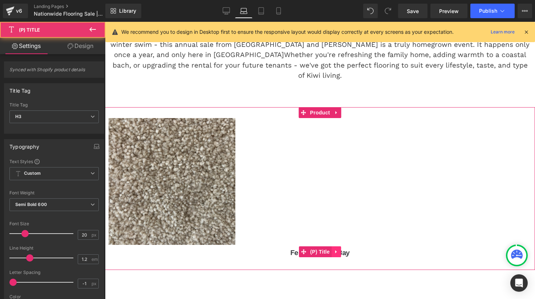
click at [335, 250] on icon at bounding box center [335, 251] width 1 height 3
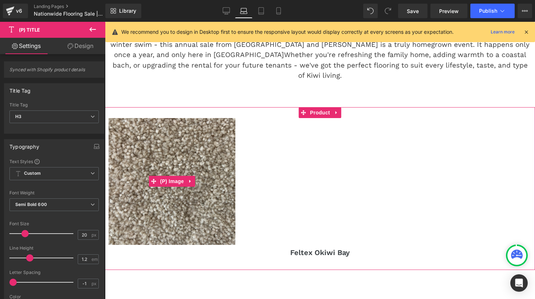
click at [216, 189] on img at bounding box center [172, 181] width 127 height 127
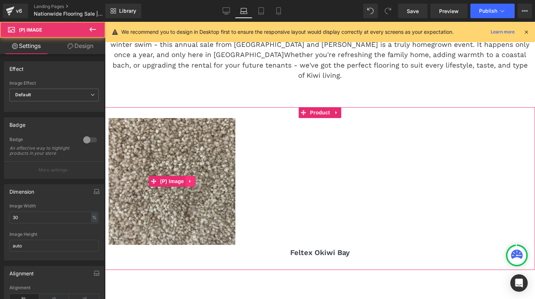
click at [190, 179] on icon at bounding box center [190, 181] width 5 height 5
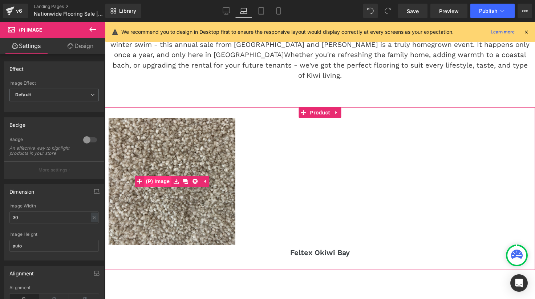
click at [160, 176] on span "(P) Image" at bounding box center [158, 181] width 28 height 11
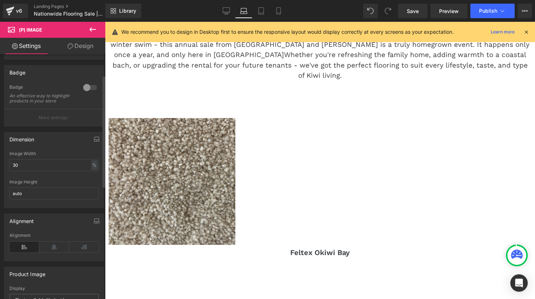
scroll to position [97, 0]
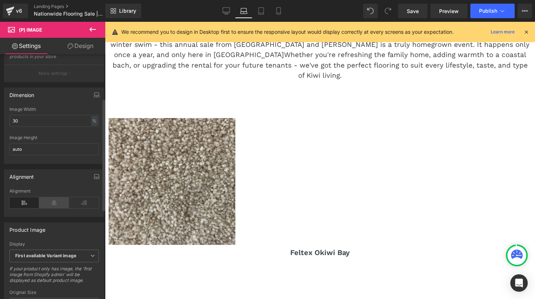
click at [54, 205] on icon at bounding box center [54, 202] width 30 height 11
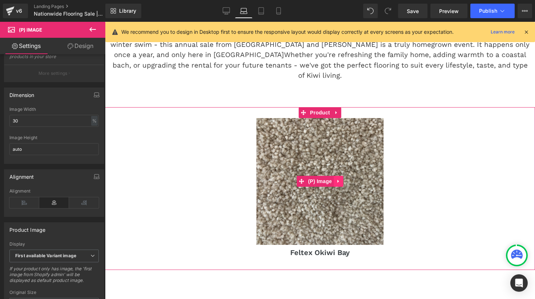
click at [338, 179] on icon at bounding box center [338, 181] width 5 height 5
click at [336, 176] on link at bounding box center [333, 181] width 9 height 11
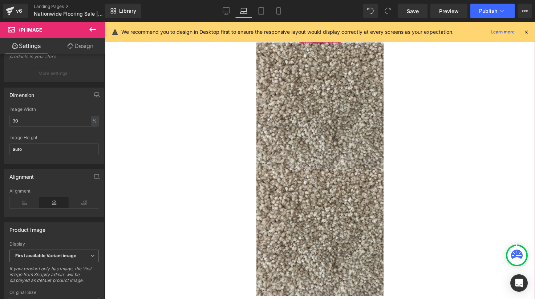
scroll to position [318, 0]
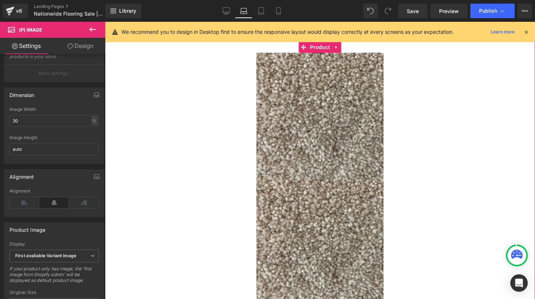
click at [331, 202] on img at bounding box center [319, 242] width 127 height 127
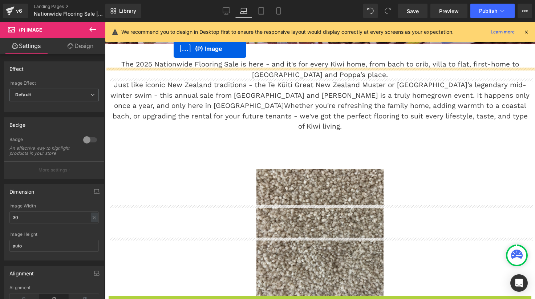
scroll to position [129, 0]
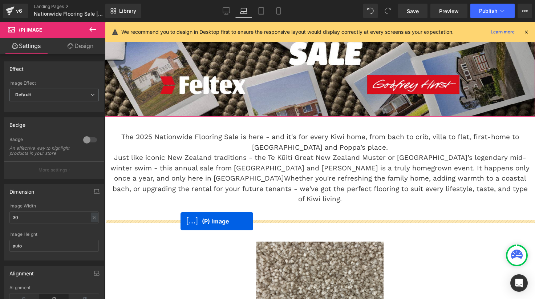
drag, startPoint x: 301, startPoint y: 232, endPoint x: 180, endPoint y: 221, distance: 121.1
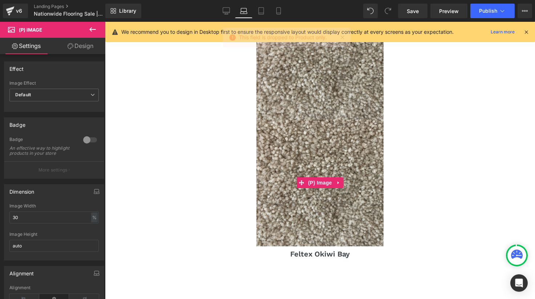
scroll to position [331, 0]
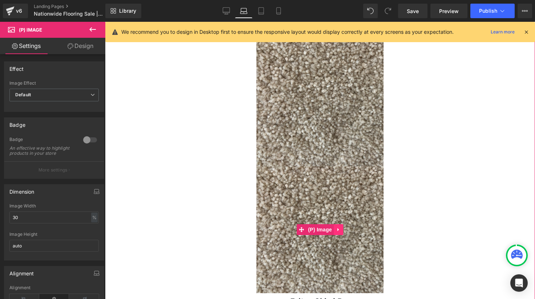
click at [337, 227] on icon at bounding box center [338, 229] width 5 height 5
click at [356, 224] on link at bounding box center [352, 229] width 9 height 11
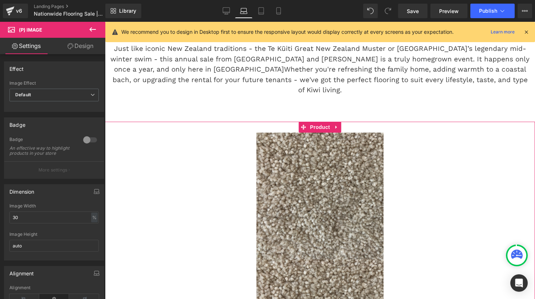
scroll to position [224, 0]
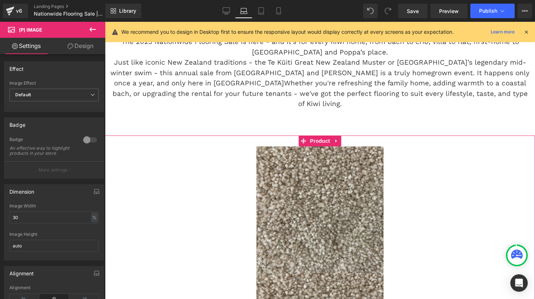
click at [343, 213] on img at bounding box center [319, 209] width 127 height 127
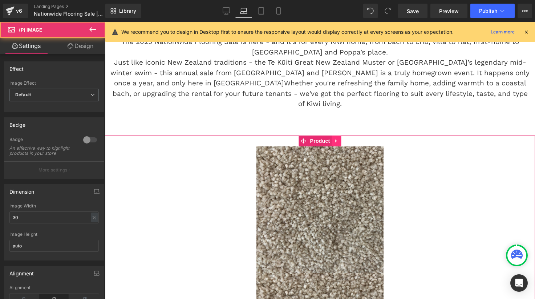
click at [336, 138] on icon at bounding box center [336, 140] width 5 height 5
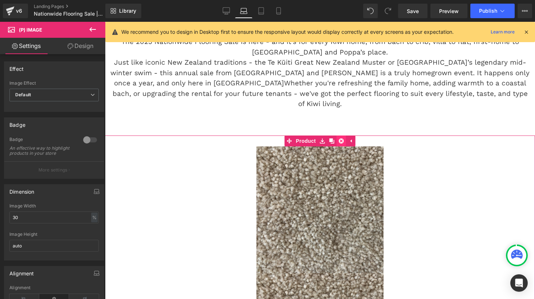
click at [339, 138] on icon at bounding box center [341, 140] width 5 height 5
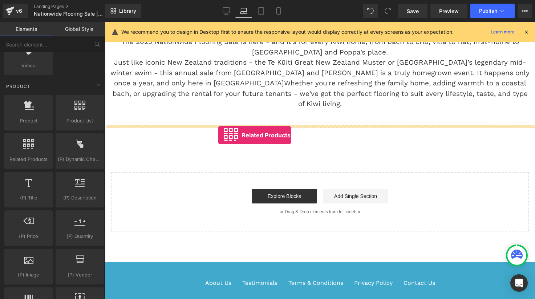
drag, startPoint x: 146, startPoint y: 169, endPoint x: 218, endPoint y: 135, distance: 80.1
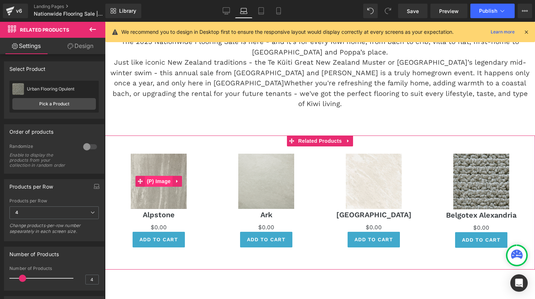
click at [157, 176] on span "(P) Image" at bounding box center [159, 181] width 28 height 11
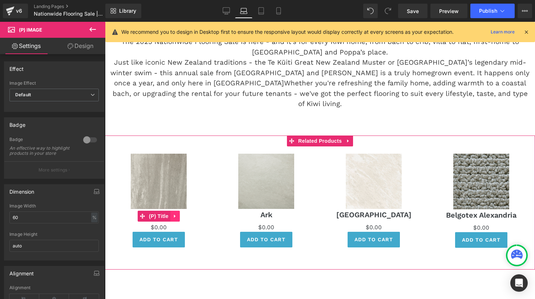
click at [171, 211] on link at bounding box center [174, 216] width 9 height 11
click at [178, 213] on icon at bounding box center [179, 215] width 5 height 5
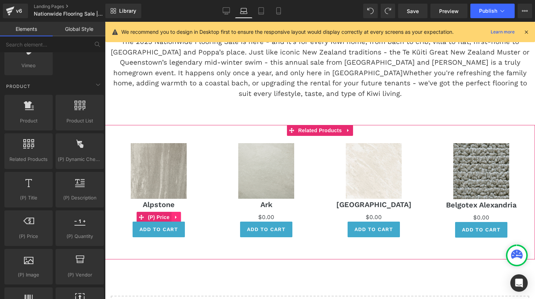
click at [175, 218] on icon at bounding box center [175, 217] width 1 height 3
click at [180, 217] on icon at bounding box center [180, 216] width 5 height 5
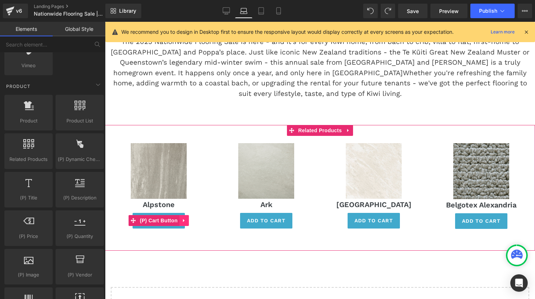
click at [184, 220] on icon at bounding box center [184, 220] width 5 height 5
click at [191, 220] on link at bounding box center [188, 220] width 9 height 11
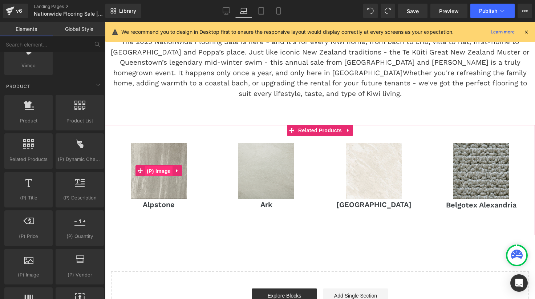
click at [159, 170] on span "(P) Image" at bounding box center [159, 171] width 28 height 11
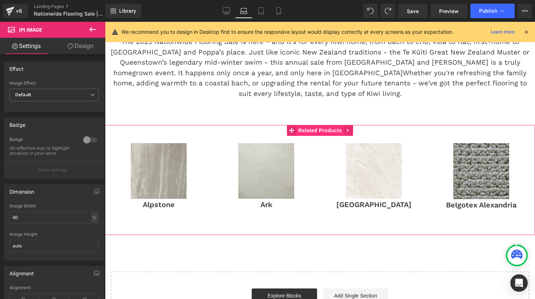
click at [319, 129] on span "Related Products" at bounding box center [319, 130] width 47 height 11
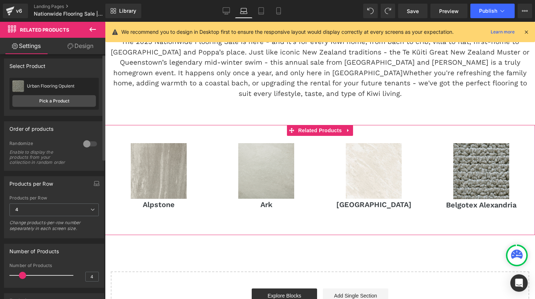
scroll to position [0, 0]
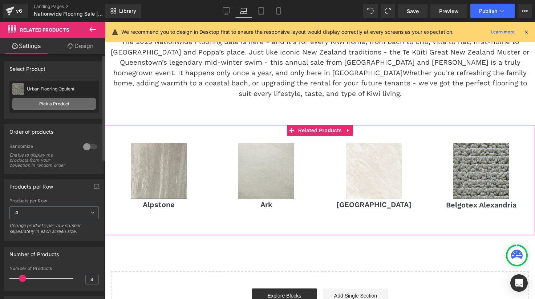
click at [60, 101] on link "Pick a Product" at bounding box center [54, 104] width 84 height 12
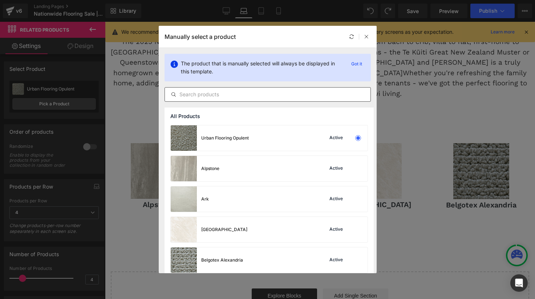
click at [221, 94] on input "text" at bounding box center [267, 94] width 205 height 9
type input "g"
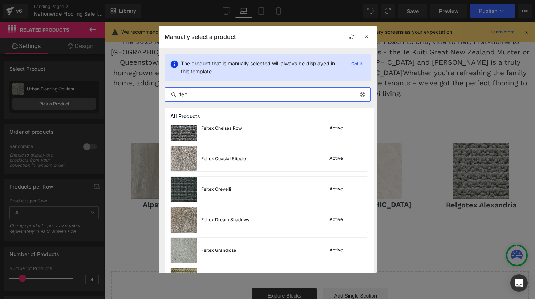
scroll to position [273, 0]
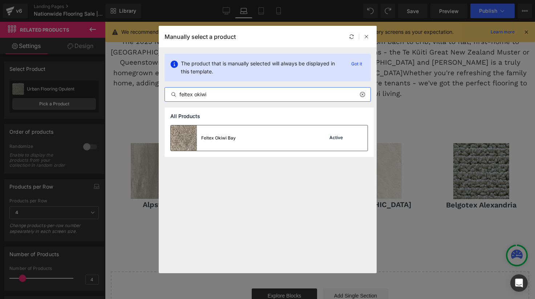
type input "feltex okiwi"
click at [262, 139] on div "Feltex Okiwi Bay Active" at bounding box center [269, 137] width 197 height 25
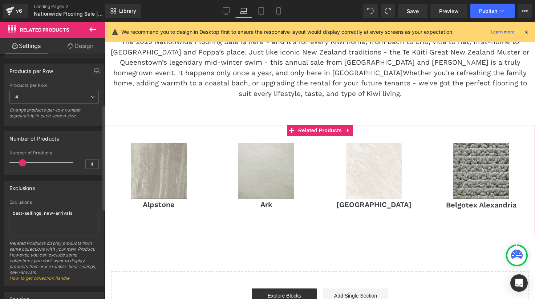
scroll to position [116, 0]
click at [86, 214] on textarea "best-sellings, new-arrivals" at bounding box center [53, 221] width 89 height 29
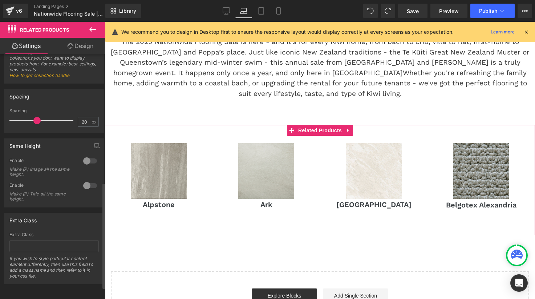
scroll to position [323, 0]
click at [161, 170] on span "(P) Image" at bounding box center [159, 170] width 28 height 11
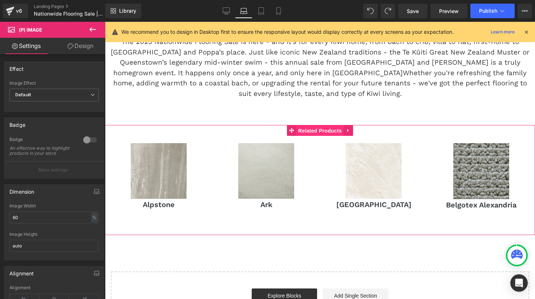
click at [317, 134] on span "Related Products" at bounding box center [319, 130] width 47 height 11
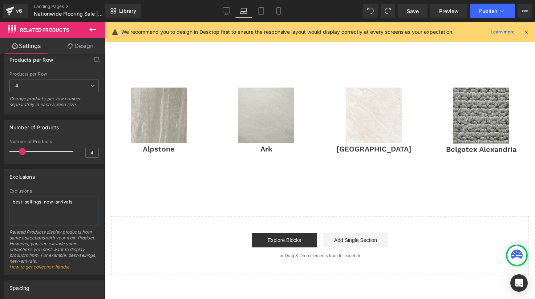
scroll to position [281, 0]
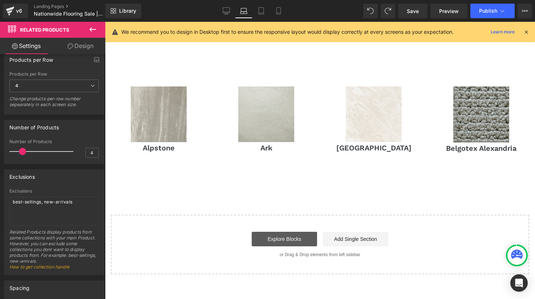
click at [283, 238] on link "Explore Blocks" at bounding box center [284, 239] width 65 height 15
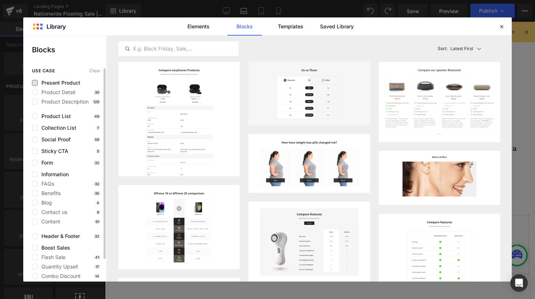
click at [56, 84] on span "Present Product" at bounding box center [59, 83] width 42 height 6
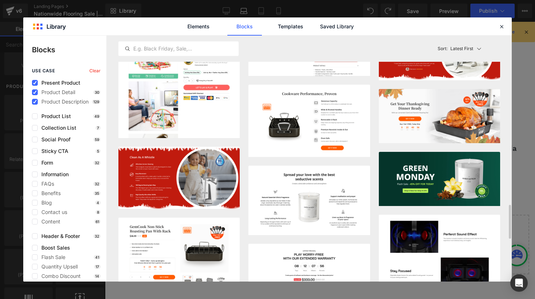
scroll to position [1158, 0]
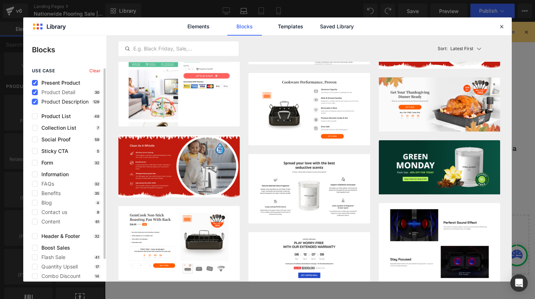
click at [34, 102] on icon at bounding box center [35, 102] width 4 height 0
click at [35, 102] on input "checkbox" at bounding box center [35, 102] width 0 height 0
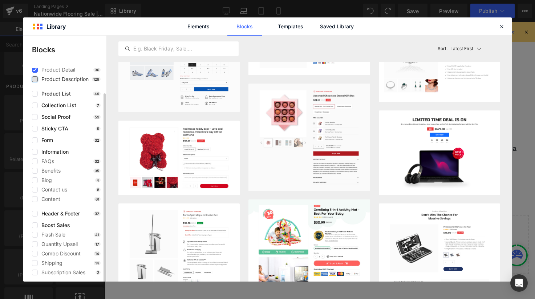
scroll to position [25, 0]
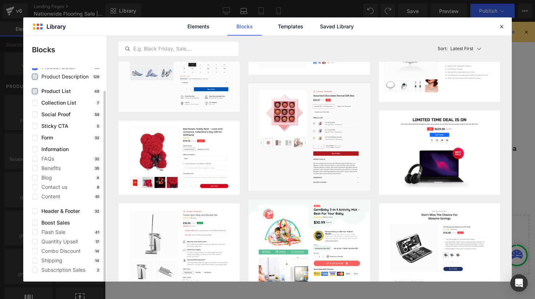
click at [35, 91] on label at bounding box center [35, 91] width 6 height 6
click at [35, 91] on input "checkbox" at bounding box center [35, 91] width 0 height 0
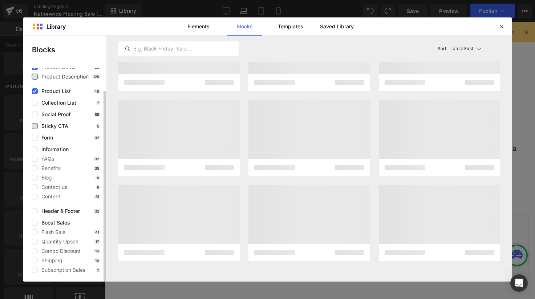
scroll to position [0, 0]
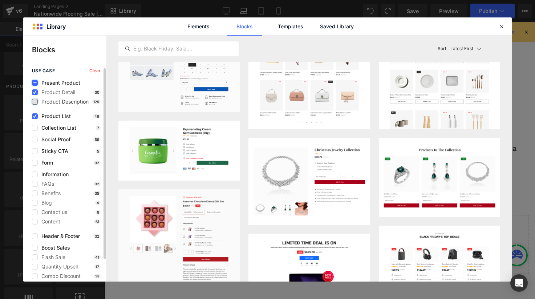
click at [35, 83] on icon at bounding box center [35, 83] width 4 height 0
click at [35, 83] on input "checkbox" at bounding box center [35, 83] width 0 height 0
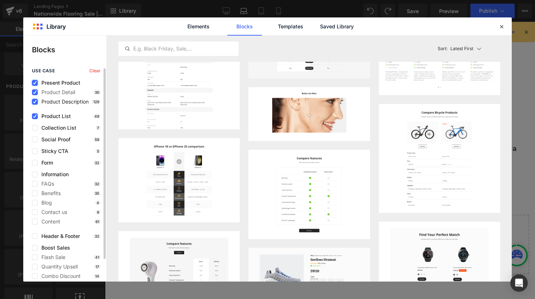
click at [34, 80] on div "use case Clear Present Product Product Detail 30 Product Description 129 Produc…" at bounding box center [64, 182] width 83 height 229
click at [34, 83] on icon at bounding box center [35, 83] width 4 height 0
click at [35, 83] on input "checkbox" at bounding box center [35, 83] width 0 height 0
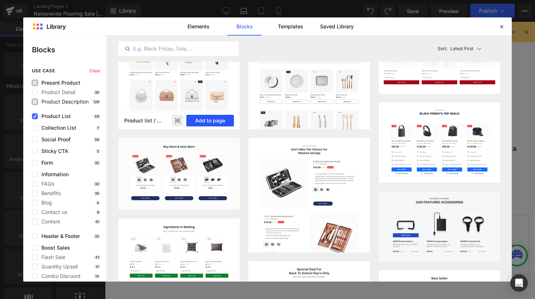
click at [213, 118] on button "Add to page" at bounding box center [210, 121] width 48 height 12
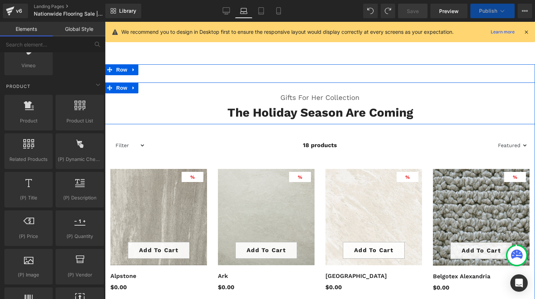
scroll to position [395, 0]
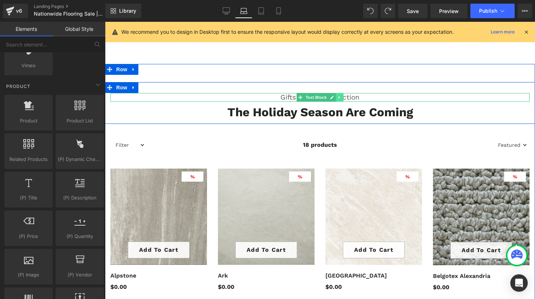
click at [341, 95] on link at bounding box center [340, 97] width 8 height 9
click at [341, 95] on icon at bounding box center [343, 97] width 4 height 4
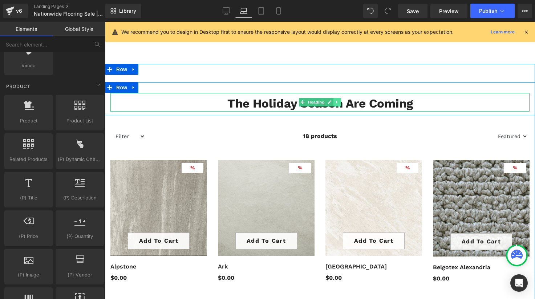
click at [337, 104] on link at bounding box center [337, 102] width 8 height 9
click at [339, 102] on icon at bounding box center [341, 102] width 4 height 4
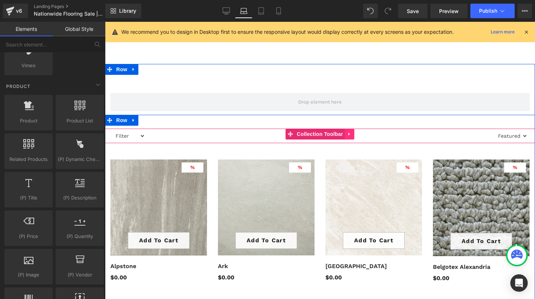
click at [349, 135] on icon at bounding box center [349, 133] width 5 height 5
click at [353, 134] on icon at bounding box center [354, 133] width 5 height 5
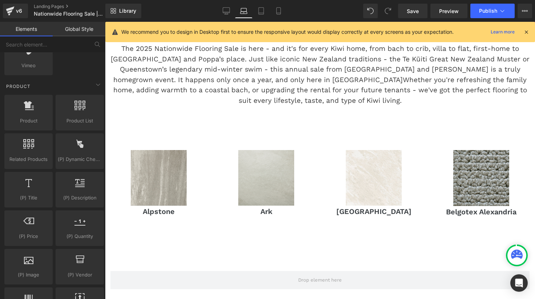
scroll to position [217, 0]
click at [172, 149] on div "Sale Off (P) Image Alpstone (P) Title Product" at bounding box center [158, 185] width 107 height 84
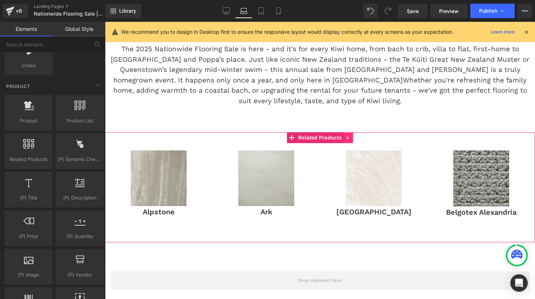
click at [343, 141] on link at bounding box center [347, 137] width 9 height 11
click at [350, 138] on icon at bounding box center [352, 137] width 5 height 5
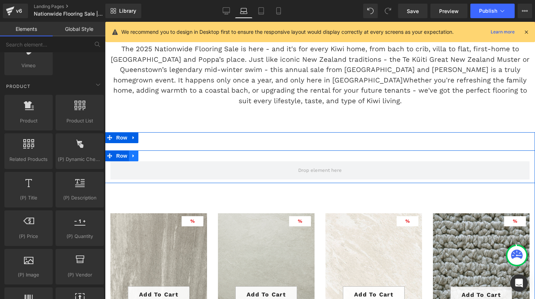
click at [133, 156] on icon at bounding box center [133, 155] width 1 height 3
click at [151, 154] on icon at bounding box center [152, 155] width 5 height 5
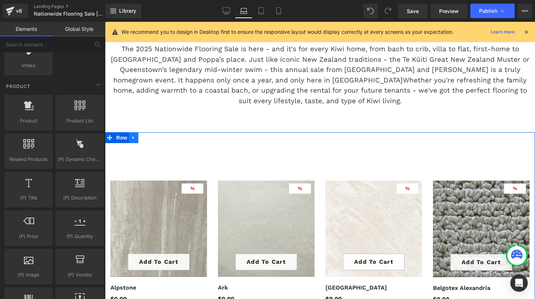
click at [133, 135] on icon at bounding box center [133, 137] width 5 height 5
click at [150, 137] on icon at bounding box center [152, 137] width 5 height 5
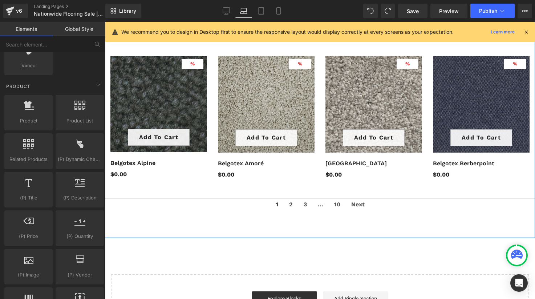
scroll to position [488, 0]
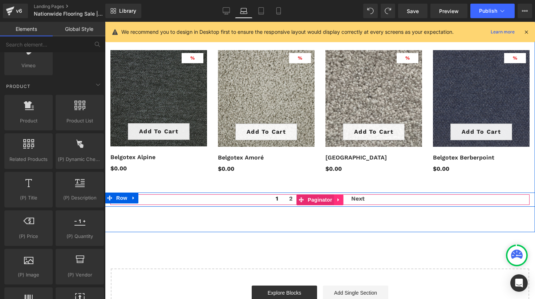
click at [338, 200] on icon at bounding box center [338, 199] width 5 height 5
click at [342, 200] on icon at bounding box center [343, 199] width 5 height 5
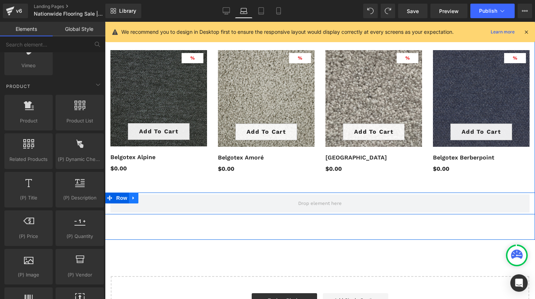
click at [133, 199] on icon at bounding box center [133, 197] width 1 height 3
click at [151, 198] on icon at bounding box center [152, 197] width 5 height 5
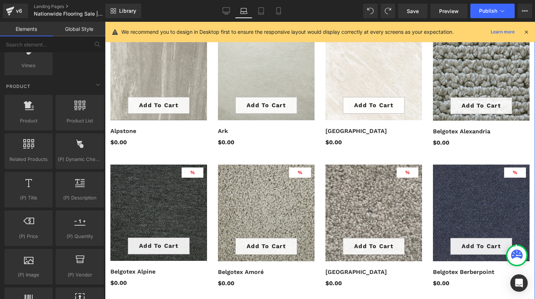
scroll to position [324, 0]
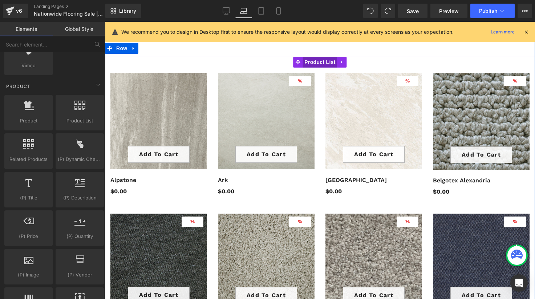
click at [323, 61] on span "Product List" at bounding box center [319, 62] width 34 height 11
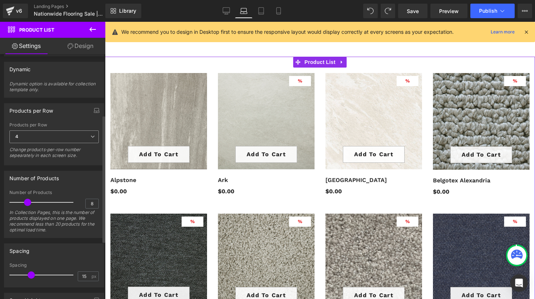
scroll to position [0, 0]
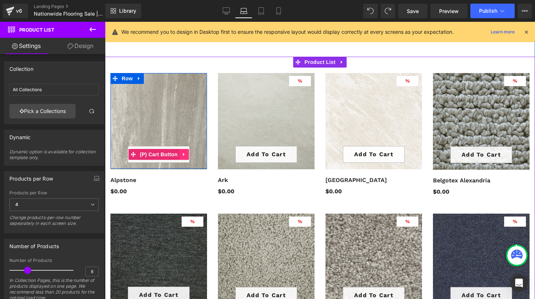
click at [184, 154] on icon at bounding box center [184, 153] width 5 height 5
click at [187, 154] on icon at bounding box center [188, 153] width 5 height 5
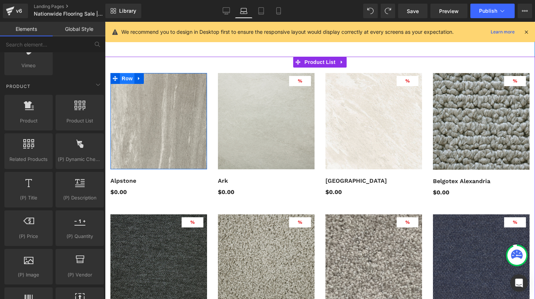
click at [123, 78] on span "Row" at bounding box center [127, 78] width 15 height 11
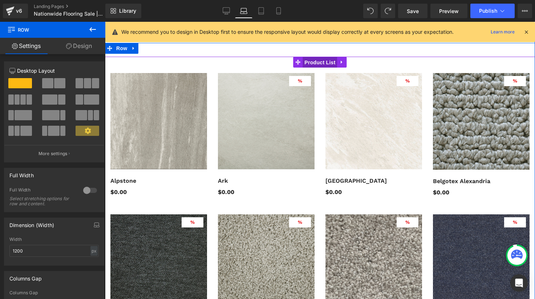
click at [317, 60] on span "Product List" at bounding box center [319, 62] width 34 height 11
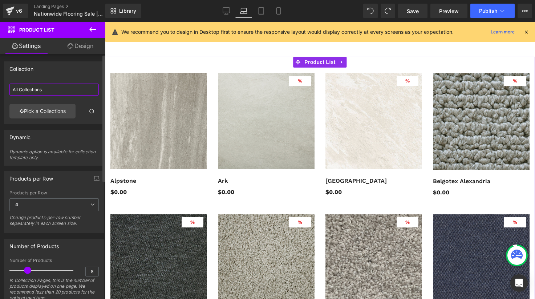
click at [52, 92] on input "All Collections" at bounding box center [53, 90] width 89 height 12
click at [51, 110] on link "Pick a Collections" at bounding box center [42, 111] width 66 height 15
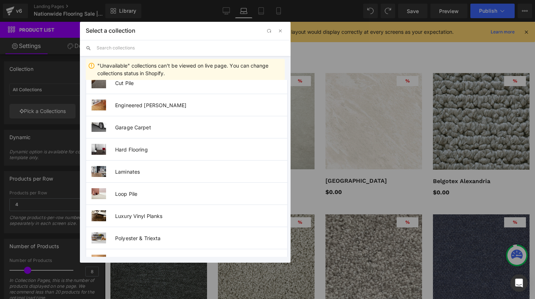
scroll to position [205, 0]
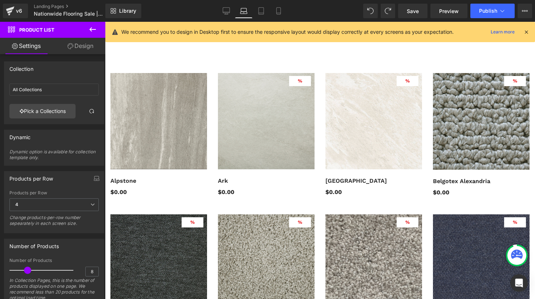
click at [42, 0] on div "Product List You are previewing how the will restyle your page. You can not edi…" at bounding box center [267, 0] width 535 height 0
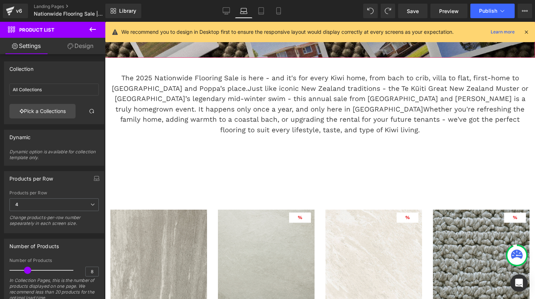
scroll to position [241, 0]
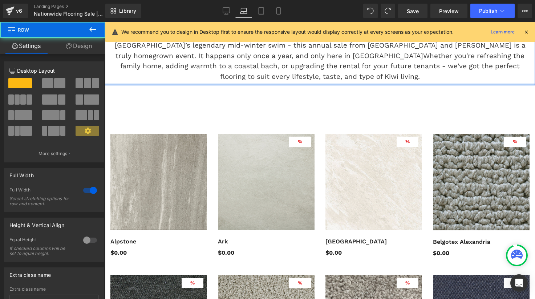
drag, startPoint x: 214, startPoint y: 100, endPoint x: 225, endPoint y: 65, distance: 36.4
click at [225, 65] on div "The 2025 Nationwide Flooring Sale is here - and it's for every Kiwi home, from …" at bounding box center [320, 44] width 430 height 81
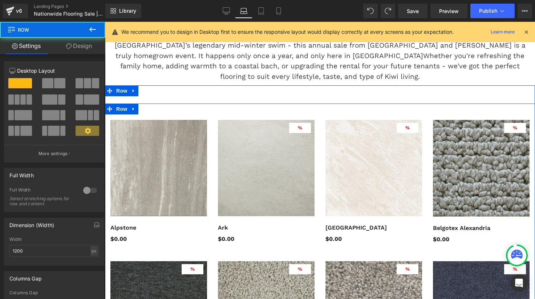
drag, startPoint x: 207, startPoint y: 110, endPoint x: 217, endPoint y: 83, distance: 28.7
click at [217, 83] on div "Hero Banner 200px 297px The 2025 Nationwide Flooring Sale is here - and it's fo…" at bounding box center [320, 185] width 430 height 679
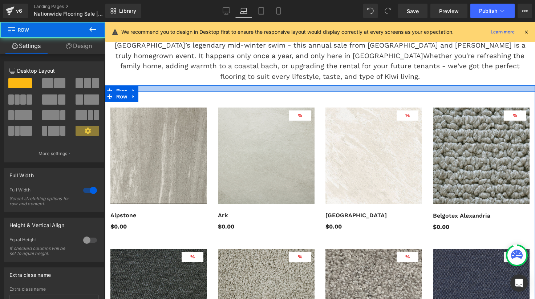
drag, startPoint x: 208, startPoint y: 98, endPoint x: 215, endPoint y: 74, distance: 24.3
click at [215, 74] on div "Hero Banner 200px 297px The 2025 Nationwide Flooring Sale is here - and it's fo…" at bounding box center [320, 179] width 430 height 667
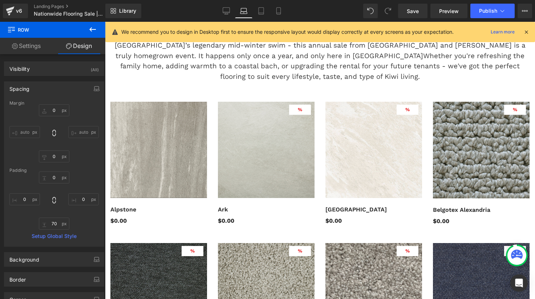
click at [94, 29] on icon at bounding box center [92, 29] width 7 height 4
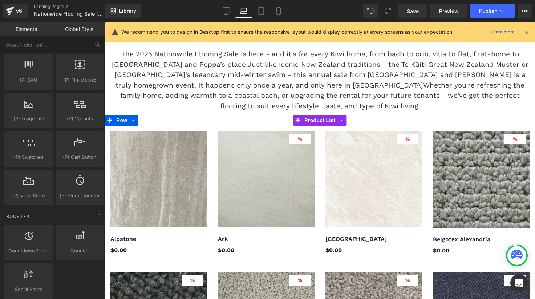
scroll to position [131, 0]
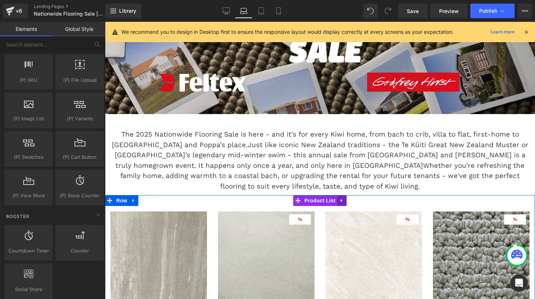
click at [341, 201] on icon at bounding box center [341, 200] width 5 height 5
click at [344, 204] on link at bounding box center [346, 200] width 9 height 11
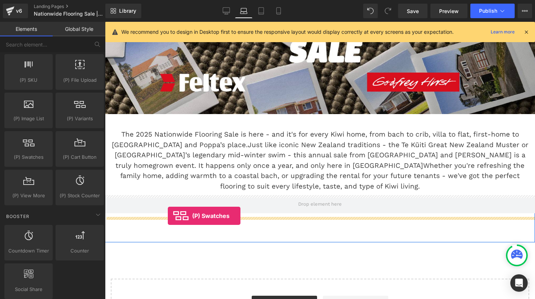
drag, startPoint x: 135, startPoint y: 176, endPoint x: 168, endPoint y: 216, distance: 51.3
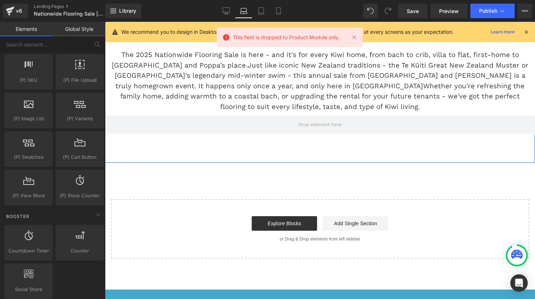
scroll to position [227, 0]
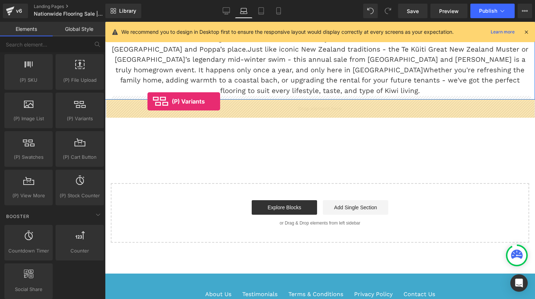
drag, startPoint x: 193, startPoint y: 131, endPoint x: 147, endPoint y: 99, distance: 56.2
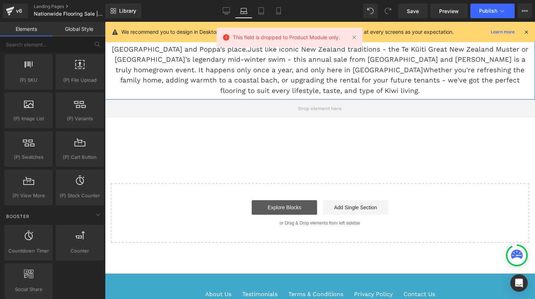
click at [286, 209] on link "Explore Blocks" at bounding box center [284, 207] width 65 height 15
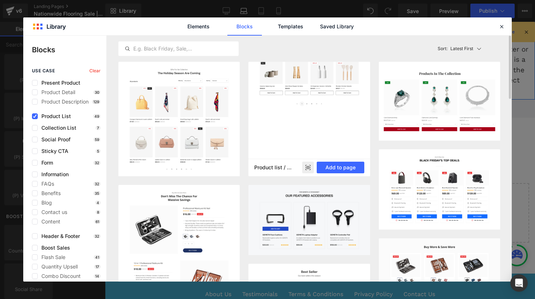
scroll to position [1, 0]
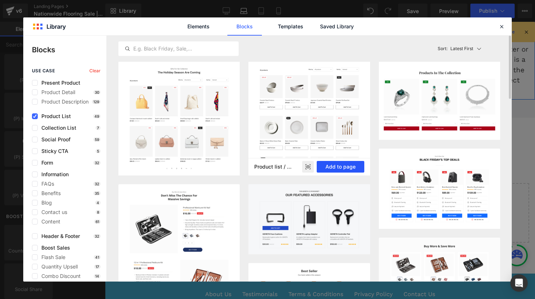
click at [340, 166] on button "Add to page" at bounding box center [341, 167] width 48 height 12
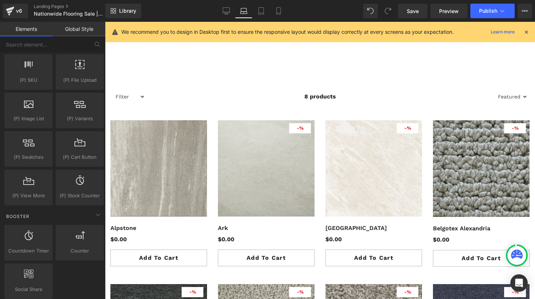
scroll to position [330, 0]
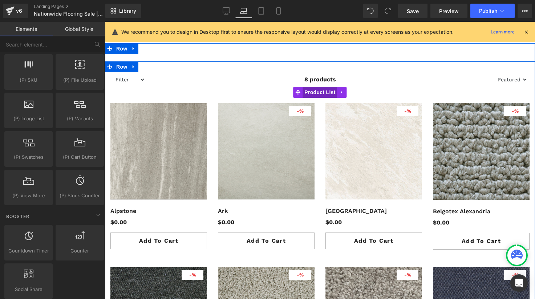
click at [313, 94] on span "Product List" at bounding box center [319, 92] width 34 height 11
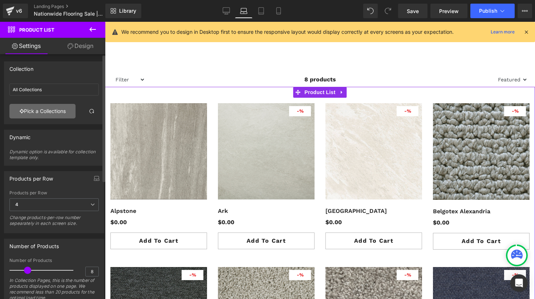
click at [46, 115] on link "Pick a Collections" at bounding box center [42, 111] width 66 height 15
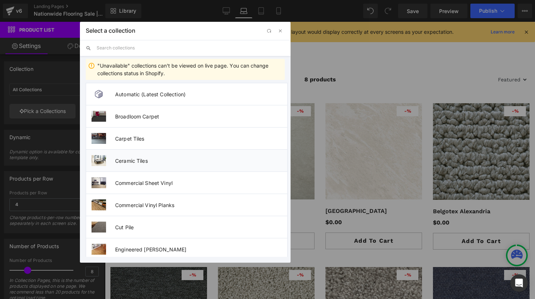
click at [128, 155] on li "Ceramic Tiles" at bounding box center [187, 160] width 202 height 22
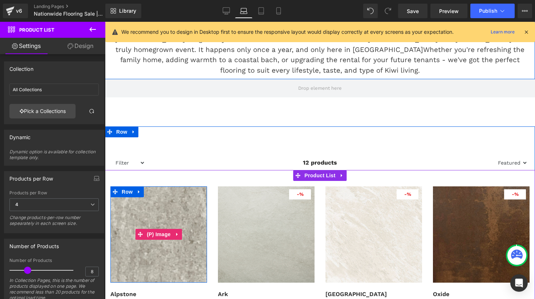
scroll to position [249, 0]
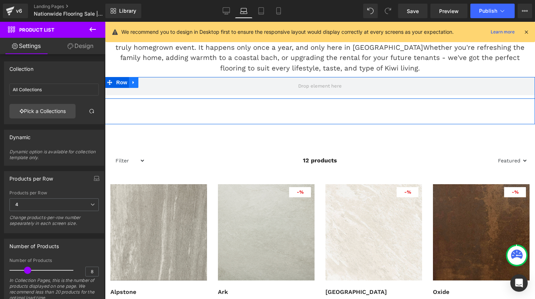
click at [133, 83] on icon at bounding box center [133, 82] width 5 height 5
click at [153, 82] on icon at bounding box center [152, 82] width 5 height 5
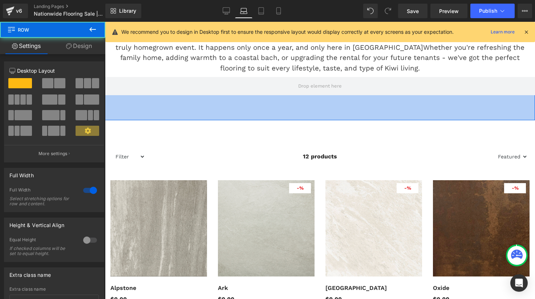
drag, startPoint x: 138, startPoint y: 116, endPoint x: 162, endPoint y: 66, distance: 54.6
click at [161, 66] on div "Hero Banner 200px 297px The 2025 Nationwide Flooring Sale is here - and it's fo…" at bounding box center [320, 163] width 430 height 651
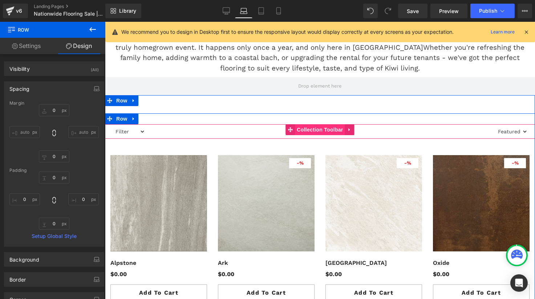
click at [308, 127] on span "Collection Toolbar" at bounding box center [320, 129] width 50 height 11
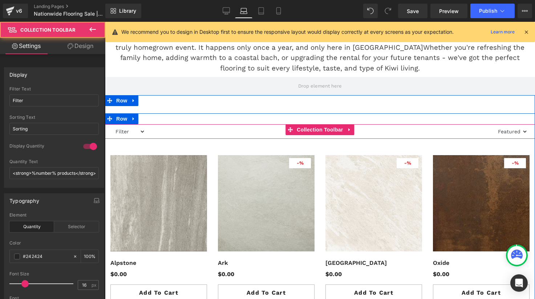
click at [135, 131] on select "Filter ceramictiles hardflooring loop-pile nylon-carpet carpettiles cutpile-car…" at bounding box center [128, 131] width 33 height 9
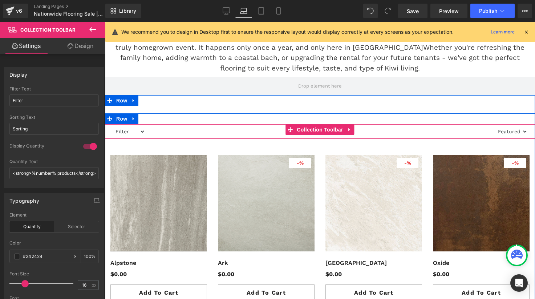
select select "carpettiles"
click at [143, 130] on select "Filter ceramictiles hardflooring loop-pile nylon-carpet carpettiles cutpile-car…" at bounding box center [130, 131] width 37 height 9
click at [312, 128] on span "Collection Toolbar" at bounding box center [320, 129] width 50 height 11
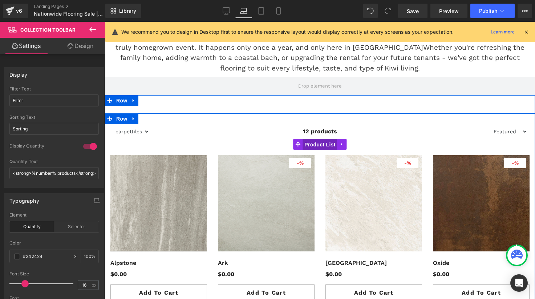
click at [322, 142] on span "Product List" at bounding box center [319, 144] width 34 height 11
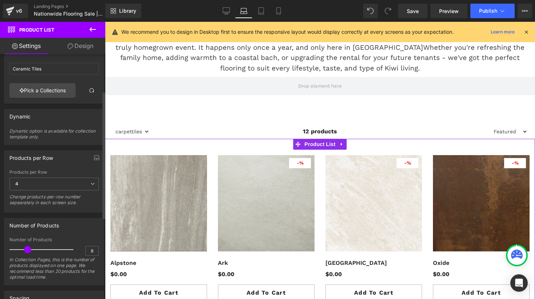
scroll to position [0, 0]
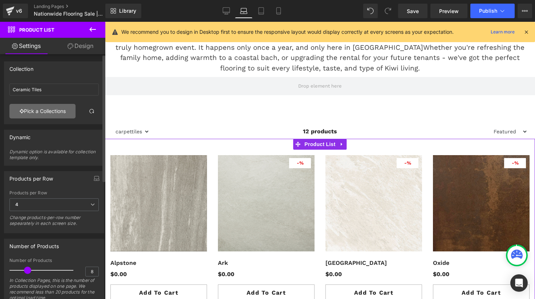
click at [50, 112] on link "Pick a Collections" at bounding box center [42, 111] width 66 height 15
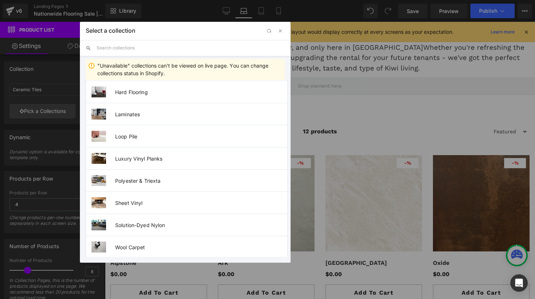
scroll to position [205, 0]
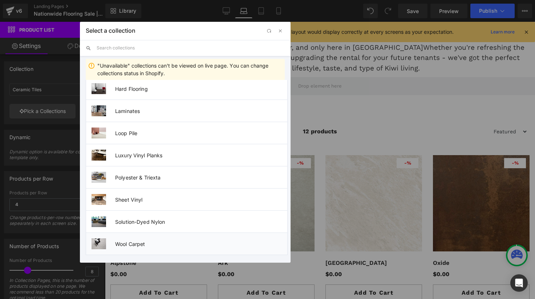
click at [132, 243] on span "Wool Carpet" at bounding box center [201, 244] width 172 height 6
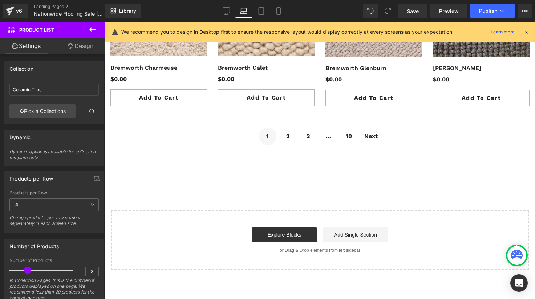
scroll to position [605, 0]
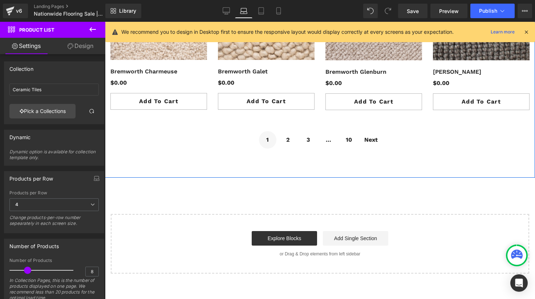
click at [289, 139] on span "2" at bounding box center [287, 139] width 17 height 17
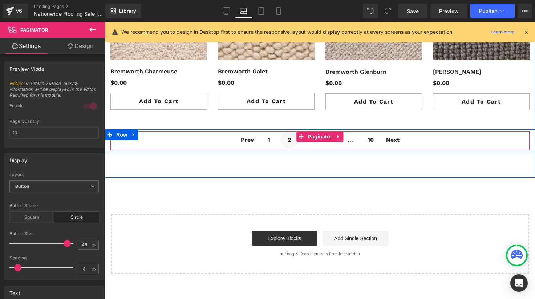
click at [391, 140] on span "Next" at bounding box center [392, 139] width 21 height 17
click at [280, 139] on span "2" at bounding box center [278, 139] width 17 height 17
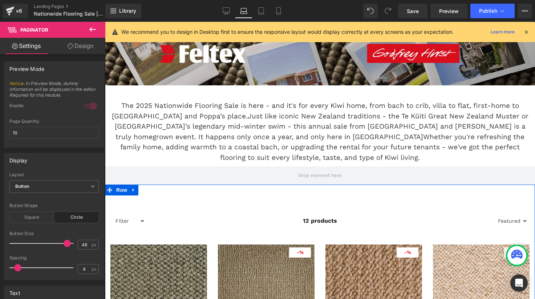
scroll to position [157, 0]
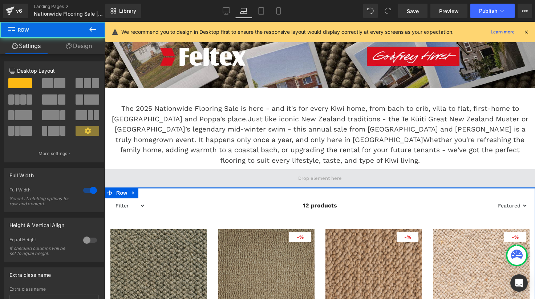
drag, startPoint x: 274, startPoint y: 202, endPoint x: 279, endPoint y: 170, distance: 32.7
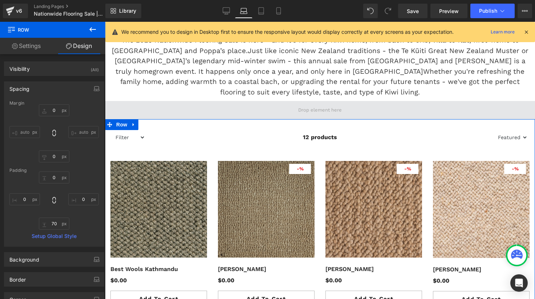
scroll to position [212, 0]
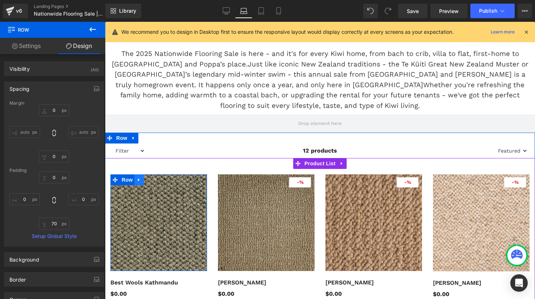
click at [138, 180] on icon at bounding box center [138, 179] width 1 height 3
click at [154, 180] on link at bounding box center [157, 179] width 9 height 11
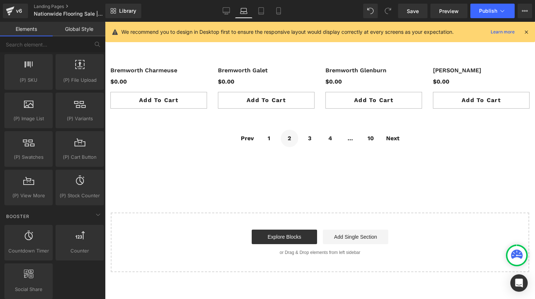
scroll to position [394, 0]
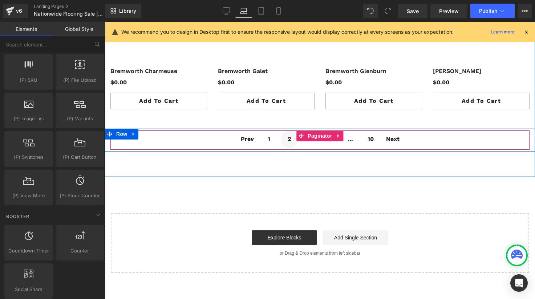
click at [265, 141] on span "1" at bounding box center [268, 138] width 17 height 17
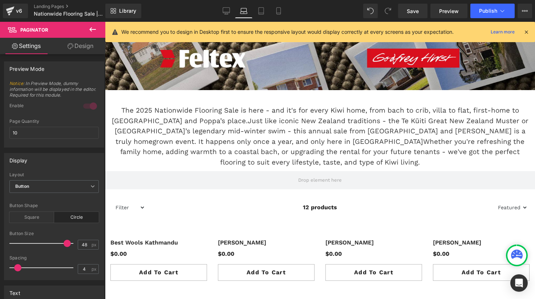
scroll to position [244, 0]
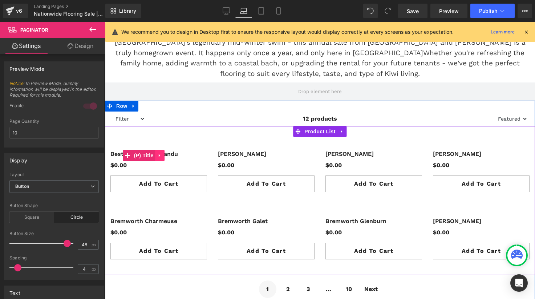
click at [160, 156] on icon at bounding box center [160, 154] width 5 height 5
click at [166, 154] on icon at bounding box center [164, 155] width 5 height 5
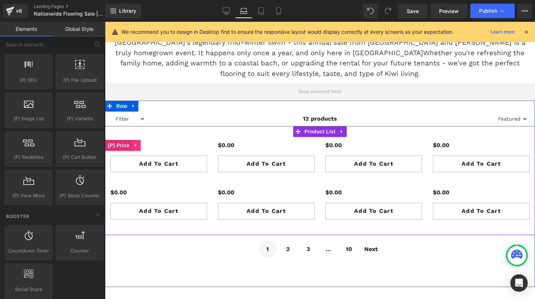
click at [135, 146] on icon at bounding box center [135, 145] width 1 height 3
click at [139, 146] on icon at bounding box center [140, 145] width 5 height 5
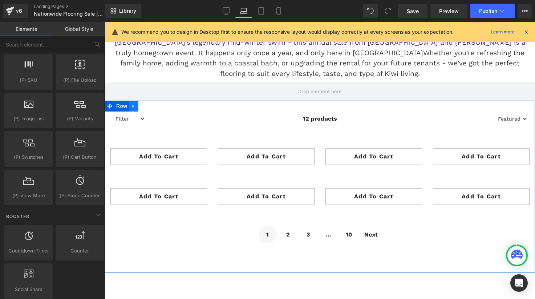
click at [133, 106] on icon at bounding box center [133, 106] width 1 height 3
click at [152, 103] on icon at bounding box center [152, 105] width 5 height 5
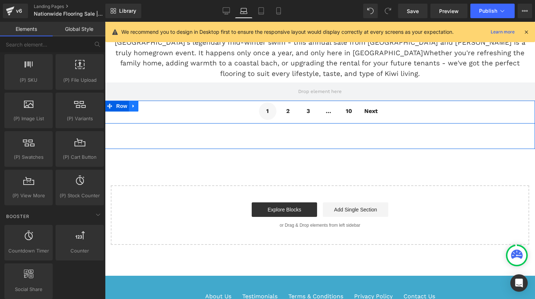
click at [131, 107] on icon at bounding box center [133, 105] width 5 height 5
click at [150, 108] on icon at bounding box center [152, 105] width 5 height 5
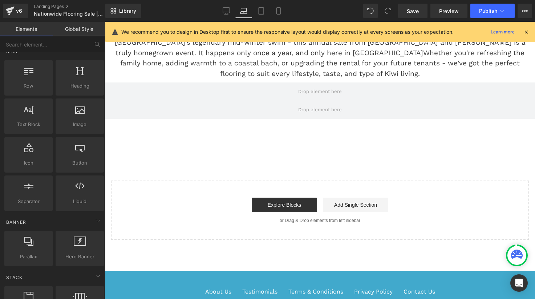
scroll to position [0, 0]
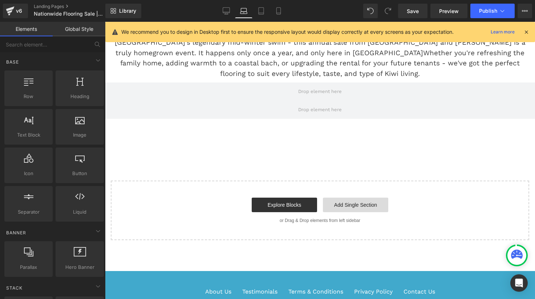
click at [339, 202] on link "Add Single Section" at bounding box center [355, 205] width 65 height 15
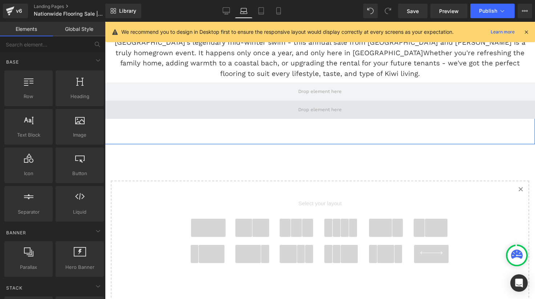
click at [309, 111] on span at bounding box center [320, 109] width 49 height 11
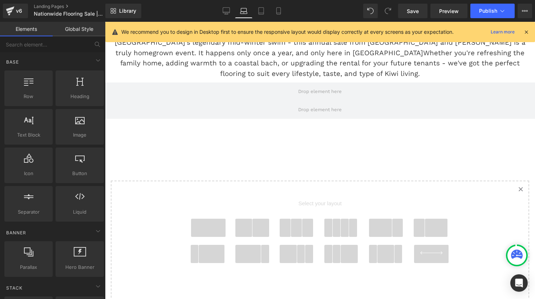
scroll to position [271, 0]
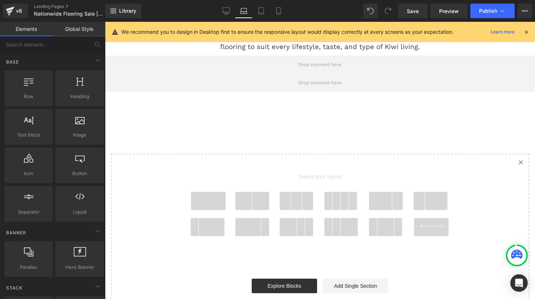
click at [518, 162] on link "Created with Sketch." at bounding box center [520, 162] width 16 height 16
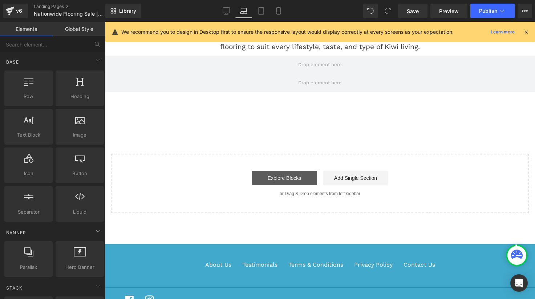
click at [277, 173] on link "Explore Blocks" at bounding box center [284, 178] width 65 height 15
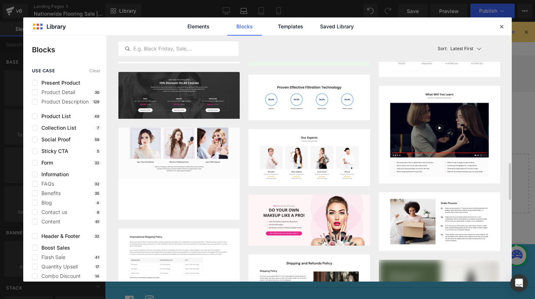
scroll to position [1011, 0]
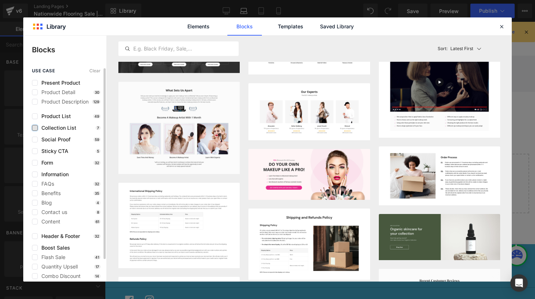
click at [35, 128] on label at bounding box center [35, 128] width 6 height 6
click at [35, 128] on input "checkbox" at bounding box center [35, 128] width 0 height 0
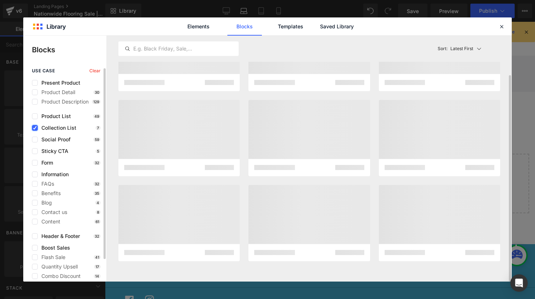
scroll to position [0, 0]
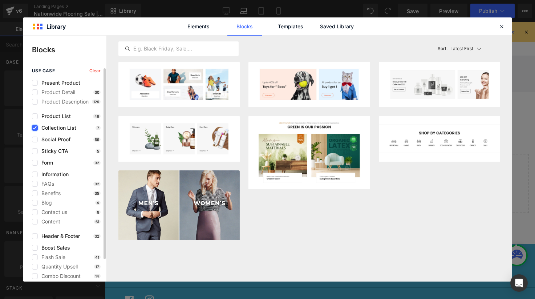
click at [35, 128] on icon at bounding box center [35, 128] width 4 height 0
click at [35, 128] on input "checkbox" at bounding box center [35, 128] width 0 height 0
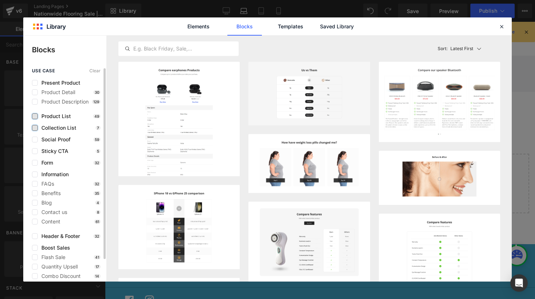
click at [36, 117] on label at bounding box center [35, 116] width 6 height 6
click at [35, 116] on input "checkbox" at bounding box center [35, 116] width 0 height 0
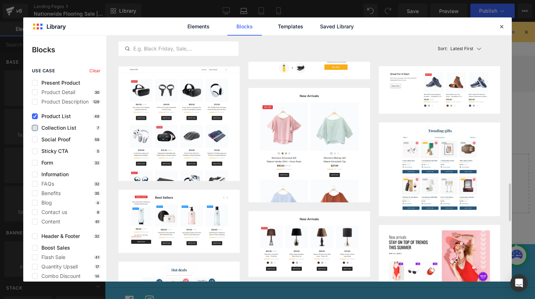
scroll to position [830, 0]
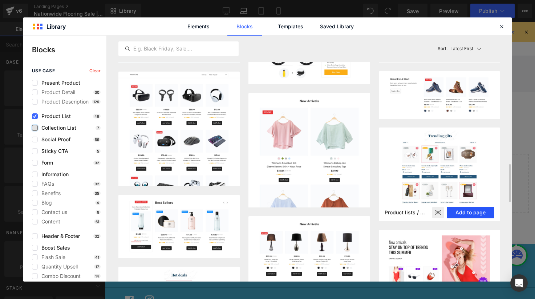
click at [473, 212] on button "Add to page" at bounding box center [471, 213] width 48 height 12
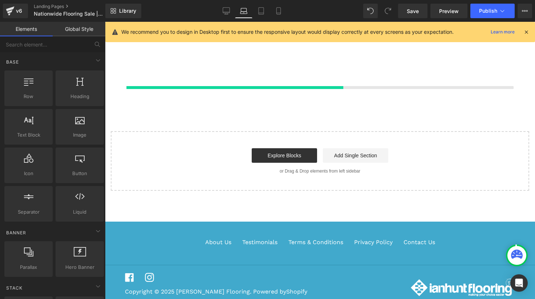
scroll to position [330, 0]
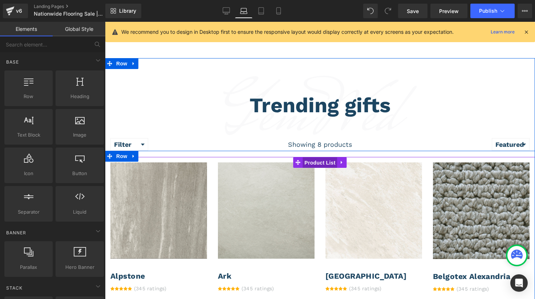
click at [309, 163] on span "Product List" at bounding box center [319, 162] width 34 height 11
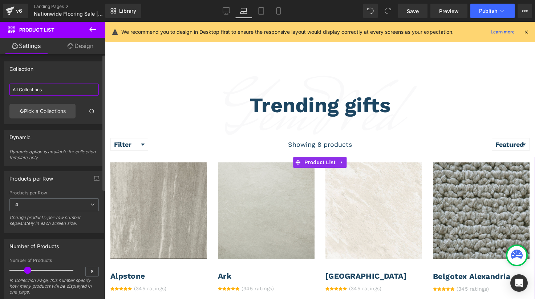
click at [65, 91] on input "All Collections" at bounding box center [53, 90] width 89 height 12
drag, startPoint x: 65, startPoint y: 91, endPoint x: -14, endPoint y: 81, distance: 80.2
click at [0, 81] on html "Product List You are previewing how the will restyle your page. You can not edi…" at bounding box center [267, 149] width 535 height 299
click at [79, 44] on link "Design" at bounding box center [80, 46] width 53 height 16
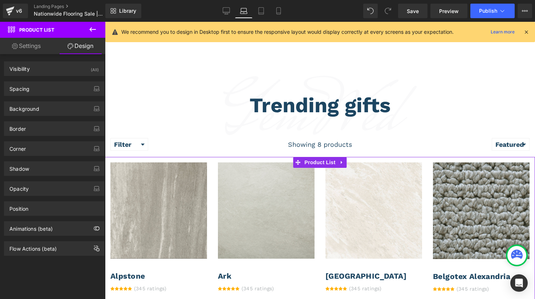
click at [27, 43] on link "Settings" at bounding box center [26, 46] width 53 height 16
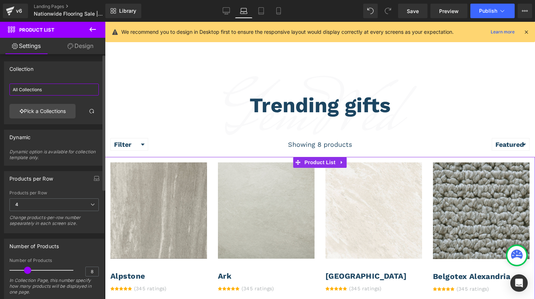
click at [40, 90] on input "All Collections" at bounding box center [53, 90] width 89 height 12
click at [50, 114] on link "Pick a Collections" at bounding box center [42, 111] width 66 height 15
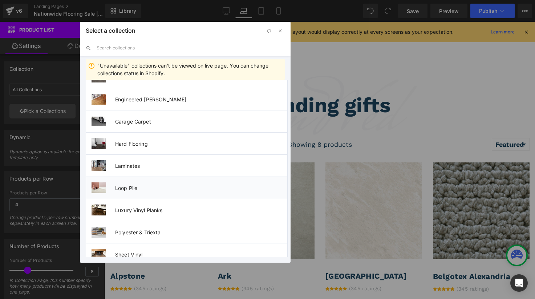
scroll to position [205, 0]
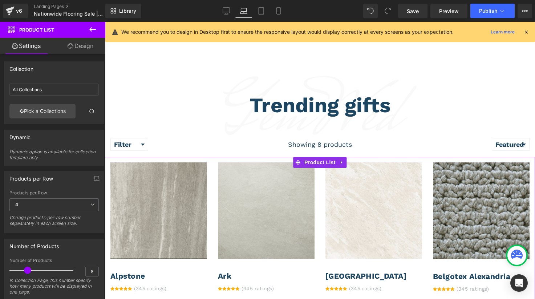
click at [61, 0] on div "Product List You are previewing how the will restyle your page. You can not edi…" at bounding box center [267, 0] width 535 height 0
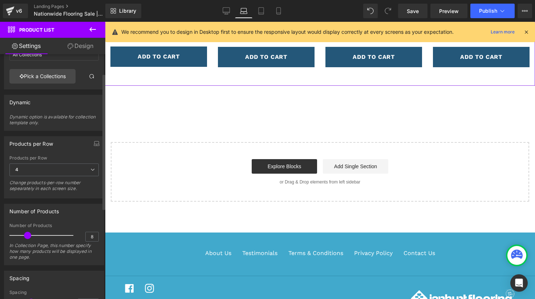
scroll to position [35, 0]
drag, startPoint x: 29, startPoint y: 233, endPoint x: 61, endPoint y: 234, distance: 32.3
click at [61, 234] on span at bounding box center [62, 234] width 7 height 7
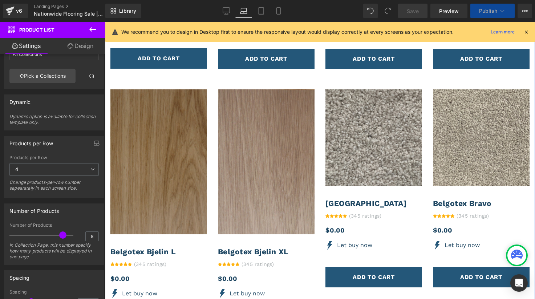
scroll to position [954, 0]
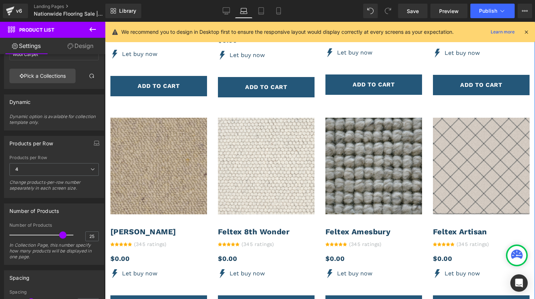
scroll to position [1475, 0]
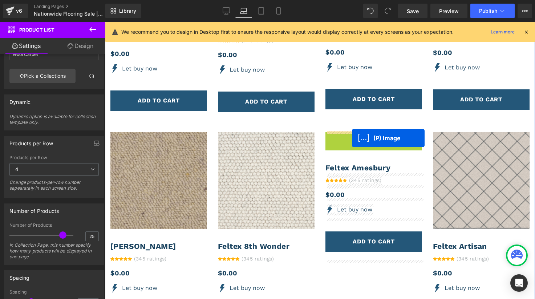
drag, startPoint x: 354, startPoint y: 181, endPoint x: 352, endPoint y: 138, distance: 42.9
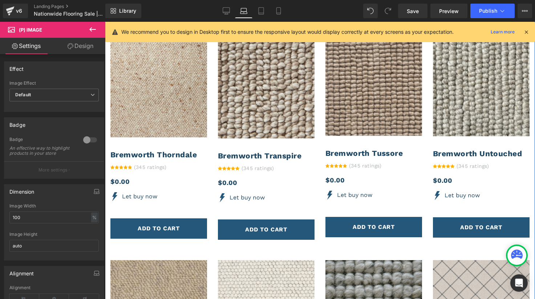
scroll to position [1342, 0]
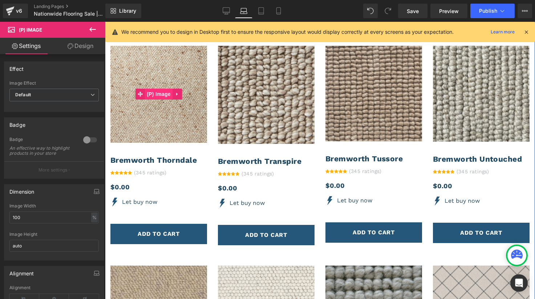
click at [152, 95] on span "(P) Image" at bounding box center [159, 94] width 28 height 11
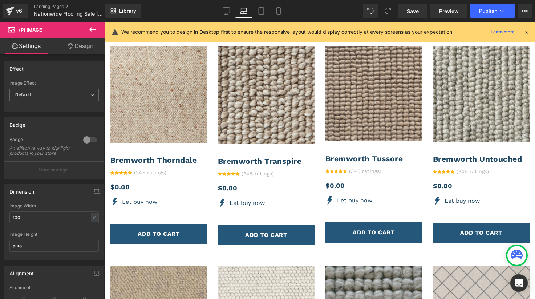
click at [85, 47] on link "Design" at bounding box center [80, 46] width 53 height 16
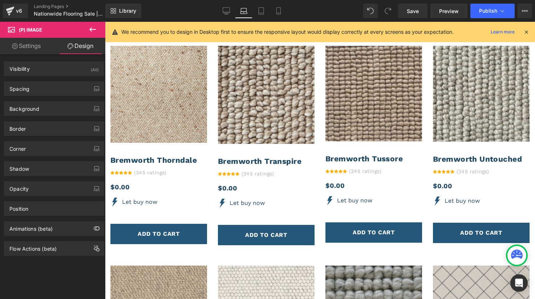
click at [22, 48] on link "Settings" at bounding box center [26, 46] width 53 height 16
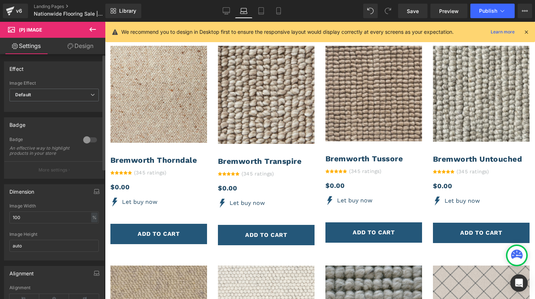
click at [60, 86] on div "Image Effect Default Default Zoom Hover" at bounding box center [53, 95] width 89 height 29
click at [60, 93] on span "Default" at bounding box center [53, 95] width 89 height 13
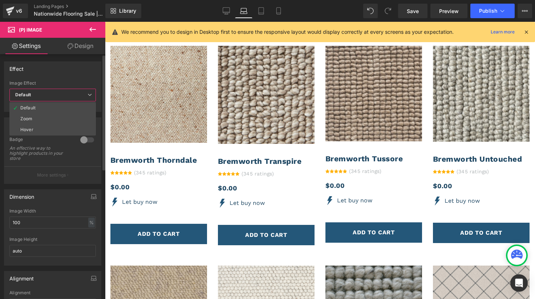
click at [60, 93] on span "Default" at bounding box center [52, 95] width 86 height 13
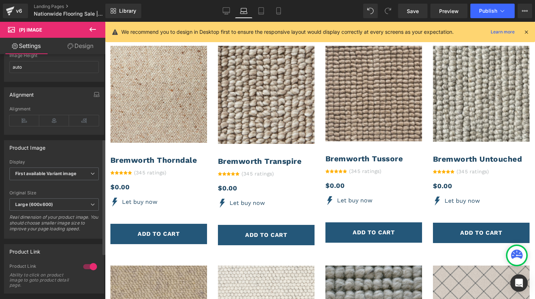
scroll to position [179, 0]
click at [48, 175] on b "First available Variant image" at bounding box center [45, 172] width 61 height 5
click at [50, 163] on div "Product Image First available Variant image First image from Shopify admin Disp…" at bounding box center [54, 188] width 100 height 99
click at [49, 210] on span "Large (600x600)" at bounding box center [53, 204] width 89 height 13
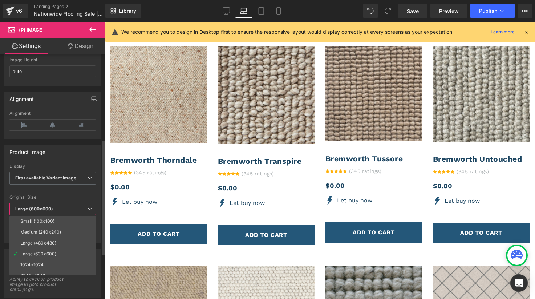
click at [52, 201] on div "Original Size Large (600x600) Small (100x100) Medium (240x240) Large (480x480) …" at bounding box center [52, 218] width 86 height 46
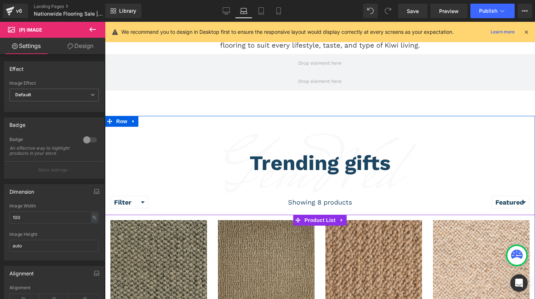
scroll to position [260, 0]
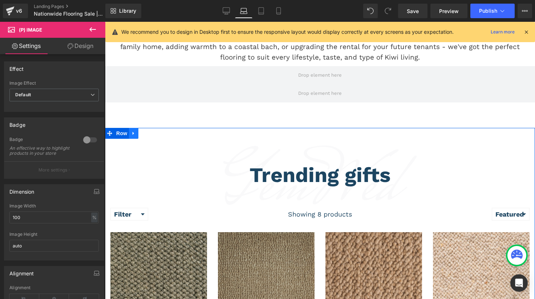
click at [133, 132] on icon at bounding box center [133, 133] width 5 height 5
click at [151, 134] on icon at bounding box center [152, 133] width 5 height 5
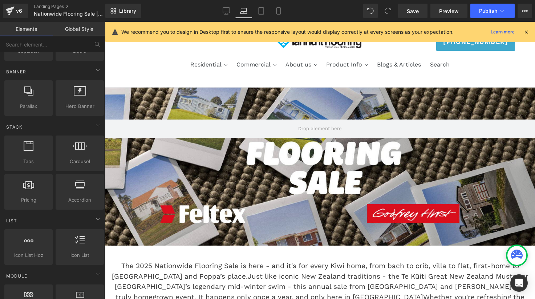
scroll to position [165, 0]
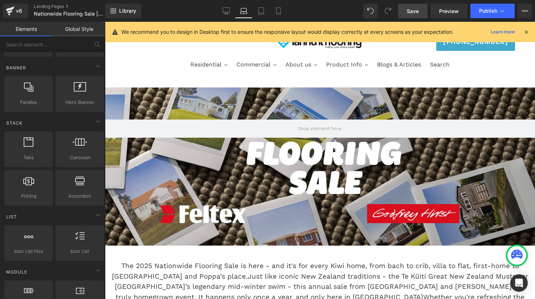
click at [415, 13] on span "Save" at bounding box center [413, 11] width 12 height 8
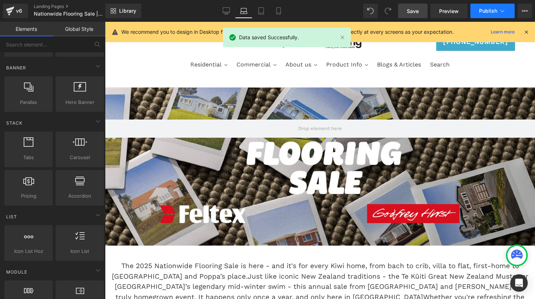
click at [508, 9] on button "Publish" at bounding box center [492, 11] width 44 height 15
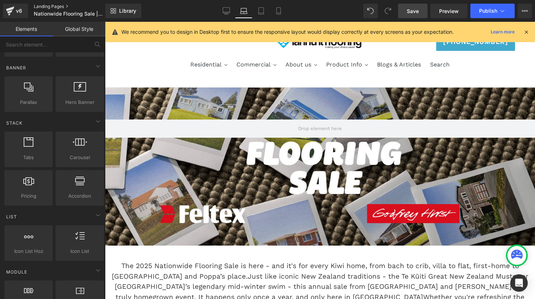
click at [59, 6] on link "Landing Pages" at bounding box center [76, 7] width 84 height 6
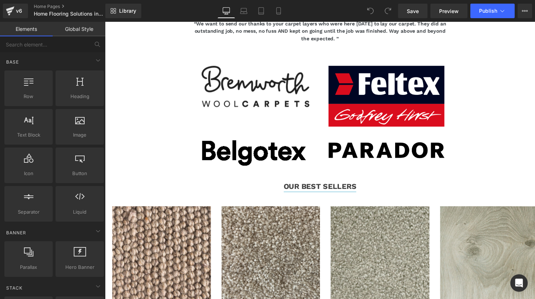
scroll to position [1137, 0]
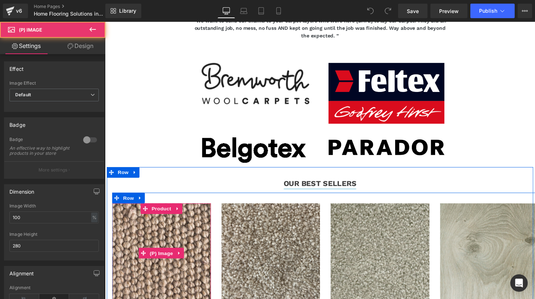
click at [184, 248] on div "Sale Off (P) Image" at bounding box center [162, 258] width 101 height 102
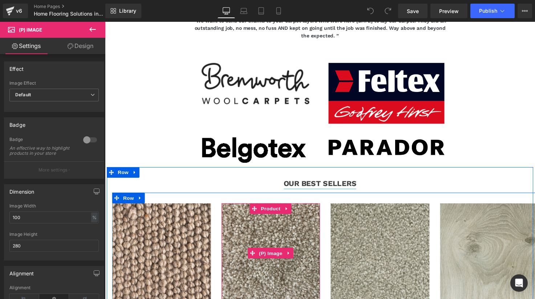
click at [244, 232] on img at bounding box center [274, 258] width 101 height 102
click at [126, 197] on span "Row" at bounding box center [129, 202] width 15 height 11
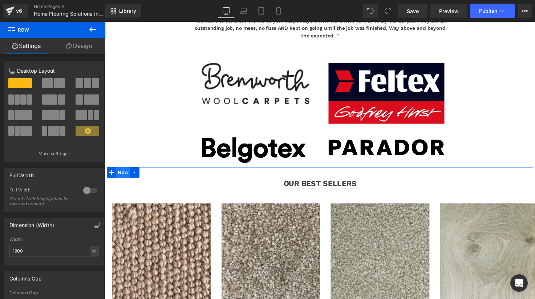
click at [118, 170] on span "Row" at bounding box center [123, 175] width 15 height 11
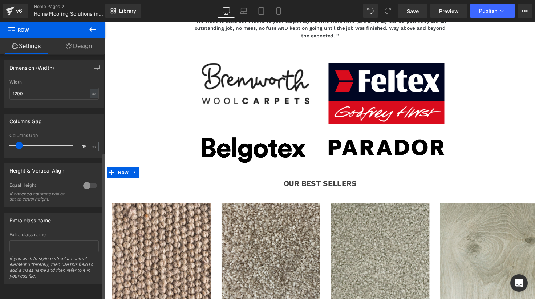
scroll to position [0, 0]
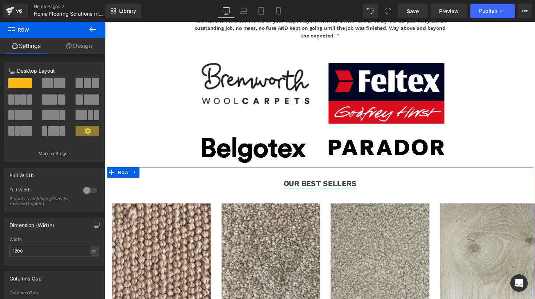
click at [81, 45] on link "Design" at bounding box center [79, 46] width 53 height 16
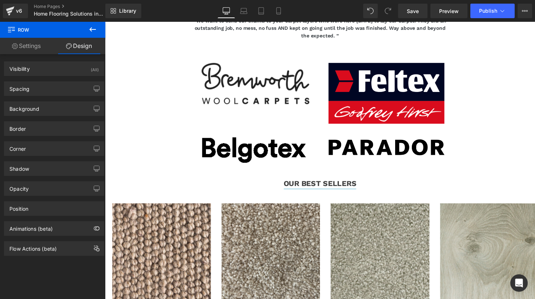
click at [90, 29] on icon at bounding box center [92, 29] width 7 height 4
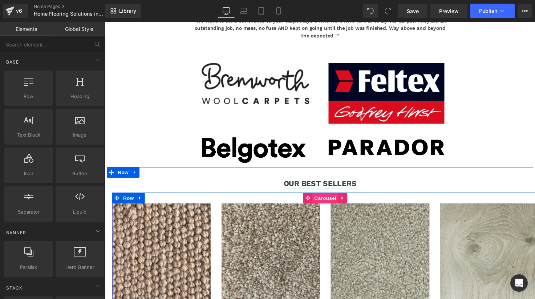
click at [322, 196] on span "Carousel" at bounding box center [330, 201] width 26 height 11
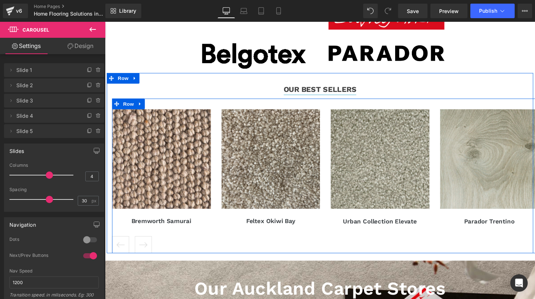
scroll to position [1233, 0]
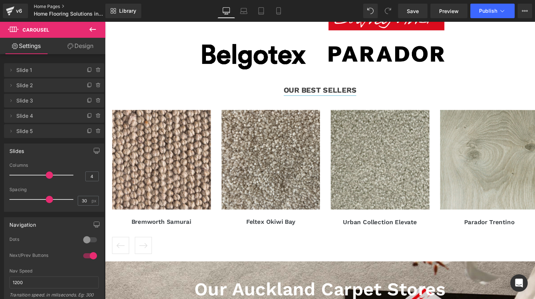
click at [44, 6] on link "Home Pages" at bounding box center [76, 7] width 84 height 6
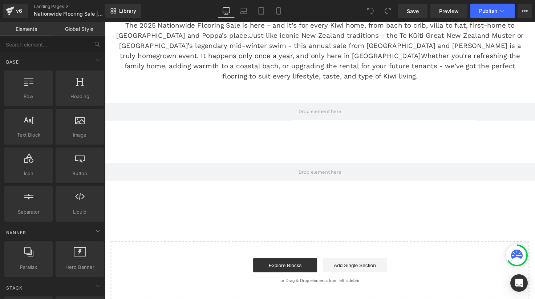
scroll to position [219, 0]
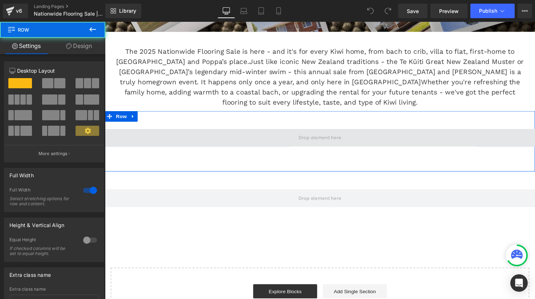
click at [180, 143] on span at bounding box center [324, 140] width 439 height 18
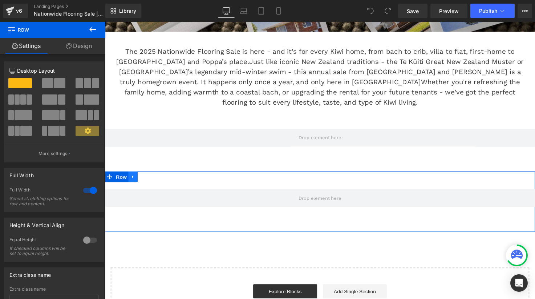
click at [133, 179] on icon at bounding box center [133, 180] width 1 height 3
click at [151, 179] on icon at bounding box center [152, 180] width 5 height 5
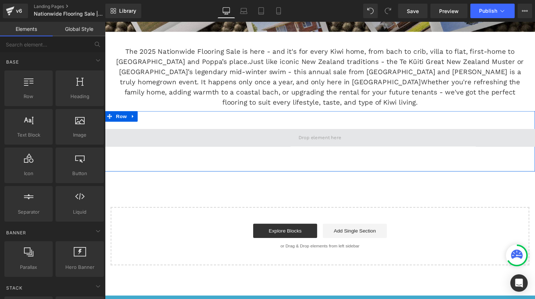
click at [234, 136] on span at bounding box center [324, 140] width 439 height 18
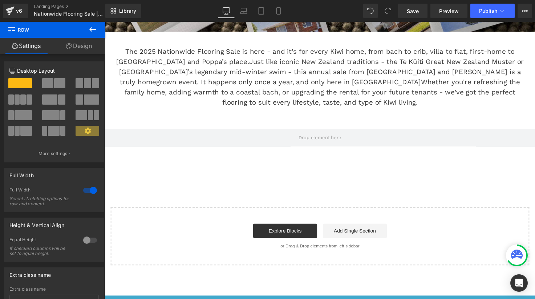
click at [91, 30] on icon at bounding box center [92, 29] width 7 height 4
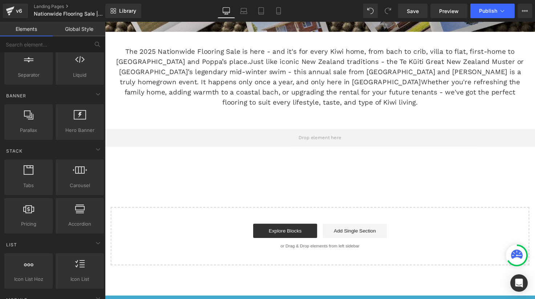
scroll to position [146, 0]
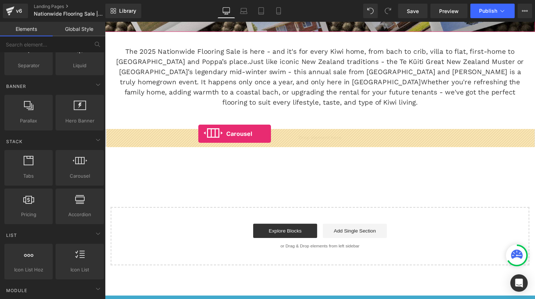
drag, startPoint x: 179, startPoint y: 190, endPoint x: 200, endPoint y: 136, distance: 58.0
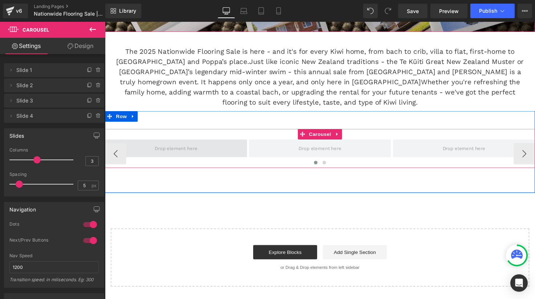
click at [179, 150] on span at bounding box center [177, 151] width 49 height 11
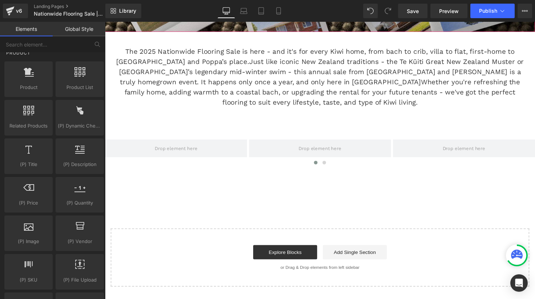
scroll to position [622, 0]
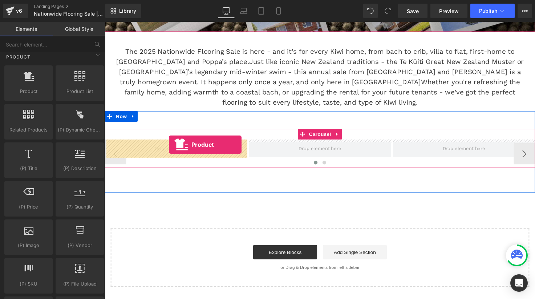
drag, startPoint x: 140, startPoint y: 98, endPoint x: 170, endPoint y: 147, distance: 57.2
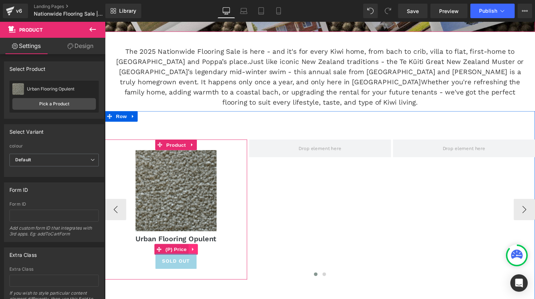
click at [195, 255] on icon at bounding box center [194, 254] width 5 height 5
click at [200, 255] on icon at bounding box center [199, 254] width 5 height 5
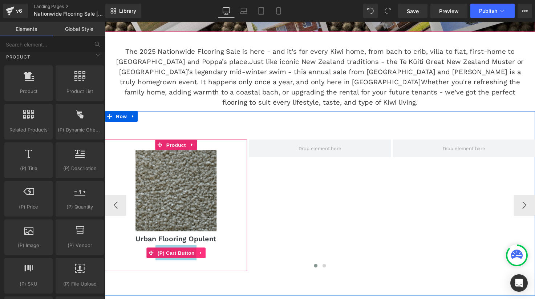
click at [202, 257] on icon at bounding box center [202, 257] width 1 height 3
click at [207, 257] on icon at bounding box center [207, 257] width 5 height 5
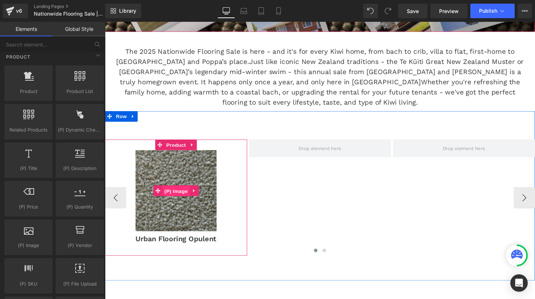
click at [174, 194] on span "(P) Image" at bounding box center [178, 194] width 28 height 11
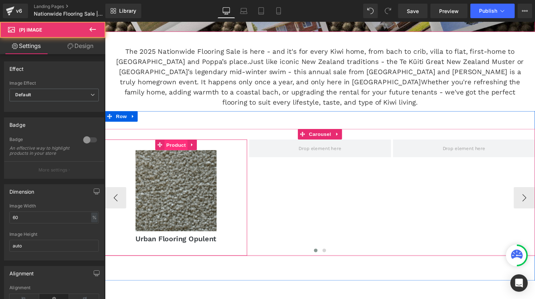
click at [174, 144] on span "Product" at bounding box center [178, 147] width 24 height 11
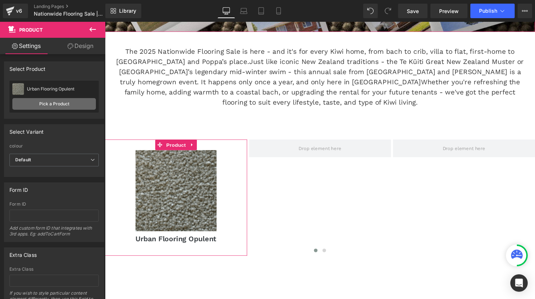
click at [66, 102] on link "Pick a Product" at bounding box center [54, 104] width 84 height 12
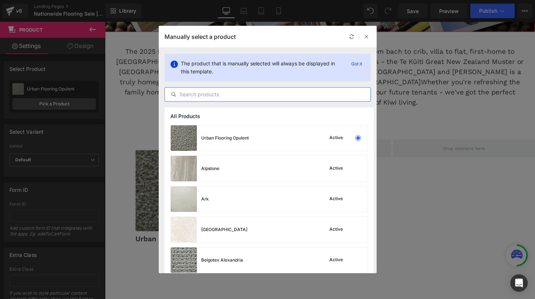
click at [252, 95] on input "text" at bounding box center [267, 94] width 205 height 9
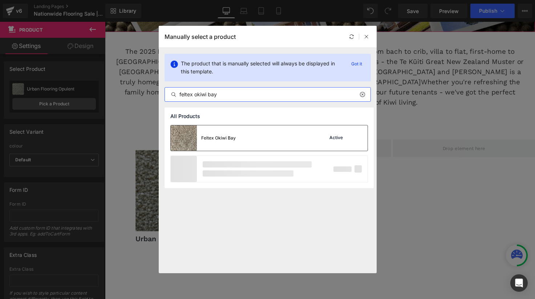
type input "feltex okiwi bay"
click at [283, 137] on div "Feltex Okiwi Bay Active" at bounding box center [269, 137] width 197 height 25
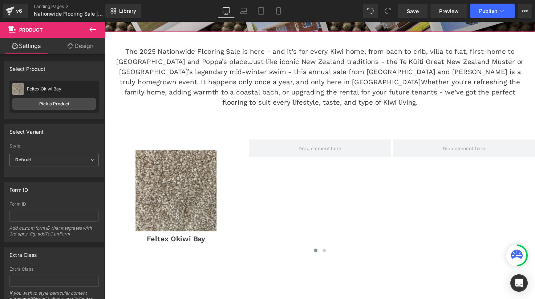
click at [95, 29] on icon at bounding box center [92, 29] width 7 height 4
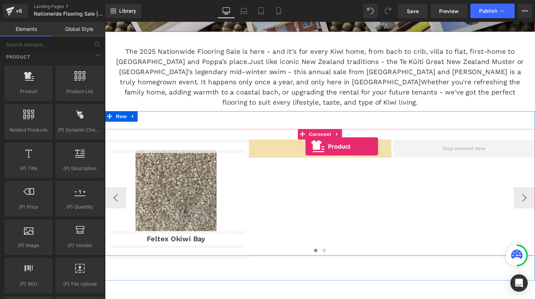
drag, startPoint x: 134, startPoint y: 112, endPoint x: 310, endPoint y: 149, distance: 179.7
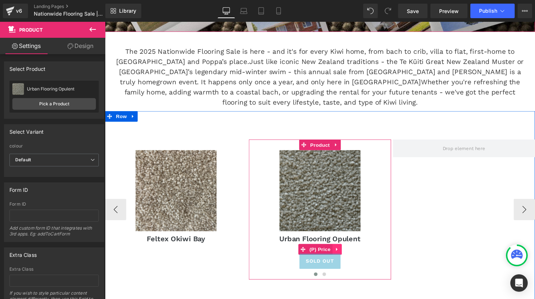
click at [341, 252] on icon at bounding box center [341, 254] width 5 height 5
click at [349, 253] on link at bounding box center [346, 254] width 9 height 11
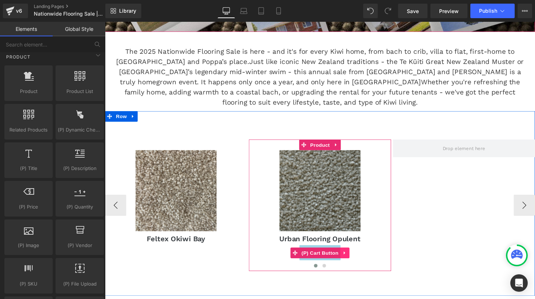
click at [349, 258] on icon at bounding box center [349, 257] width 1 height 3
click at [354, 257] on icon at bounding box center [354, 257] width 5 height 5
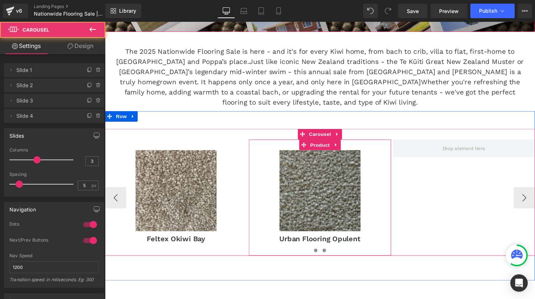
click at [329, 254] on span at bounding box center [329, 255] width 4 height 4
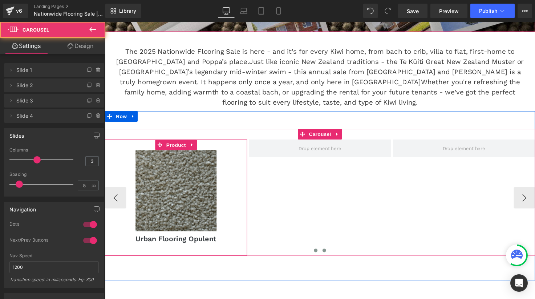
click at [318, 253] on button at bounding box center [320, 255] width 9 height 7
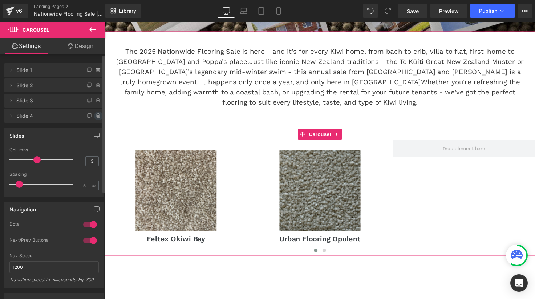
click at [97, 116] on icon at bounding box center [98, 116] width 6 height 6
click at [93, 117] on button "Delete" at bounding box center [90, 115] width 23 height 9
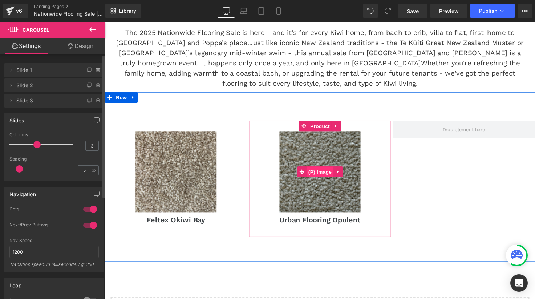
scroll to position [235, 0]
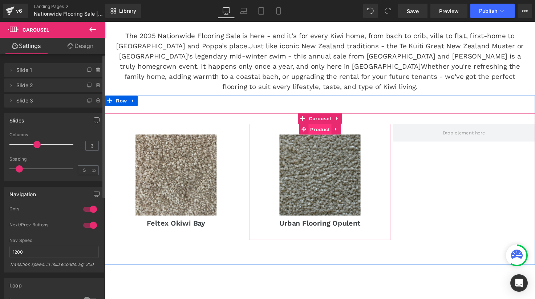
click at [325, 135] on span "Product" at bounding box center [325, 131] width 24 height 11
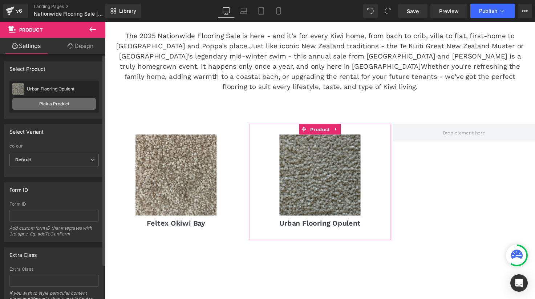
click at [53, 101] on link "Pick a Product" at bounding box center [54, 104] width 84 height 12
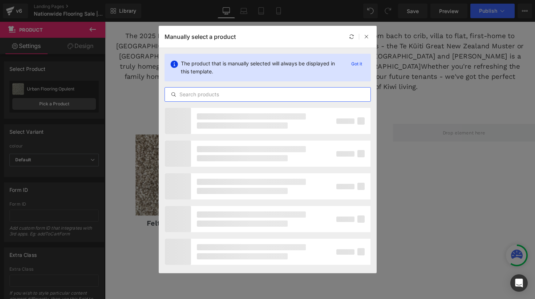
click at [234, 90] on input "text" at bounding box center [267, 94] width 205 height 9
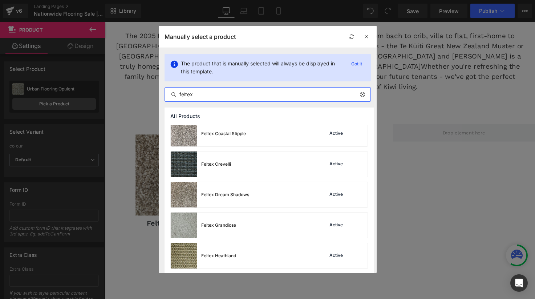
scroll to position [282, 0]
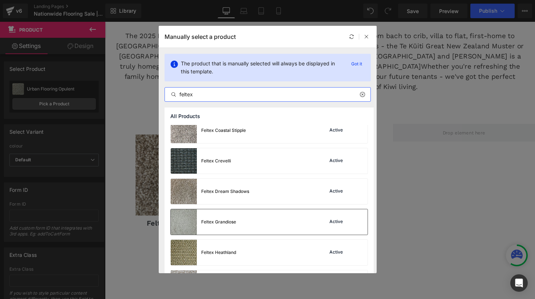
type input "feltex"
click at [233, 225] on div "Feltex Grandiose" at bounding box center [203, 221] width 65 height 25
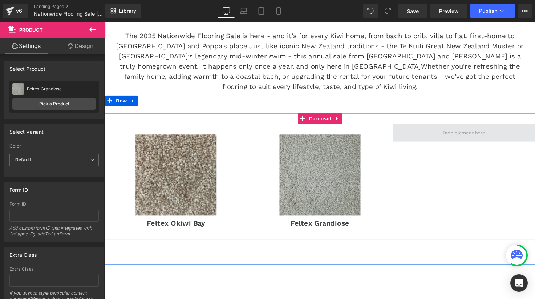
click at [462, 132] on span at bounding box center [471, 135] width 49 height 11
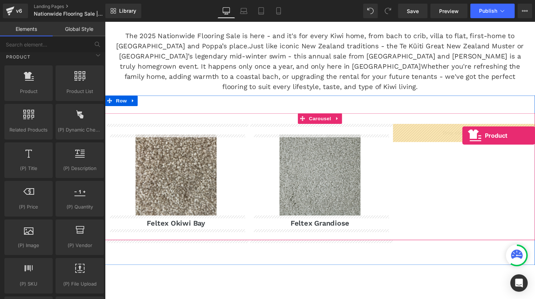
drag, startPoint x: 131, startPoint y: 106, endPoint x: 470, endPoint y: 138, distance: 341.0
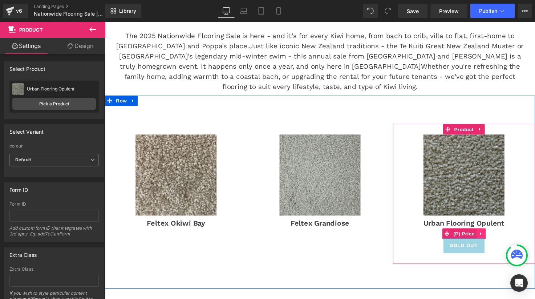
click at [487, 237] on icon at bounding box center [488, 238] width 5 height 5
click at [492, 239] on icon at bounding box center [493, 238] width 5 height 5
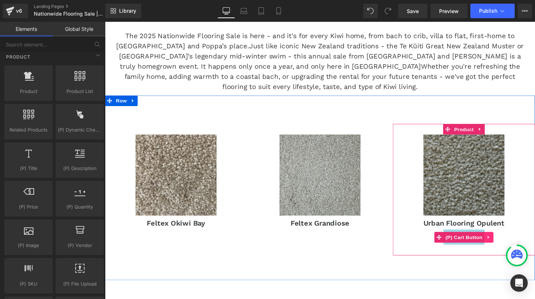
click at [496, 240] on icon at bounding box center [496, 241] width 5 height 5
click at [498, 242] on link at bounding box center [501, 241] width 9 height 11
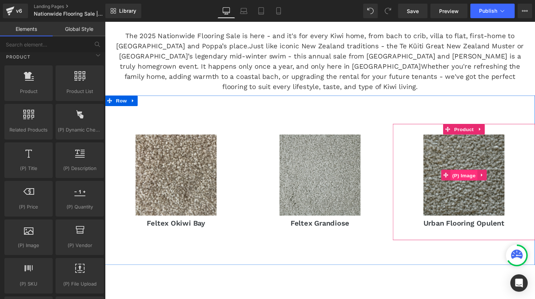
click at [477, 176] on span "(P) Image" at bounding box center [472, 178] width 28 height 11
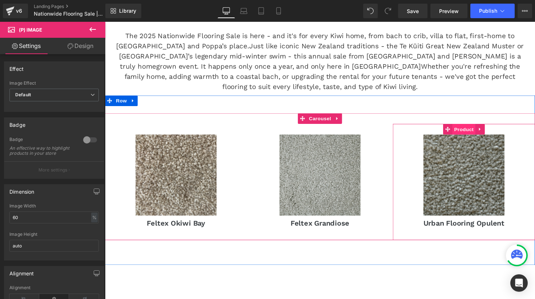
click at [475, 131] on span "Product" at bounding box center [472, 131] width 24 height 11
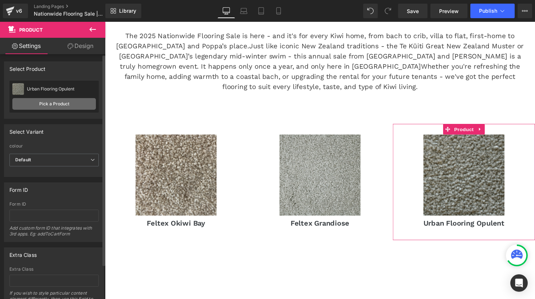
click at [43, 102] on link "Pick a Product" at bounding box center [54, 104] width 84 height 12
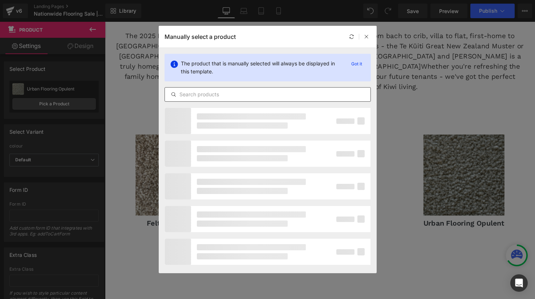
click at [232, 93] on input "text" at bounding box center [267, 94] width 205 height 9
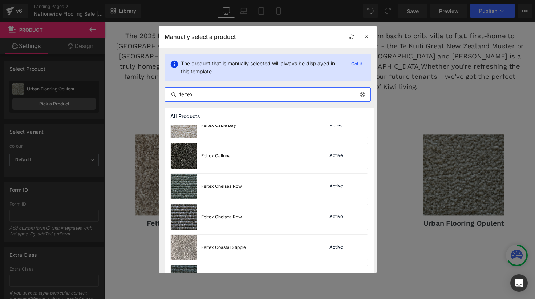
scroll to position [169, 0]
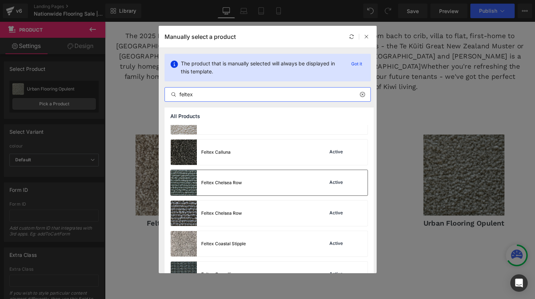
type input "feltex"
drag, startPoint x: 260, startPoint y: 178, endPoint x: 257, endPoint y: 192, distance: 14.5
click at [257, 192] on div "Feltex Chelsea Row Active" at bounding box center [269, 182] width 197 height 25
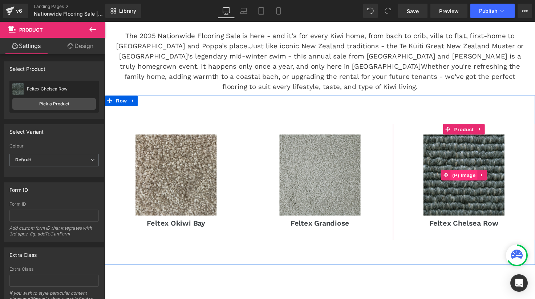
click at [474, 178] on span "(P) Image" at bounding box center [472, 178] width 28 height 11
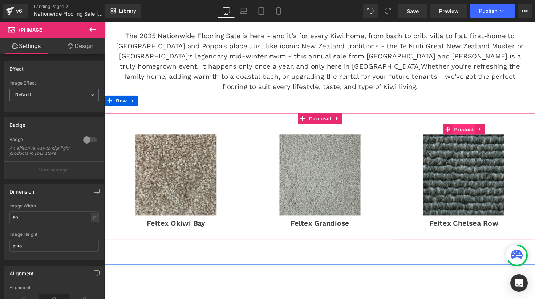
click at [467, 128] on span "Product" at bounding box center [472, 131] width 24 height 11
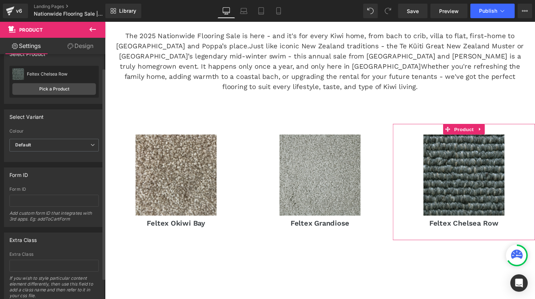
scroll to position [0, 0]
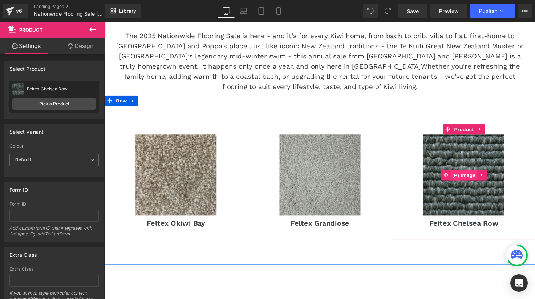
click at [475, 178] on span "(P) Image" at bounding box center [472, 178] width 28 height 11
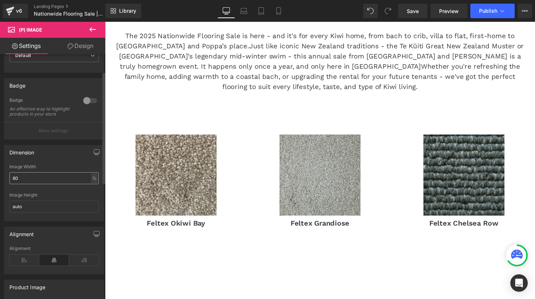
scroll to position [41, 0]
click at [36, 179] on input "60" at bounding box center [53, 176] width 89 height 12
type input "6"
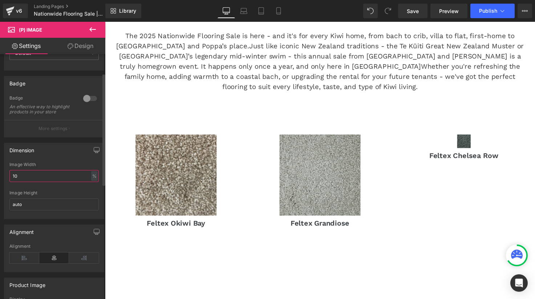
type input "1"
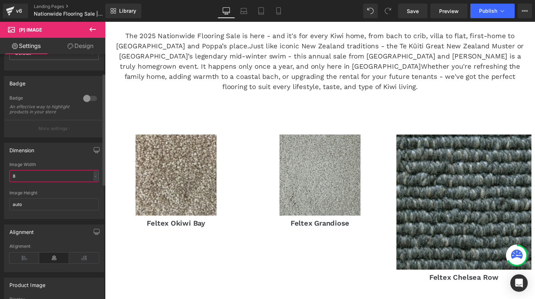
type input "80"
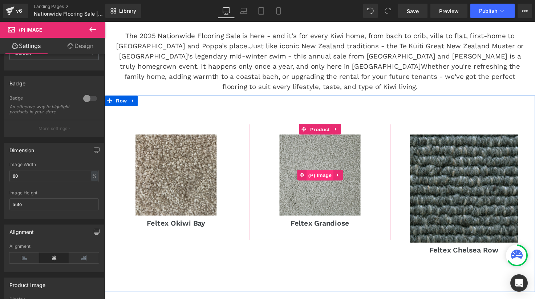
click at [329, 178] on span "(P) Image" at bounding box center [325, 178] width 28 height 11
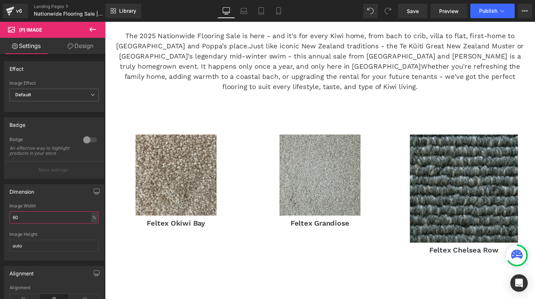
drag, startPoint x: 25, startPoint y: 224, endPoint x: -14, endPoint y: 220, distance: 39.5
click at [0, 220] on html "(P) Image You are previewing how the will restyle your page. You can not edit E…" at bounding box center [267, 149] width 535 height 299
type input "80"
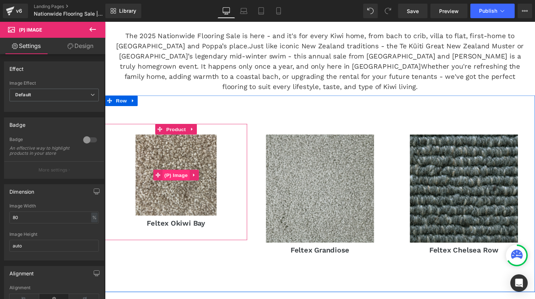
click at [174, 176] on span "(P) Image" at bounding box center [178, 178] width 28 height 11
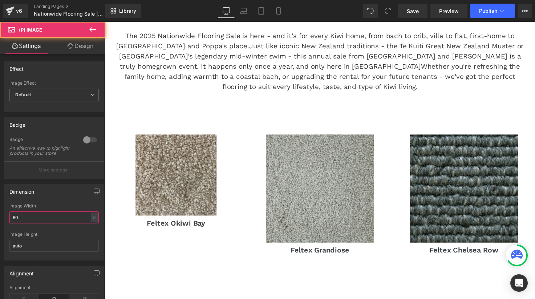
drag, startPoint x: 22, startPoint y: 221, endPoint x: -5, endPoint y: 217, distance: 26.9
click at [0, 217] on html "(P) Image You are previewing how the will restyle your page. You can not edit E…" at bounding box center [267, 149] width 535 height 299
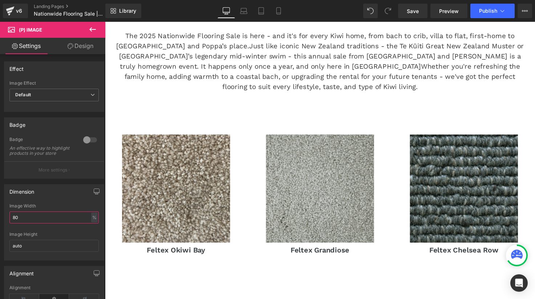
type input "80"
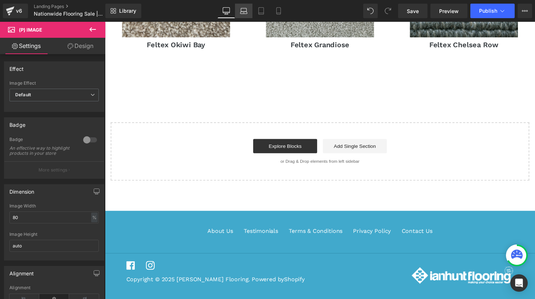
click at [243, 13] on icon at bounding box center [243, 13] width 7 height 2
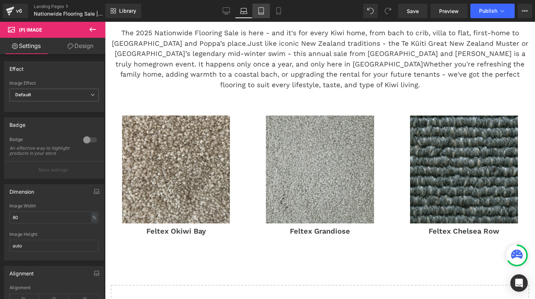
click at [259, 9] on icon at bounding box center [260, 10] width 7 height 7
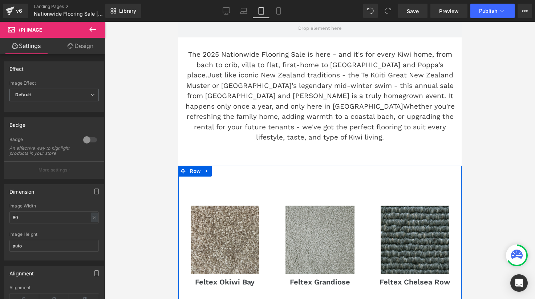
scroll to position [141, 0]
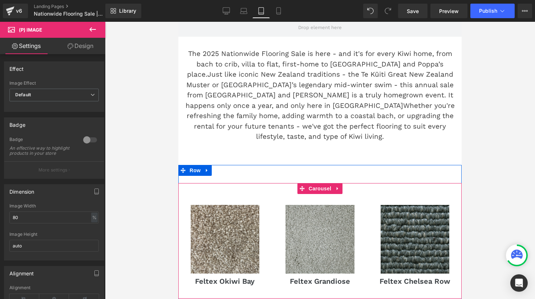
click at [323, 183] on span "Carousel" at bounding box center [320, 188] width 26 height 11
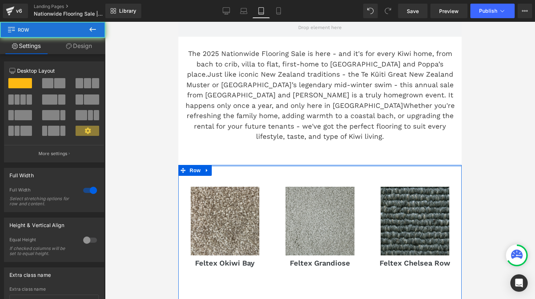
drag, startPoint x: 323, startPoint y: 167, endPoint x: 333, endPoint y: 134, distance: 34.4
click at [333, 134] on div "Hero Banner The 2025 Nationwide Flooring Sale is here - and it's for every Kiwi…" at bounding box center [319, 174] width 283 height 456
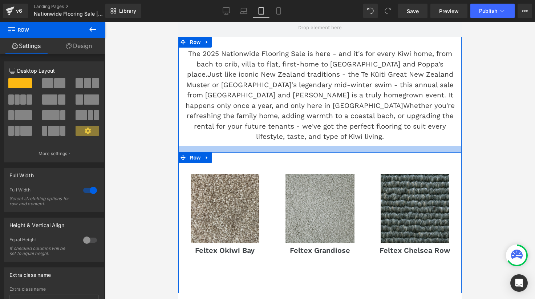
drag, startPoint x: 326, startPoint y: 146, endPoint x: 328, endPoint y: 133, distance: 12.8
click at [328, 133] on div "The 2025 Nationwide Flooring Sale is here - and it's for every Kiwi home, from …" at bounding box center [319, 94] width 283 height 115
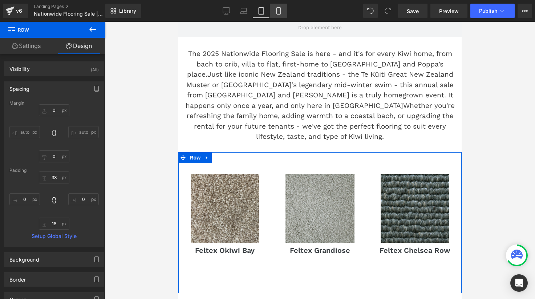
click at [278, 9] on icon at bounding box center [278, 10] width 7 height 7
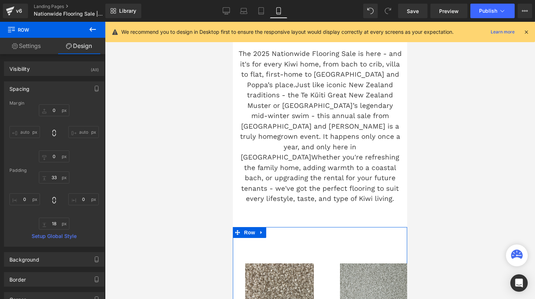
type input "0"
type input "33"
type input "0"
type input "53"
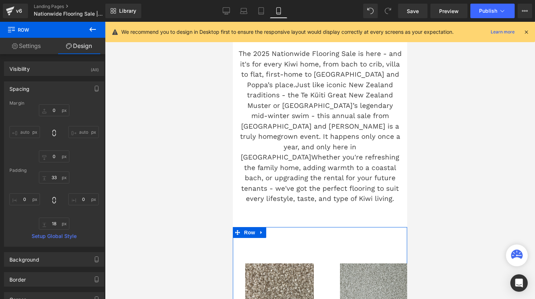
type input "0"
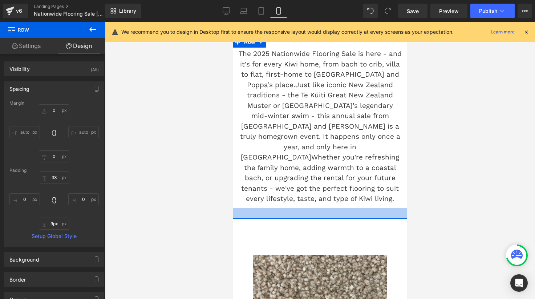
type input "8px"
drag, startPoint x: 286, startPoint y: 211, endPoint x: 289, endPoint y: 195, distance: 17.0
click at [289, 195] on div "The 2025 Nationwide Flooring Sale is here - and it's for every Kiwi home, from …" at bounding box center [320, 128] width 174 height 182
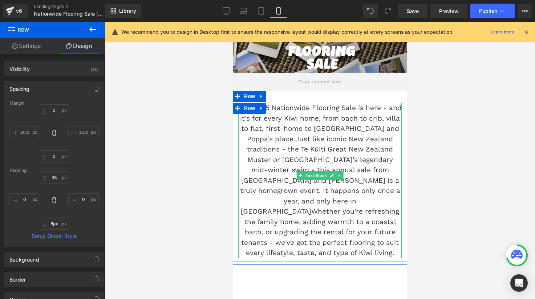
scroll to position [22, 0]
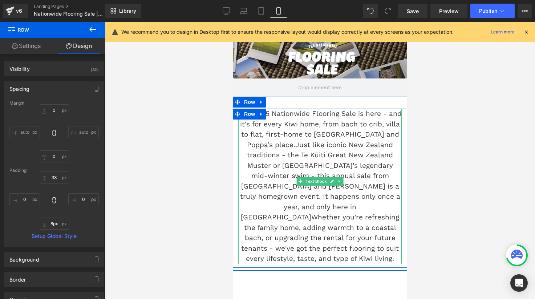
click at [343, 247] on p "The 2025 Nationwide Flooring Sale is here - and it's for every Kiwi home, from …" at bounding box center [319, 186] width 163 height 155
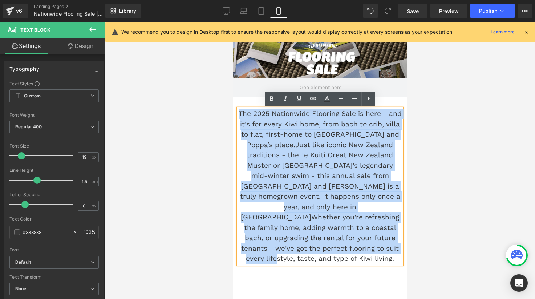
drag, startPoint x: 335, startPoint y: 249, endPoint x: 238, endPoint y: 110, distance: 169.5
click at [238, 110] on p "The 2025 Nationwide Flooring Sale is here - and it's for every Kiwi home, from …" at bounding box center [319, 186] width 163 height 155
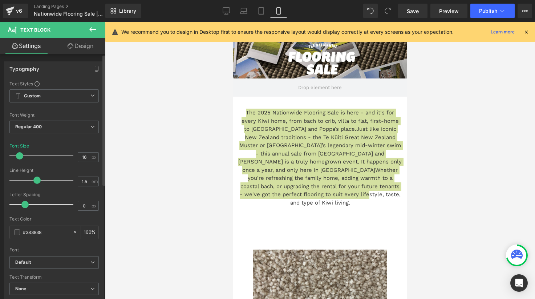
type input "17"
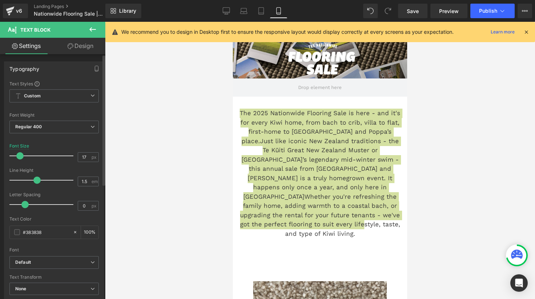
click at [18, 152] on span at bounding box center [19, 155] width 7 height 7
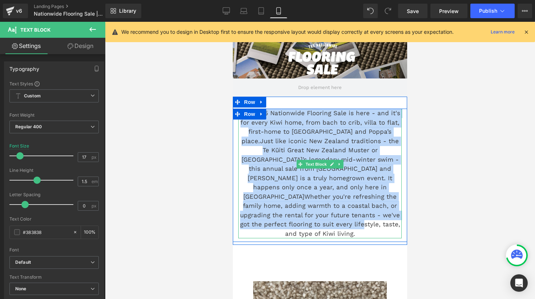
click at [338, 213] on p "The 2025 Nationwide Flooring Sale is here - and it's for every Kiwi home, from …" at bounding box center [319, 174] width 163 height 130
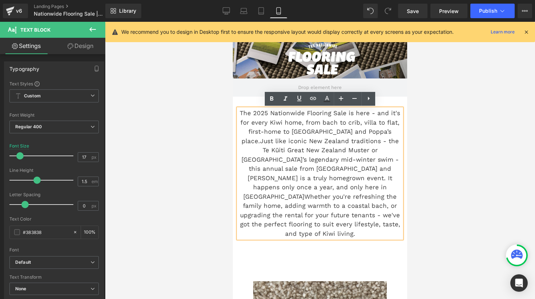
click at [368, 131] on p "The 2025 Nationwide Flooring Sale is here - and it's for every Kiwi home, from …" at bounding box center [319, 174] width 163 height 130
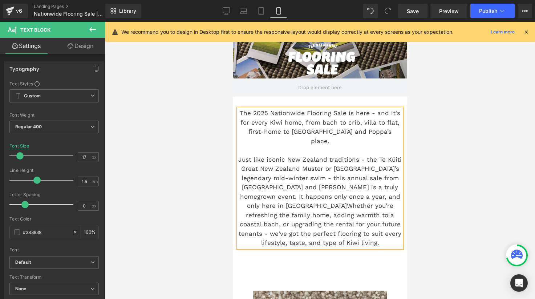
click at [376, 237] on p "Just like iconic New Zealand traditions - the Te Kūiti Great New Zealand Muster…" at bounding box center [319, 201] width 163 height 93
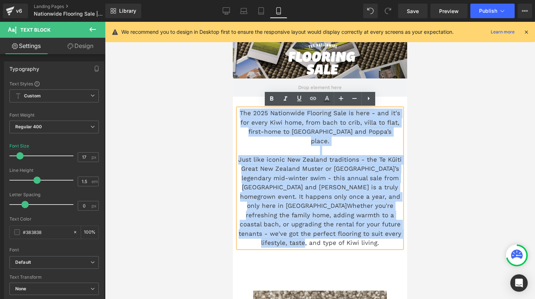
drag, startPoint x: 376, startPoint y: 237, endPoint x: 216, endPoint y: 111, distance: 204.5
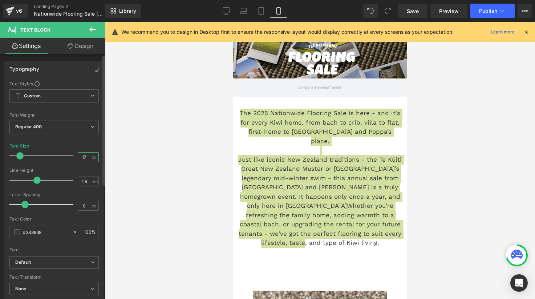
drag, startPoint x: 83, startPoint y: 156, endPoint x: 79, endPoint y: 156, distance: 4.0
click at [80, 156] on input "17" at bounding box center [84, 156] width 13 height 9
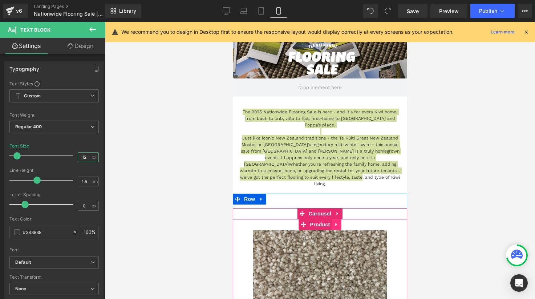
type input "12"
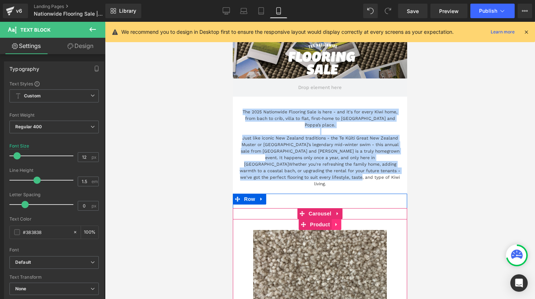
click at [336, 222] on icon at bounding box center [336, 224] width 5 height 5
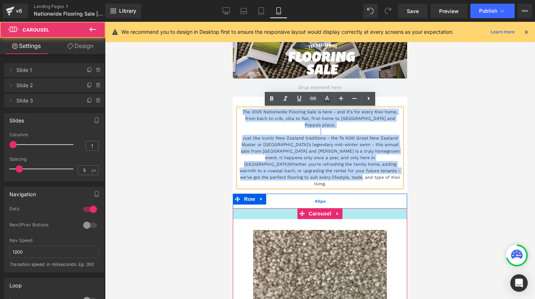
drag, startPoint x: 366, startPoint y: 201, endPoint x: 370, endPoint y: 182, distance: 19.6
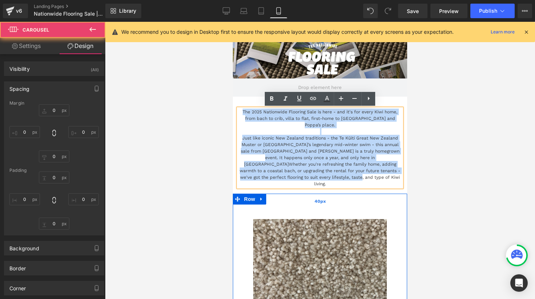
type input "0"
type input "9.33967"
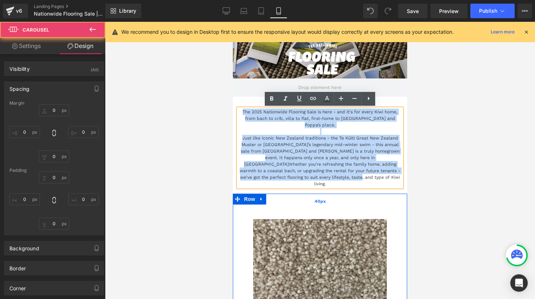
type input "0"
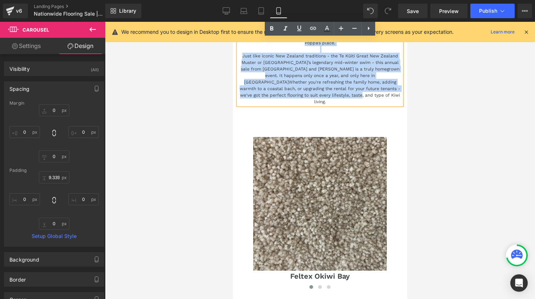
scroll to position [91, 0]
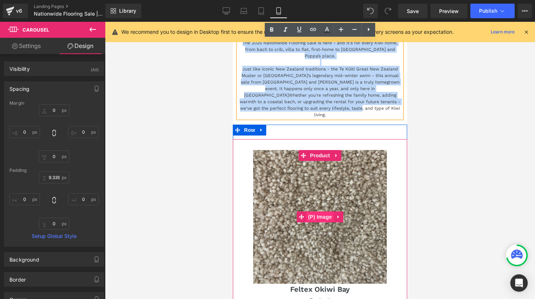
click at [322, 211] on span "(P) Image" at bounding box center [320, 216] width 28 height 11
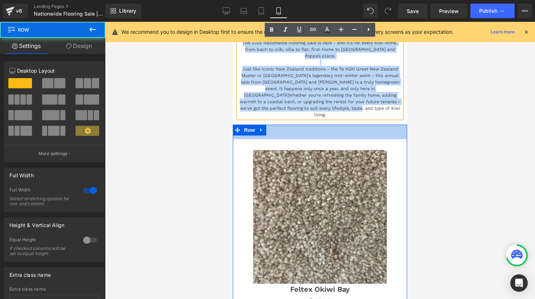
drag, startPoint x: 314, startPoint y: 120, endPoint x: 323, endPoint y: 94, distance: 27.2
click at [323, 94] on div "Hero Banner The 2025 Nationwide Flooring Sale is here - and it's for every Kiwi…" at bounding box center [320, 201] width 174 height 484
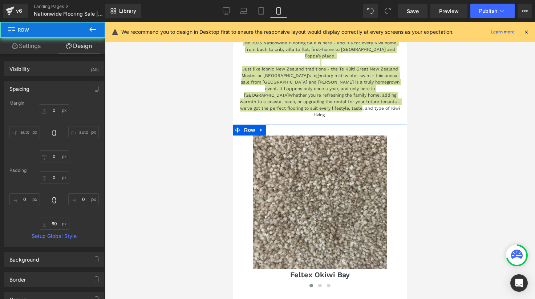
click at [427, 108] on div at bounding box center [320, 160] width 430 height 277
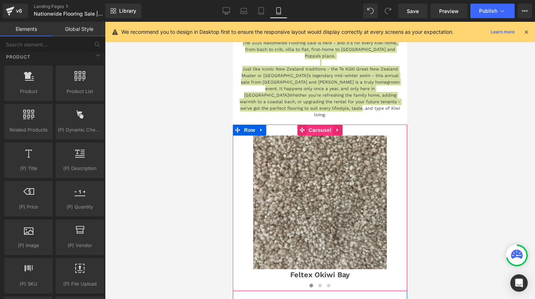
click at [318, 125] on span "Carousel" at bounding box center [320, 130] width 26 height 11
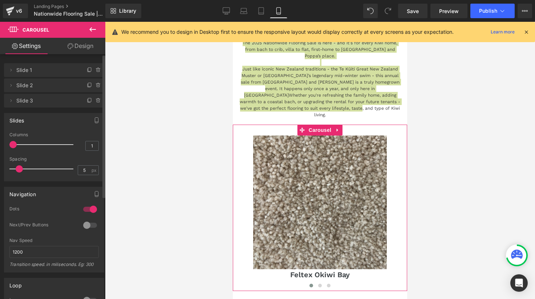
click at [88, 206] on div at bounding box center [89, 209] width 17 height 12
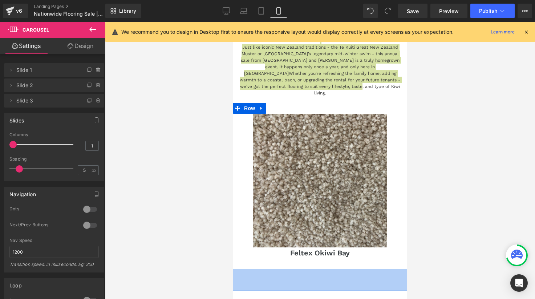
scroll to position [84, 0]
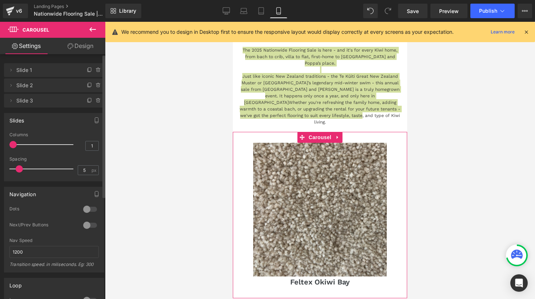
click at [92, 207] on div at bounding box center [89, 209] width 17 height 12
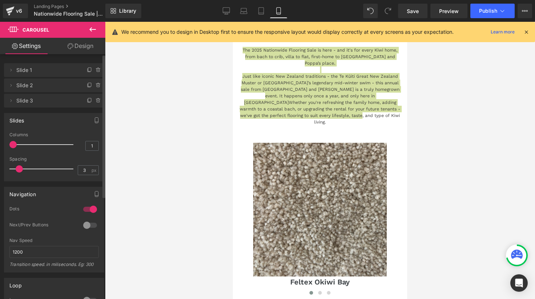
type input "2"
click at [14, 171] on span at bounding box center [15, 168] width 7 height 7
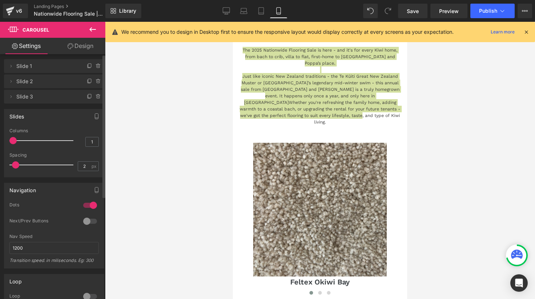
scroll to position [0, 0]
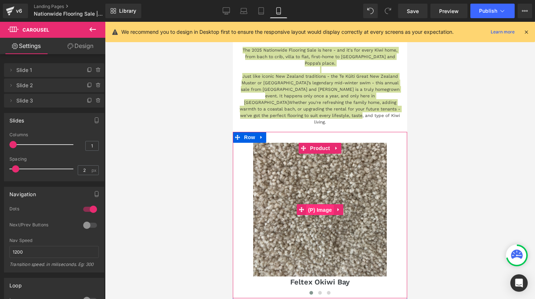
click at [317, 204] on span "(P) Image" at bounding box center [320, 209] width 28 height 11
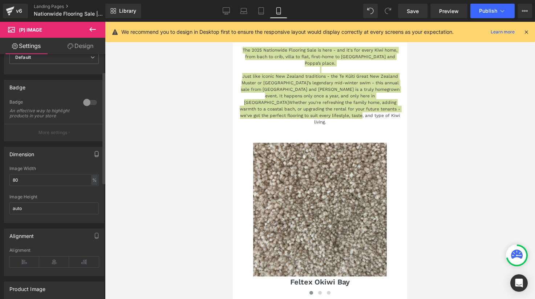
scroll to position [38, 0]
drag, startPoint x: 28, startPoint y: 181, endPoint x: 2, endPoint y: 181, distance: 25.8
click at [2, 181] on div "Dimension 80% Image Width 80 % % px auto Image Height auto" at bounding box center [54, 182] width 109 height 82
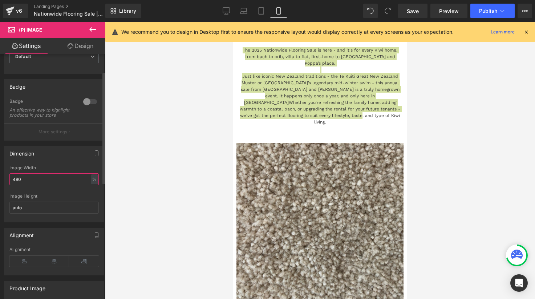
type input "40"
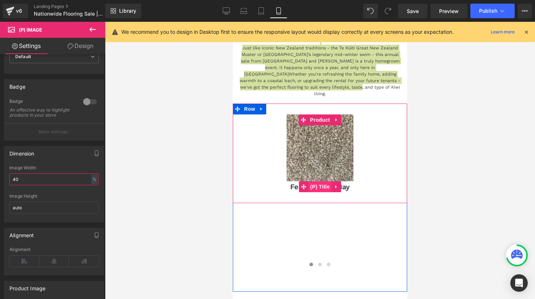
scroll to position [136, 0]
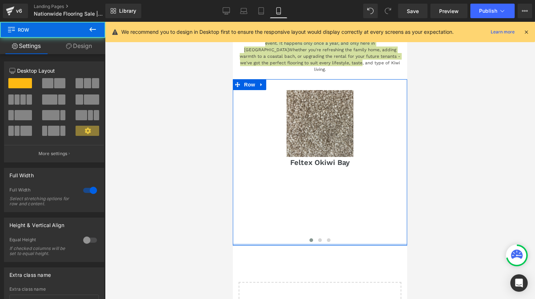
drag, startPoint x: 354, startPoint y: 247, endPoint x: 359, endPoint y: 208, distance: 39.1
click at [359, 209] on div "Sale Off (P) Image Feltex Okiwi Bay (P) Title Product" at bounding box center [320, 162] width 174 height 166
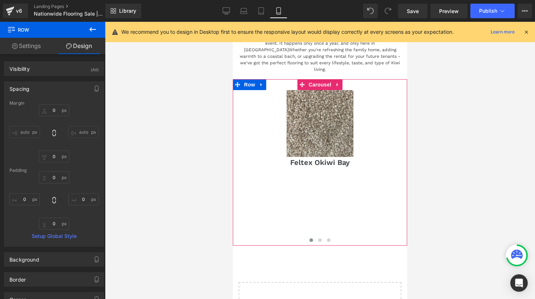
click at [374, 197] on div "Sale Off (P) Image Feltex Okiwi Bay (P) Title Product Sale Off" at bounding box center [495, 162] width 525 height 166
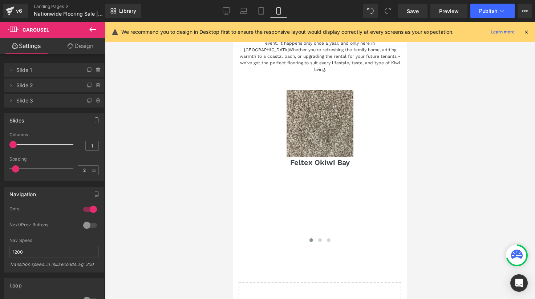
click at [262, 19] on div "Library Mobile Desktop Laptop Tablet Mobile Save Preview Publish Scheduled View…" at bounding box center [319, 11] width 429 height 22
click at [261, 11] on icon at bounding box center [260, 10] width 7 height 7
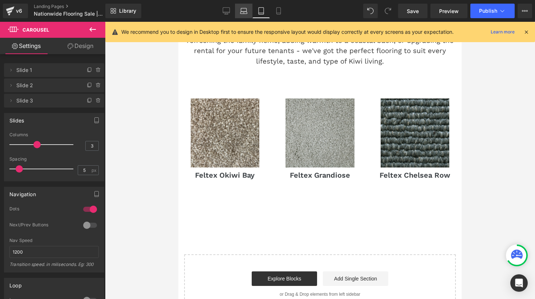
click at [245, 8] on icon at bounding box center [243, 10] width 7 height 7
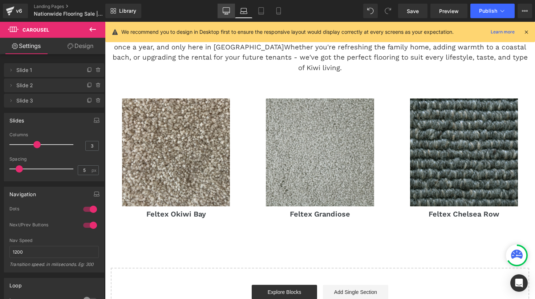
click at [219, 10] on link "Desktop" at bounding box center [225, 11] width 17 height 15
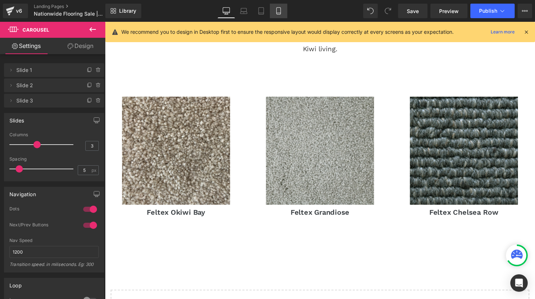
click at [278, 8] on icon at bounding box center [278, 10] width 7 height 7
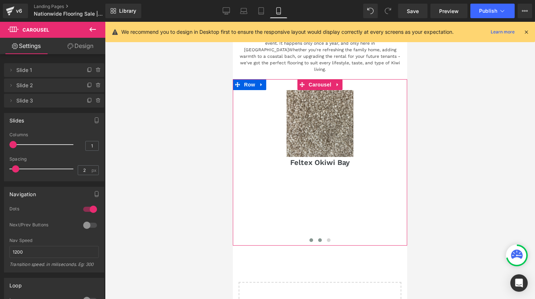
click at [318, 236] on button at bounding box center [319, 239] width 9 height 7
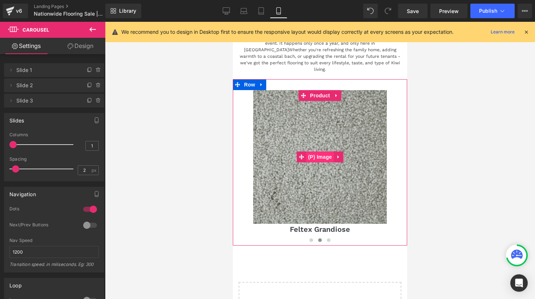
click at [323, 151] on span "(P) Image" at bounding box center [320, 156] width 28 height 11
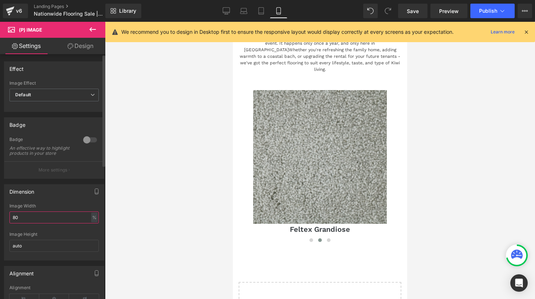
click at [15, 223] on input "80" at bounding box center [53, 217] width 89 height 12
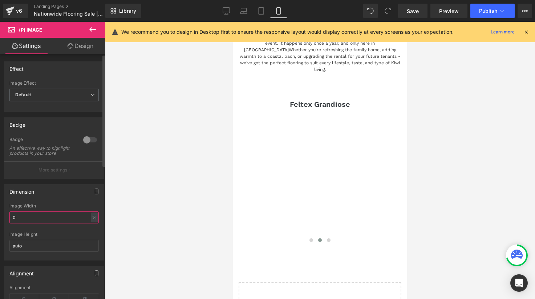
type input "40"
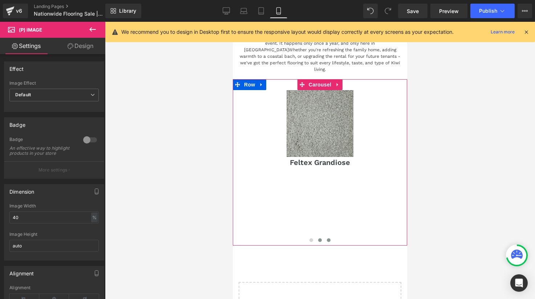
click at [328, 238] on span at bounding box center [329, 240] width 4 height 4
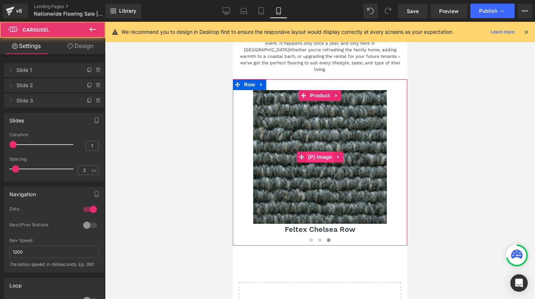
click at [325, 151] on span "(P) Image" at bounding box center [320, 156] width 28 height 11
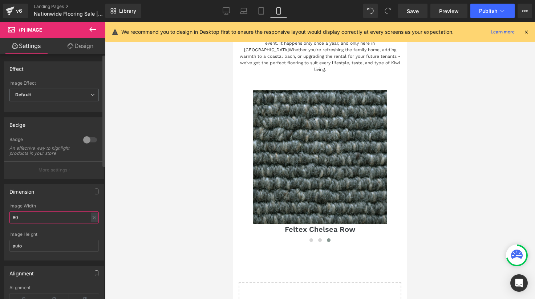
click at [16, 221] on input "80" at bounding box center [53, 217] width 89 height 12
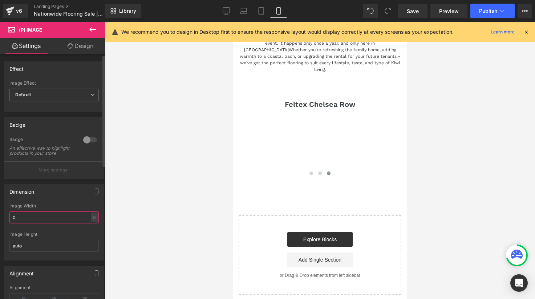
type input "40"
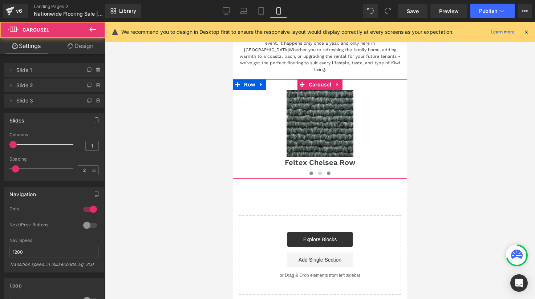
click at [310, 170] on button at bounding box center [311, 173] width 9 height 7
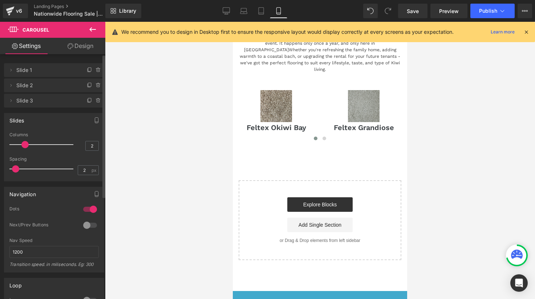
drag, startPoint x: 14, startPoint y: 142, endPoint x: 27, endPoint y: 134, distance: 15.1
click at [27, 134] on div "Columns 2" at bounding box center [53, 144] width 89 height 24
type input "1"
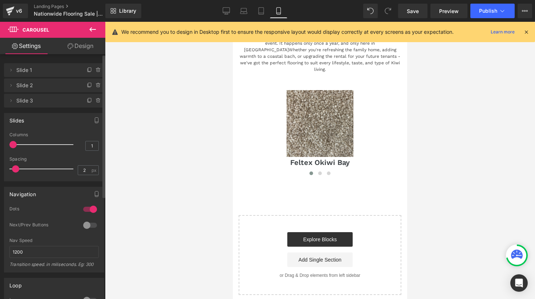
drag, startPoint x: 23, startPoint y: 143, endPoint x: 15, endPoint y: 143, distance: 8.4
click at [15, 143] on span at bounding box center [12, 144] width 7 height 7
drag, startPoint x: 15, startPoint y: 167, endPoint x: 37, endPoint y: 167, distance: 22.1
click at [37, 167] on span at bounding box center [38, 168] width 7 height 7
type input "0"
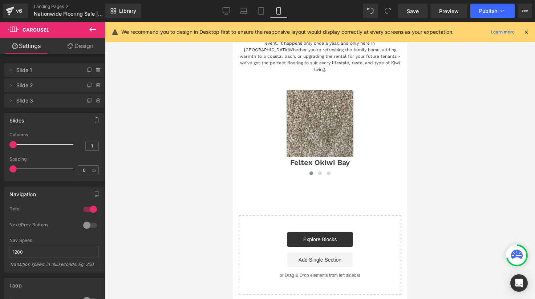
drag, startPoint x: 37, startPoint y: 167, endPoint x: -3, endPoint y: 158, distance: 41.0
click at [0, 158] on html "(P) Image You are previewing how the will restyle your page. You can not edit E…" at bounding box center [267, 149] width 535 height 299
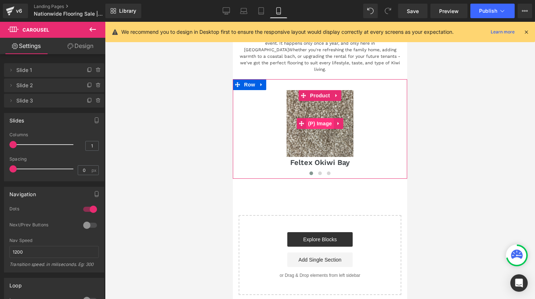
click at [319, 118] on span "(P) Image" at bounding box center [320, 123] width 28 height 11
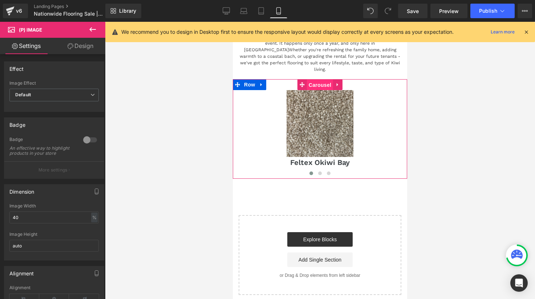
click at [313, 80] on span "Carousel" at bounding box center [320, 85] width 26 height 11
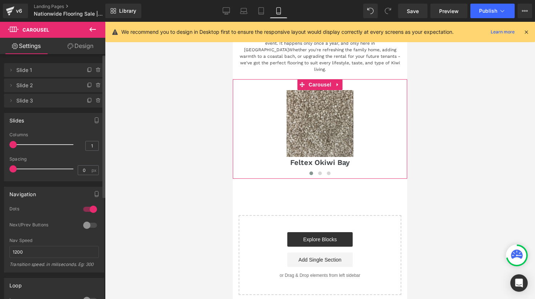
type input "2"
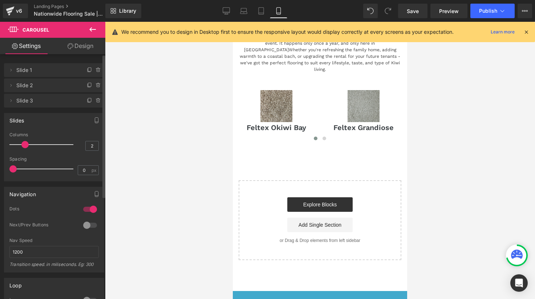
drag, startPoint x: 14, startPoint y: 143, endPoint x: 26, endPoint y: 143, distance: 12.0
click at [26, 143] on span at bounding box center [24, 144] width 7 height 7
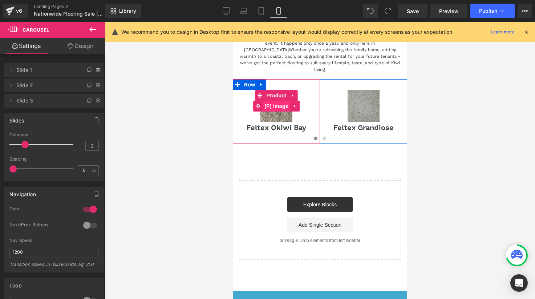
click at [278, 101] on span "(P) Image" at bounding box center [276, 106] width 28 height 11
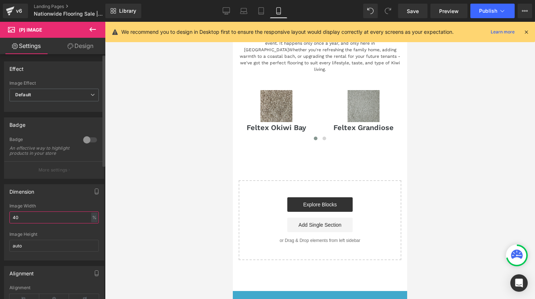
click at [16, 220] on input "40" at bounding box center [53, 217] width 89 height 12
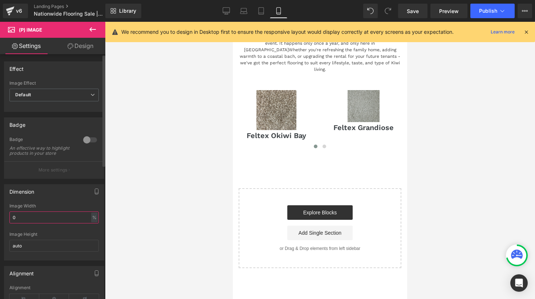
type input "80"
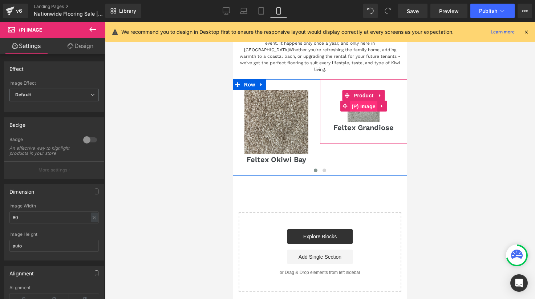
click at [364, 101] on span "(P) Image" at bounding box center [364, 106] width 28 height 11
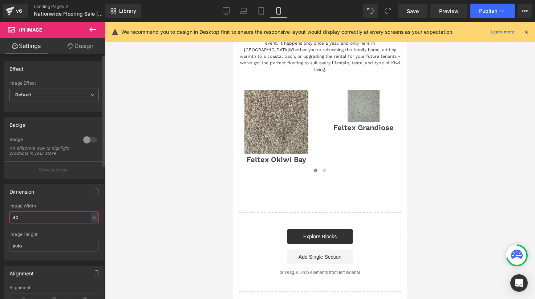
click at [16, 223] on input "40" at bounding box center [53, 217] width 89 height 12
type input "80"
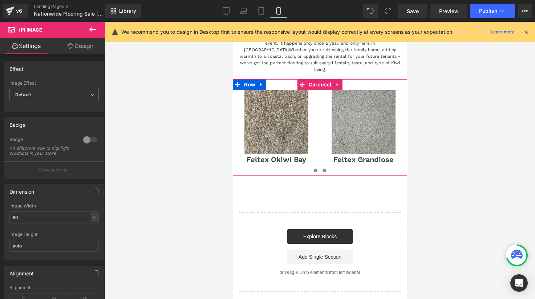
click at [324, 168] on span at bounding box center [324, 170] width 4 height 4
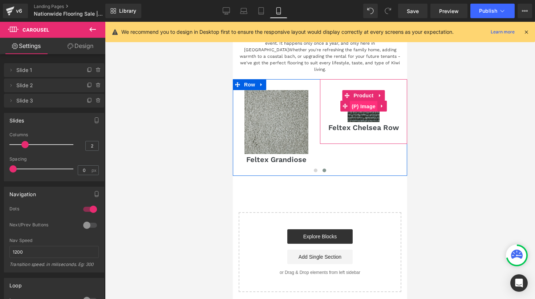
click at [365, 101] on span "(P) Image" at bounding box center [364, 106] width 28 height 11
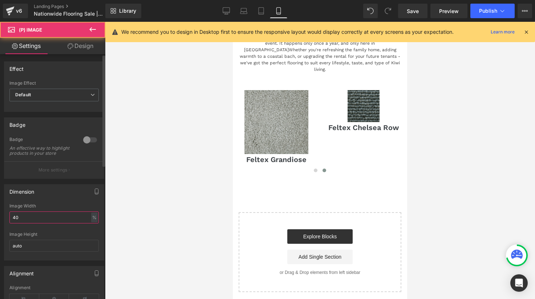
click at [16, 221] on input "40" at bounding box center [53, 217] width 89 height 12
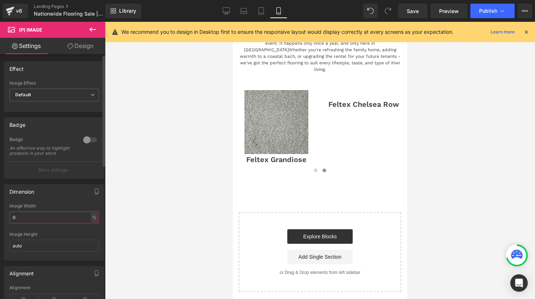
type input "80"
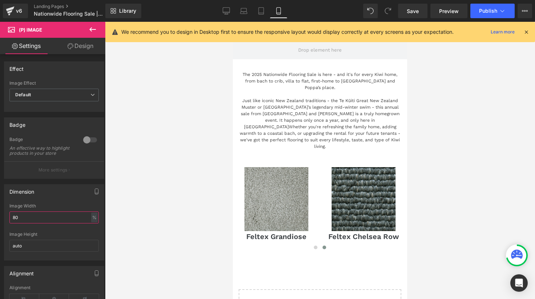
scroll to position [57, 0]
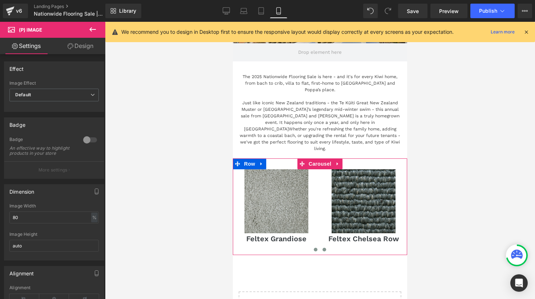
click at [314, 246] on button at bounding box center [315, 249] width 9 height 7
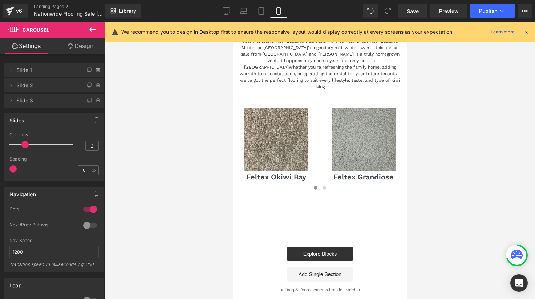
scroll to position [103, 0]
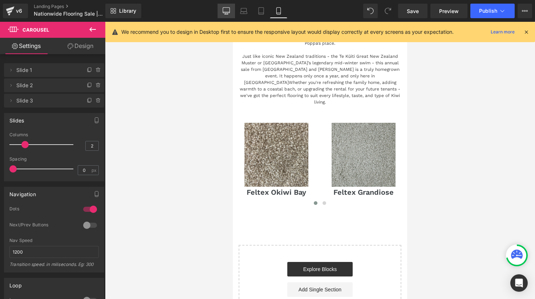
click at [227, 8] on icon at bounding box center [226, 10] width 7 height 7
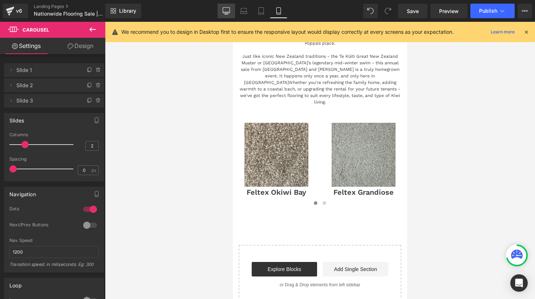
scroll to position [261, 0]
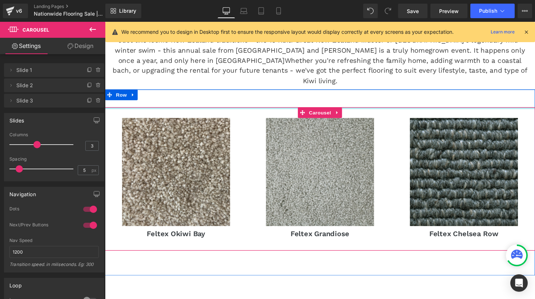
drag, startPoint x: 171, startPoint y: 105, endPoint x: 172, endPoint y: 87, distance: 18.6
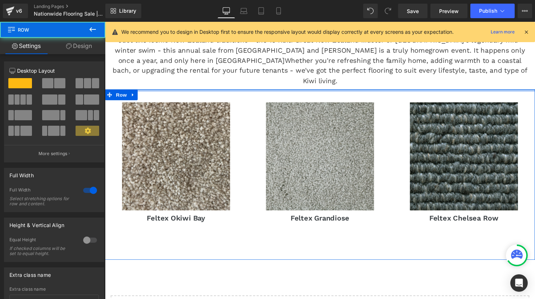
drag, startPoint x: 174, startPoint y: 94, endPoint x: 180, endPoint y: 71, distance: 24.0
click at [180, 71] on div "Hero Banner The 2025 Nationwide Flooring Sale is here - and it's for every Kiwi…" at bounding box center [324, 93] width 439 height 535
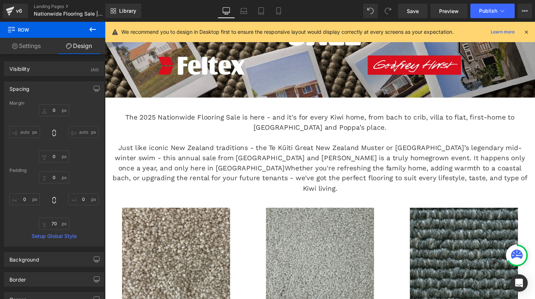
scroll to position [149, 0]
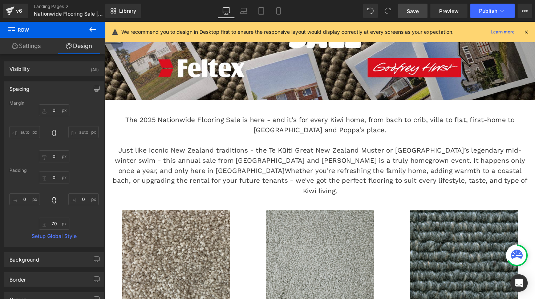
click at [416, 8] on span "Save" at bounding box center [413, 11] width 12 height 8
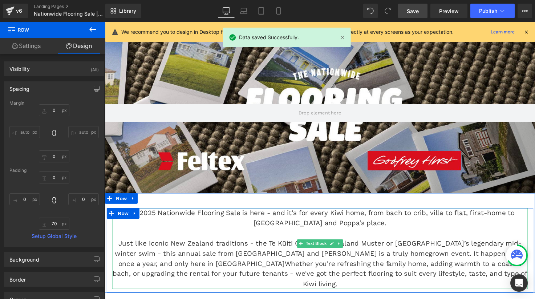
scroll to position [20, 0]
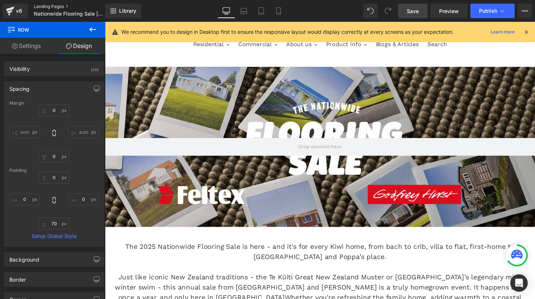
click at [45, 8] on link "Landing Pages" at bounding box center [76, 7] width 84 height 6
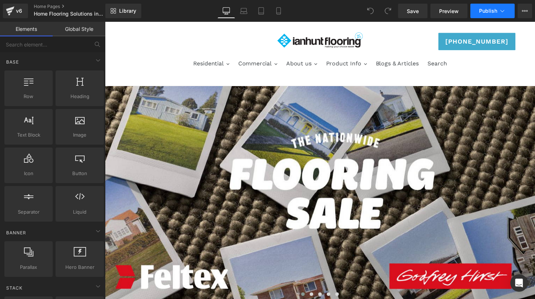
click at [491, 11] on span "Publish" at bounding box center [488, 11] width 18 height 6
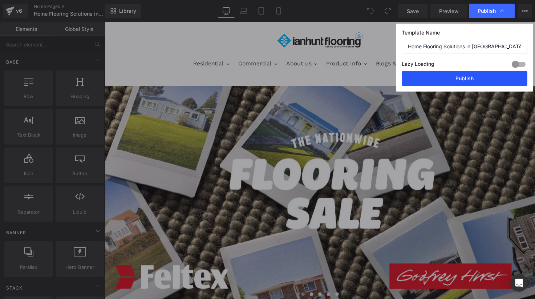
click at [455, 76] on button "Publish" at bounding box center [465, 78] width 126 height 15
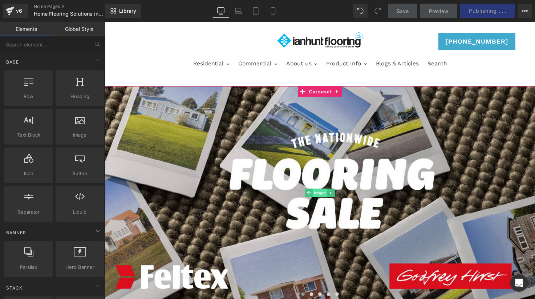
click at [323, 193] on span "Image" at bounding box center [324, 196] width 15 height 9
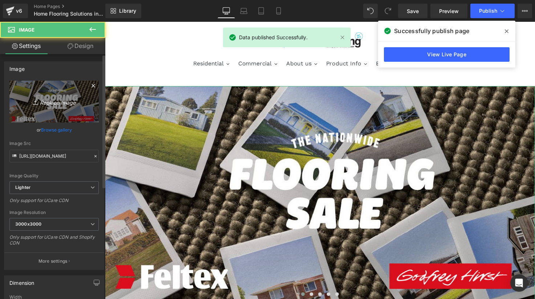
click at [56, 103] on icon "Replace Image" at bounding box center [54, 101] width 58 height 9
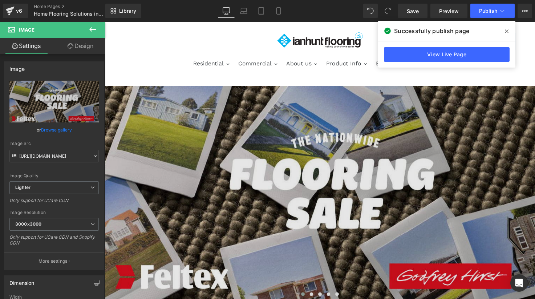
type input "C:\fakepath\Desktop Banner-01.jpg"
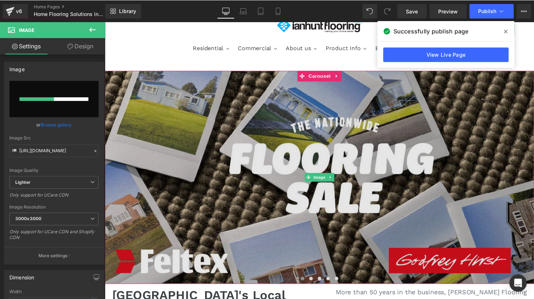
scroll to position [43, 0]
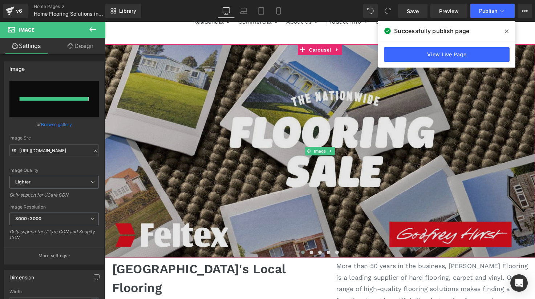
type input "[URL][DOMAIN_NAME]"
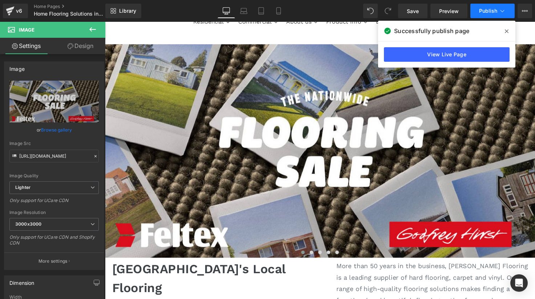
click at [494, 12] on span "Publish" at bounding box center [488, 11] width 18 height 6
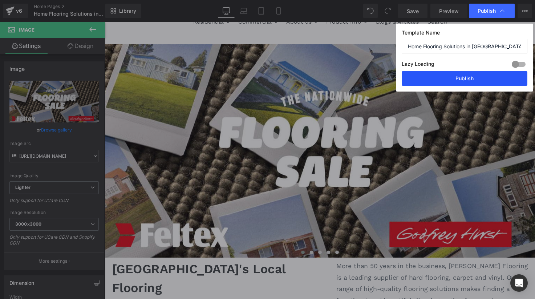
click at [451, 76] on button "Publish" at bounding box center [465, 78] width 126 height 15
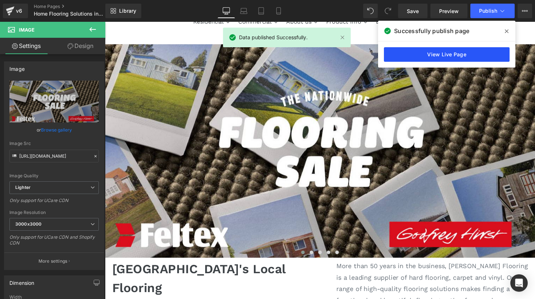
click at [425, 56] on link "View Live Page" at bounding box center [447, 54] width 126 height 15
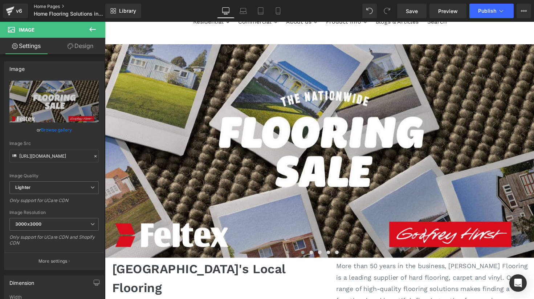
click at [49, 4] on link "Home Pages" at bounding box center [76, 7] width 84 height 6
